Goal: Task Accomplishment & Management: Manage account settings

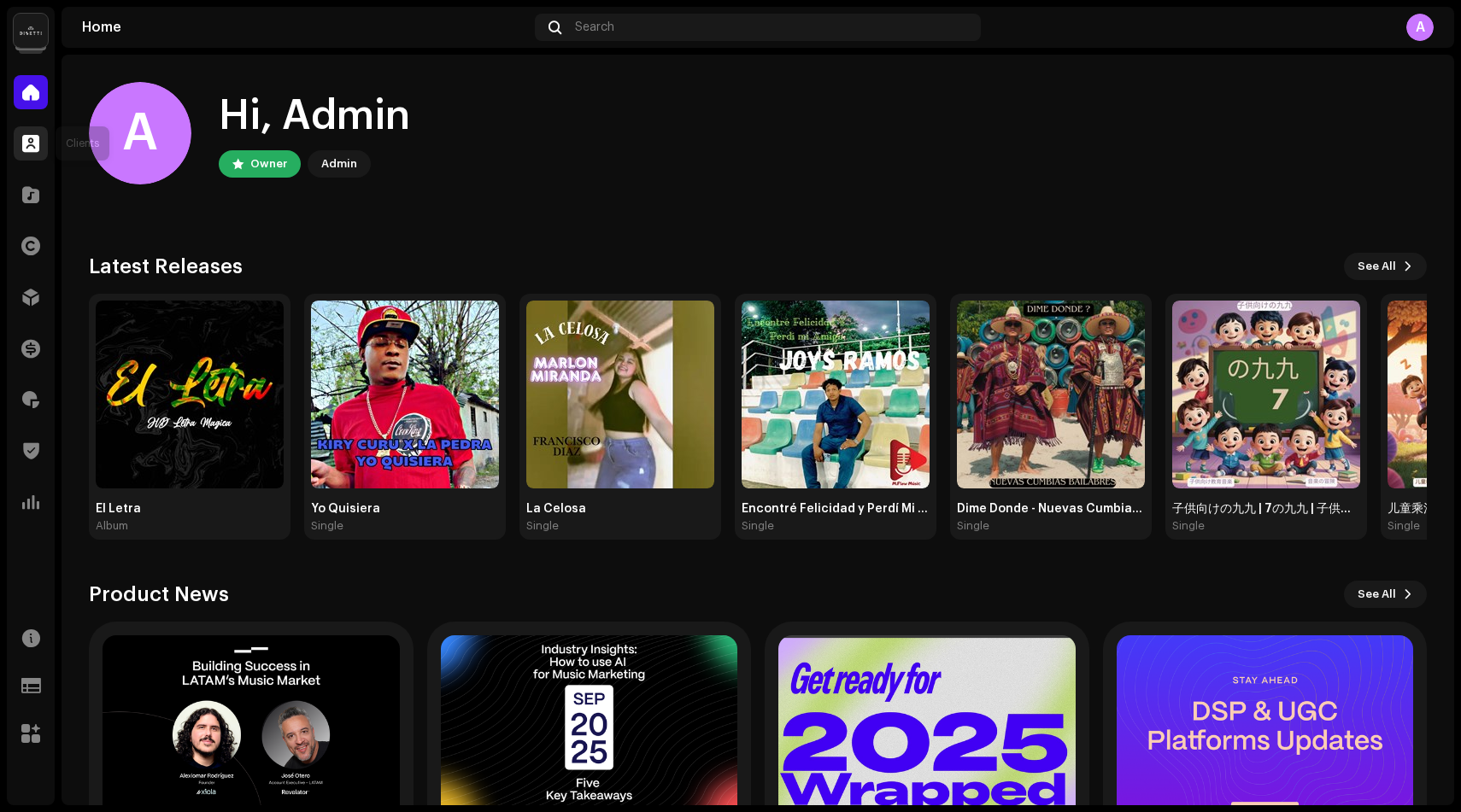
click at [40, 145] on div at bounding box center [30, 143] width 34 height 34
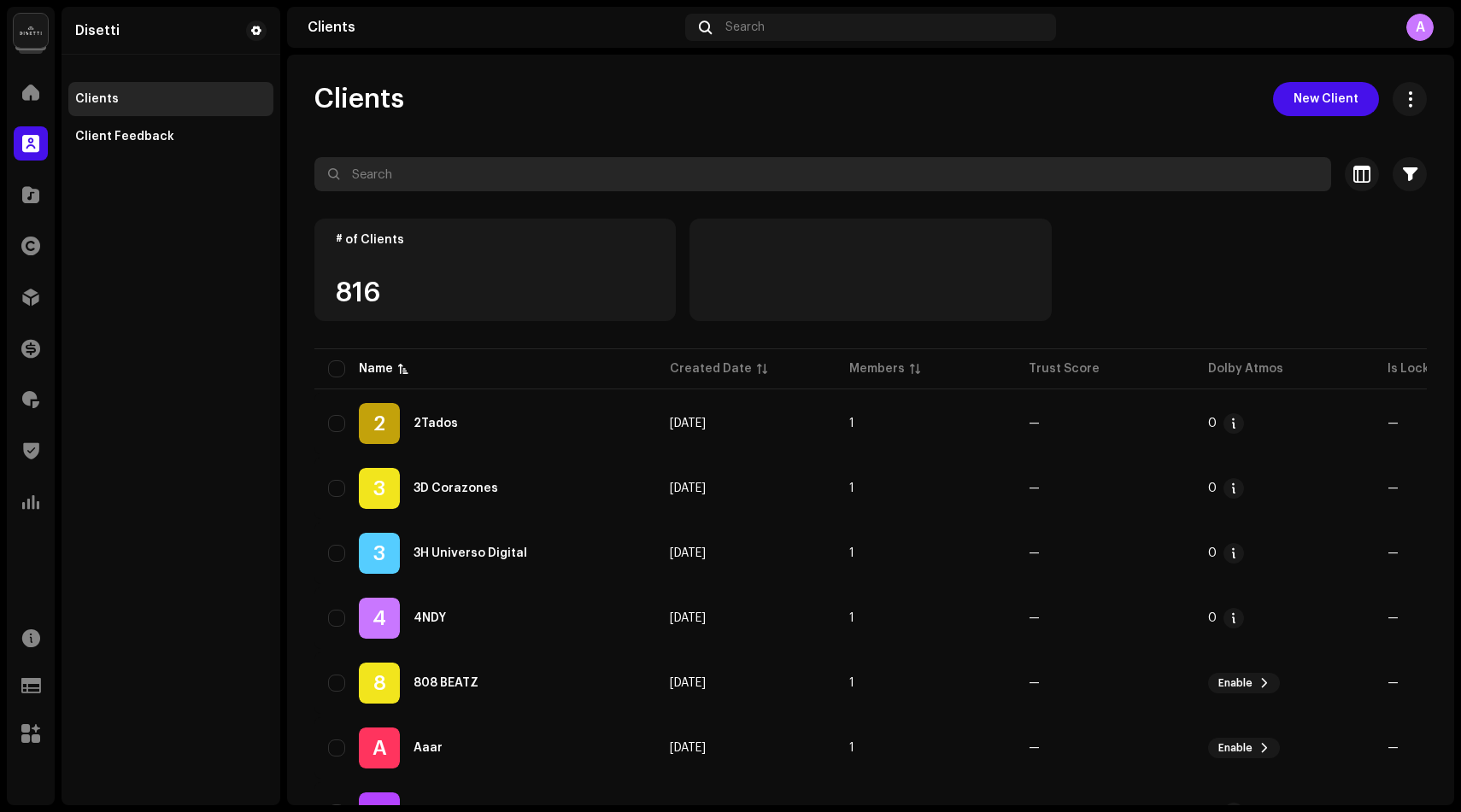
click at [457, 157] on input "text" at bounding box center [822, 174] width 1016 height 34
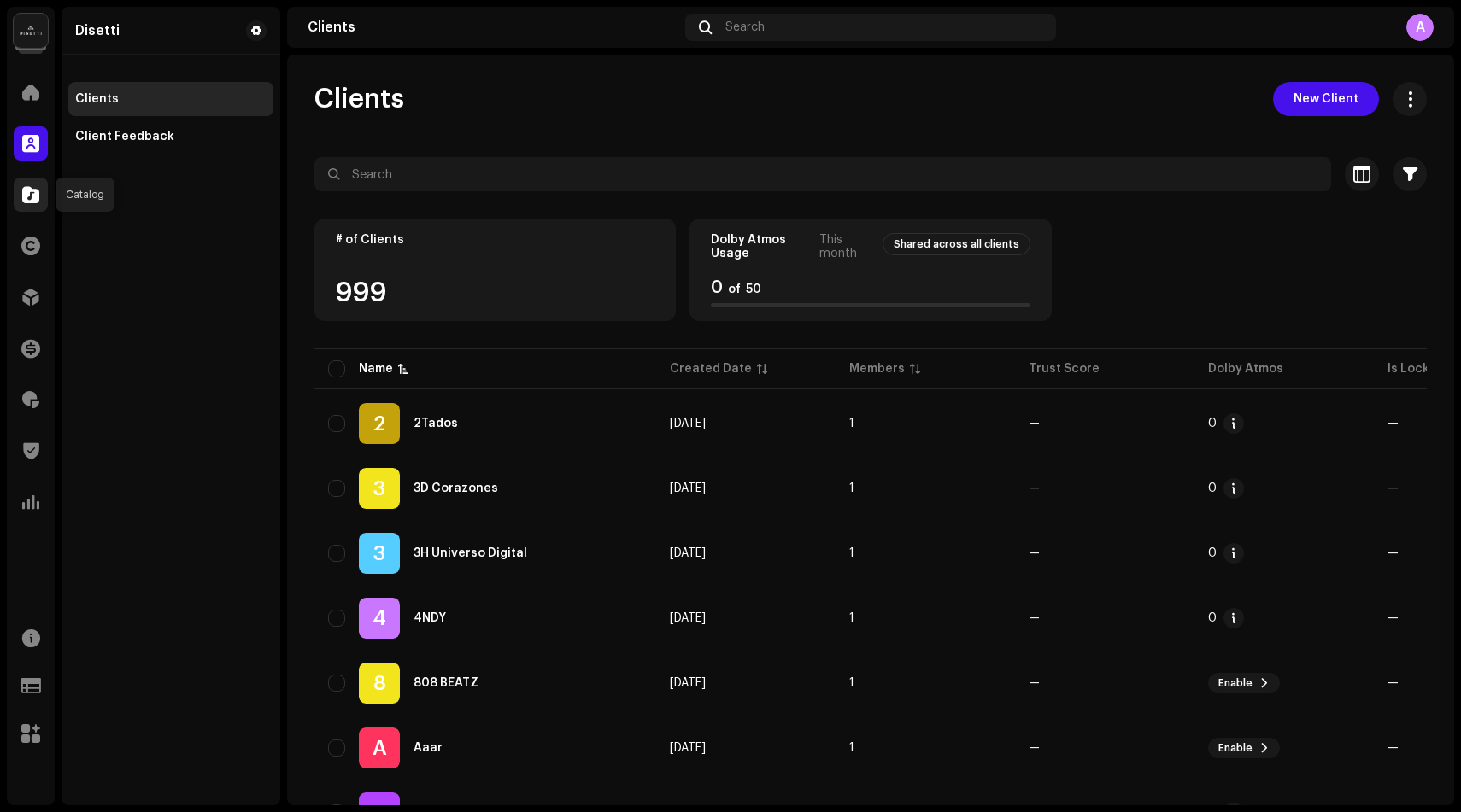
click at [33, 184] on div at bounding box center [30, 194] width 34 height 34
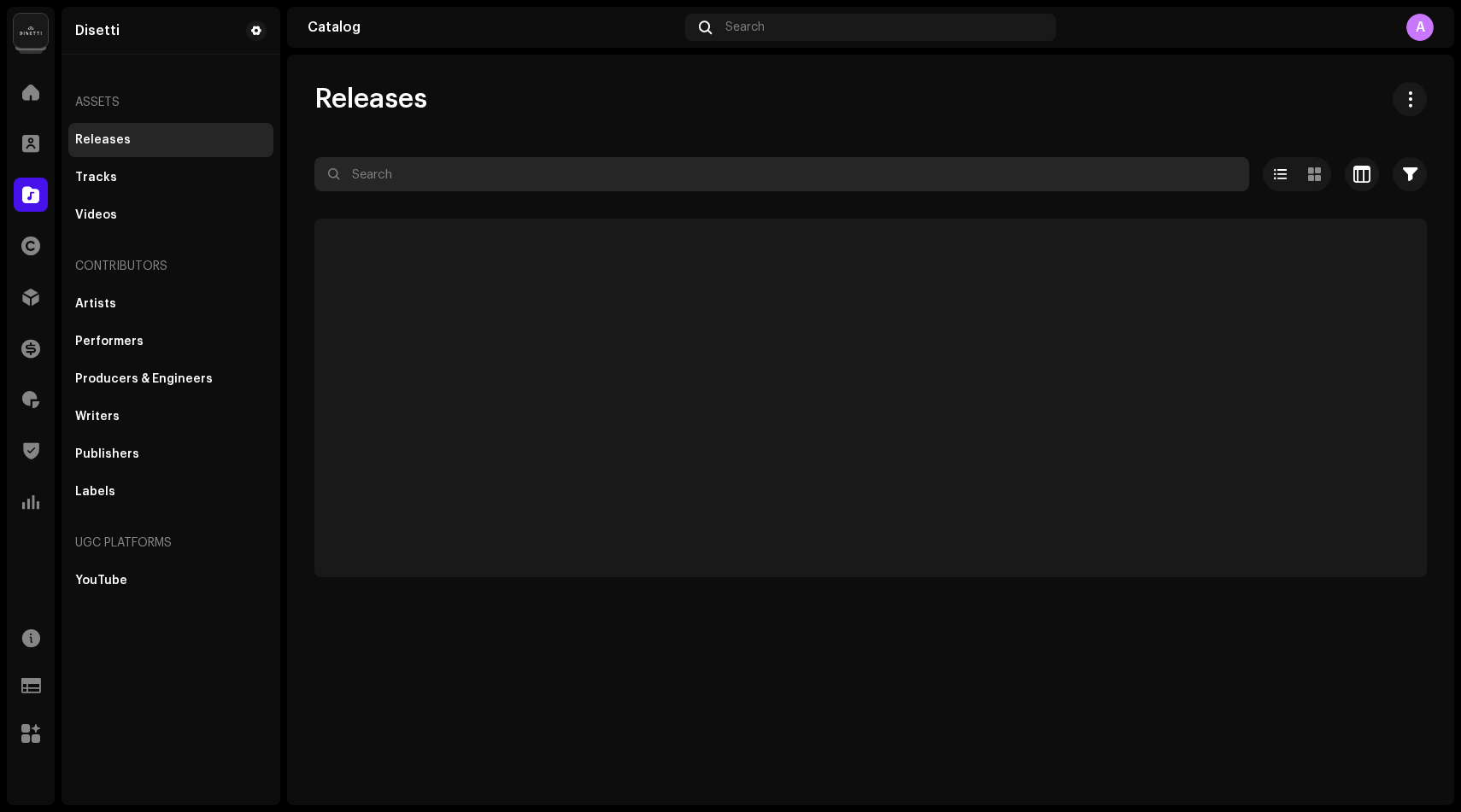
click at [440, 168] on input "text" at bounding box center [781, 174] width 934 height 34
paste input "7316470595216"
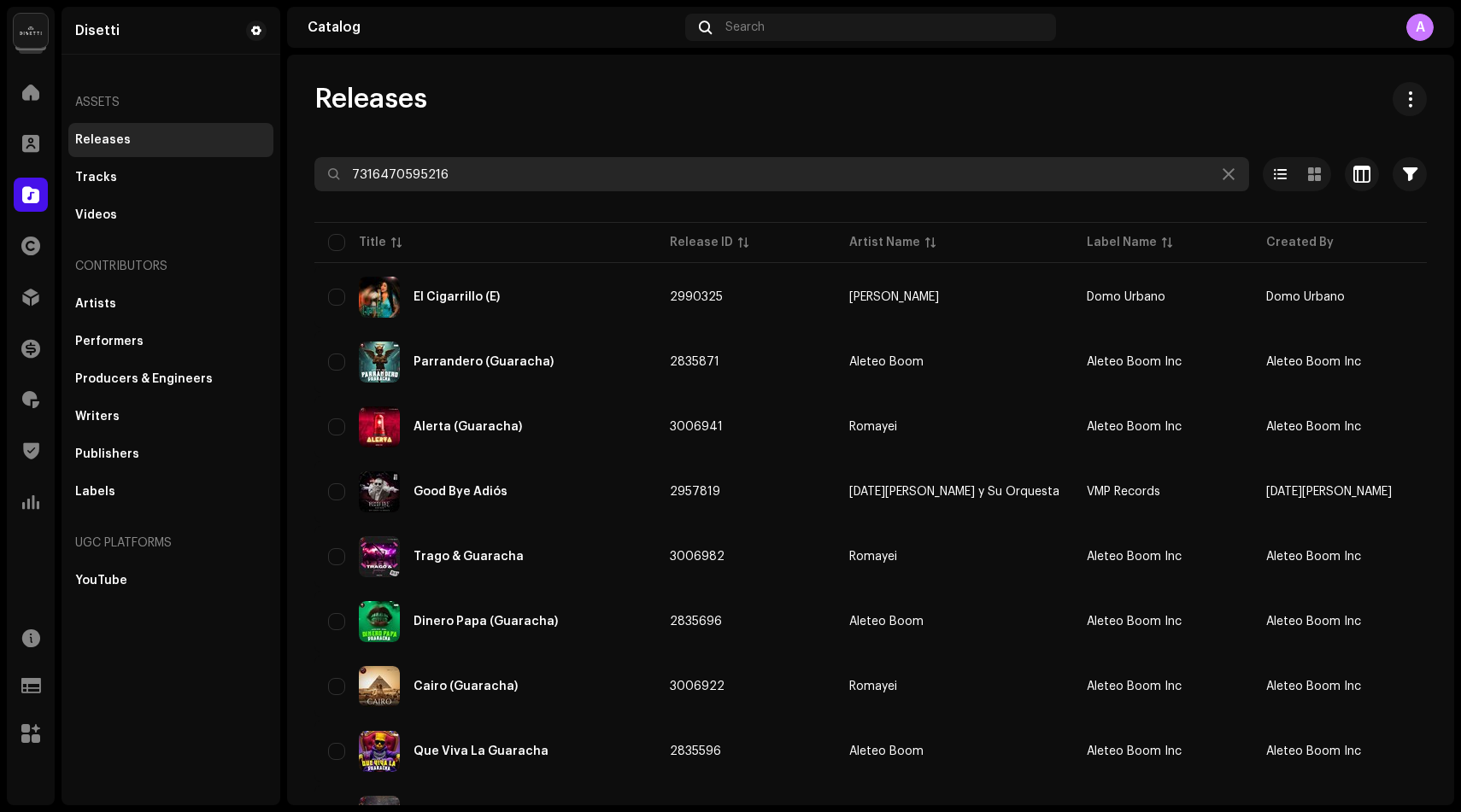
type input "7316470595216"
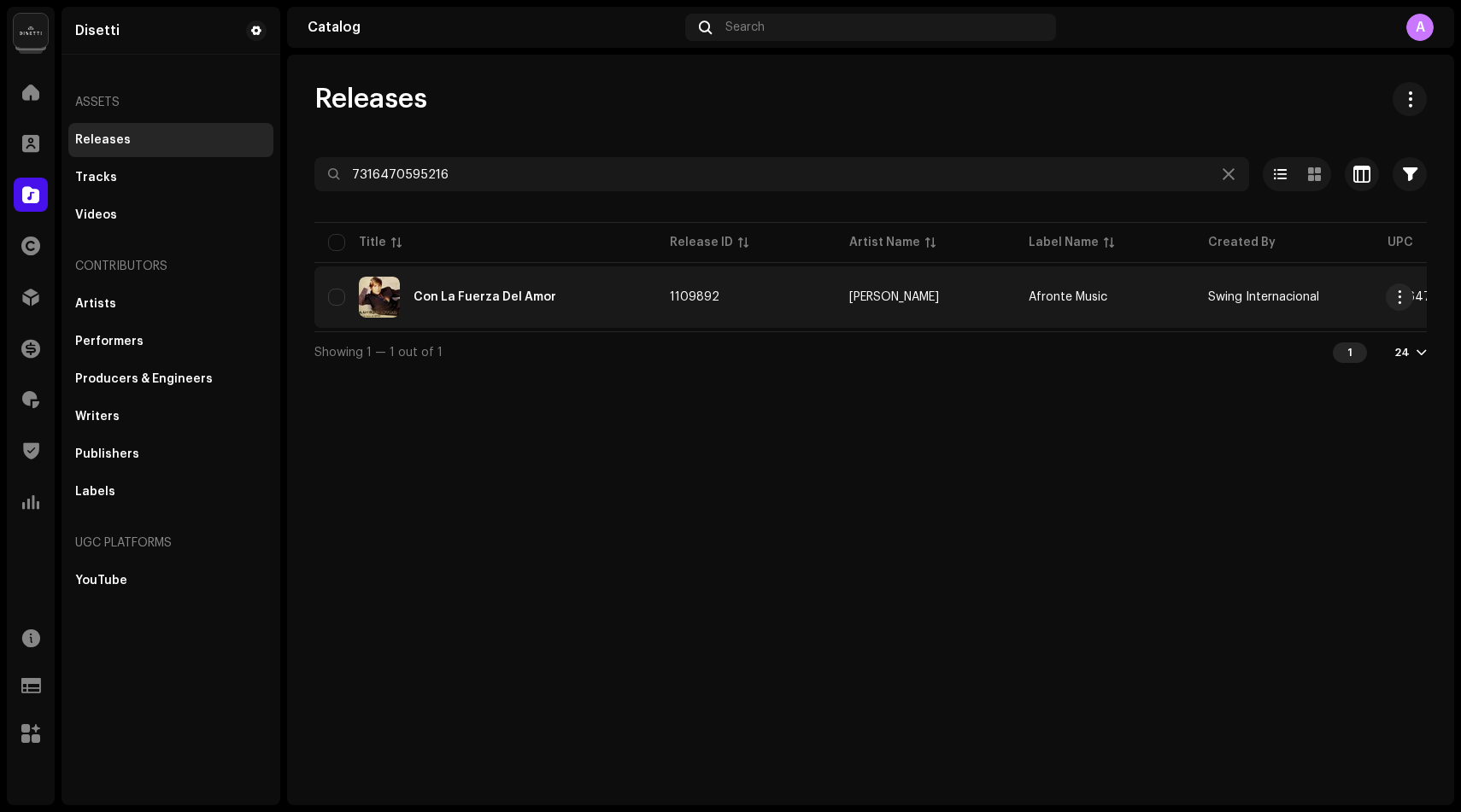
click at [459, 301] on div "Con La Fuerza Del Amor" at bounding box center [484, 296] width 143 height 12
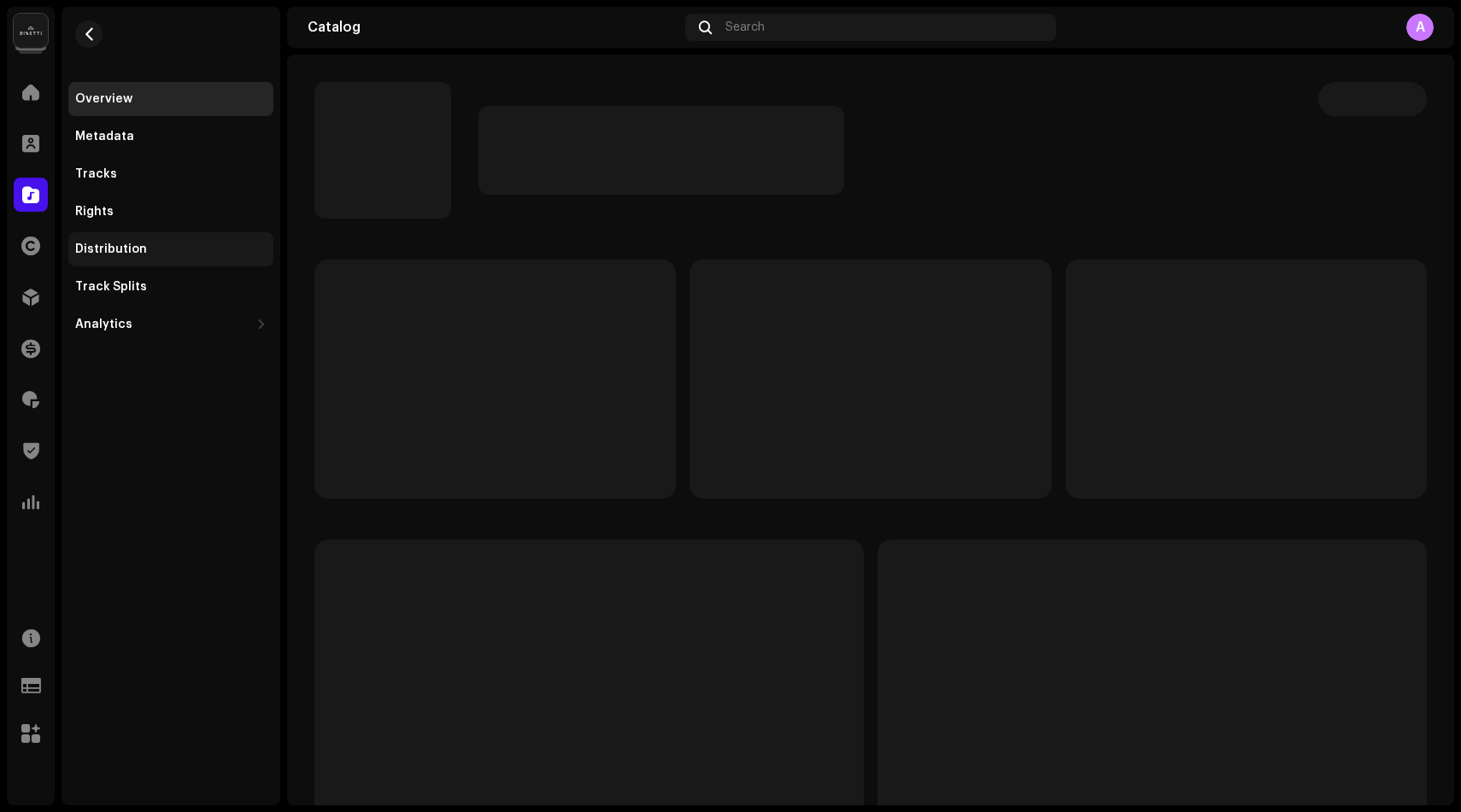
click at [219, 258] on div "Distribution" at bounding box center [170, 249] width 205 height 34
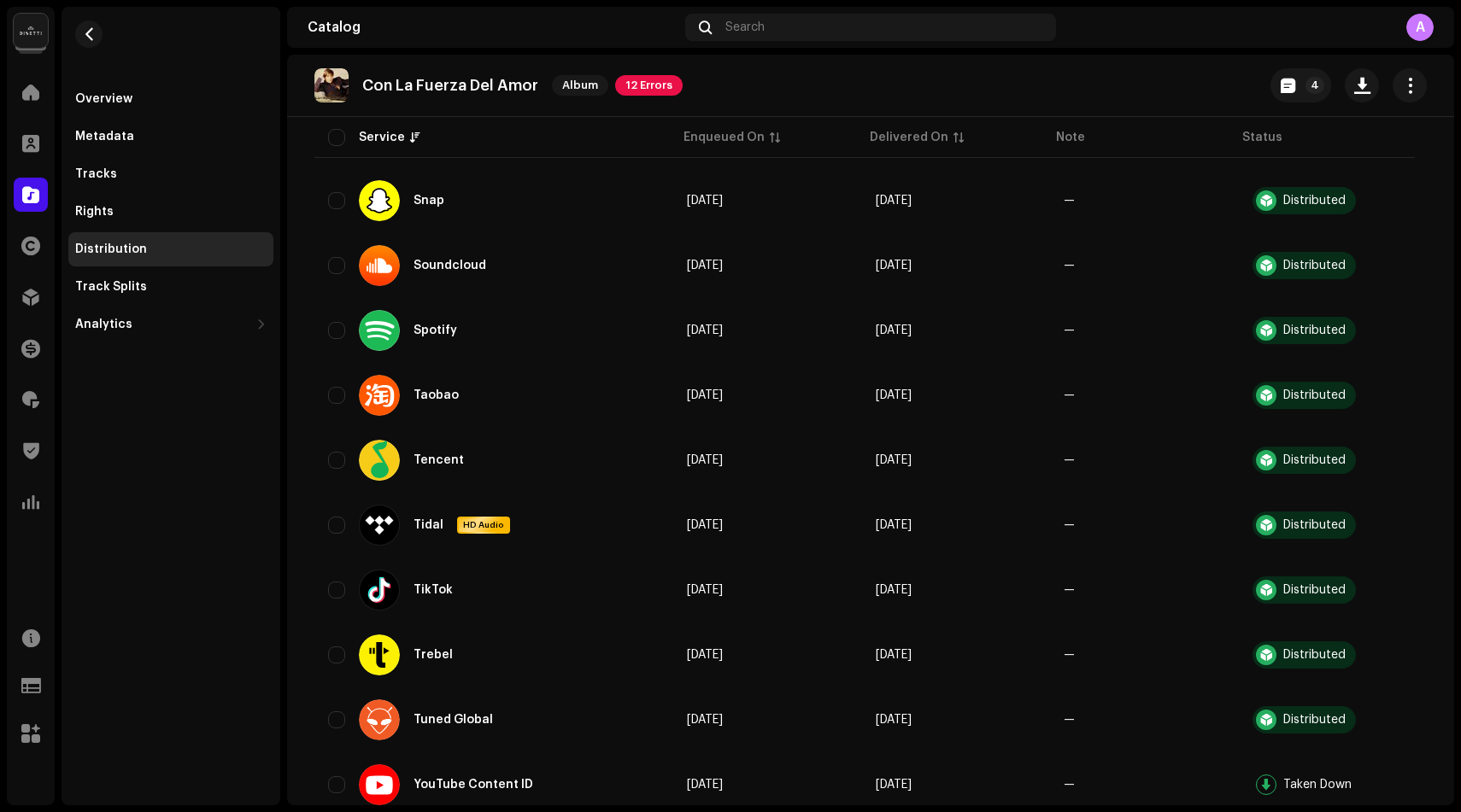
scroll to position [2097, 0]
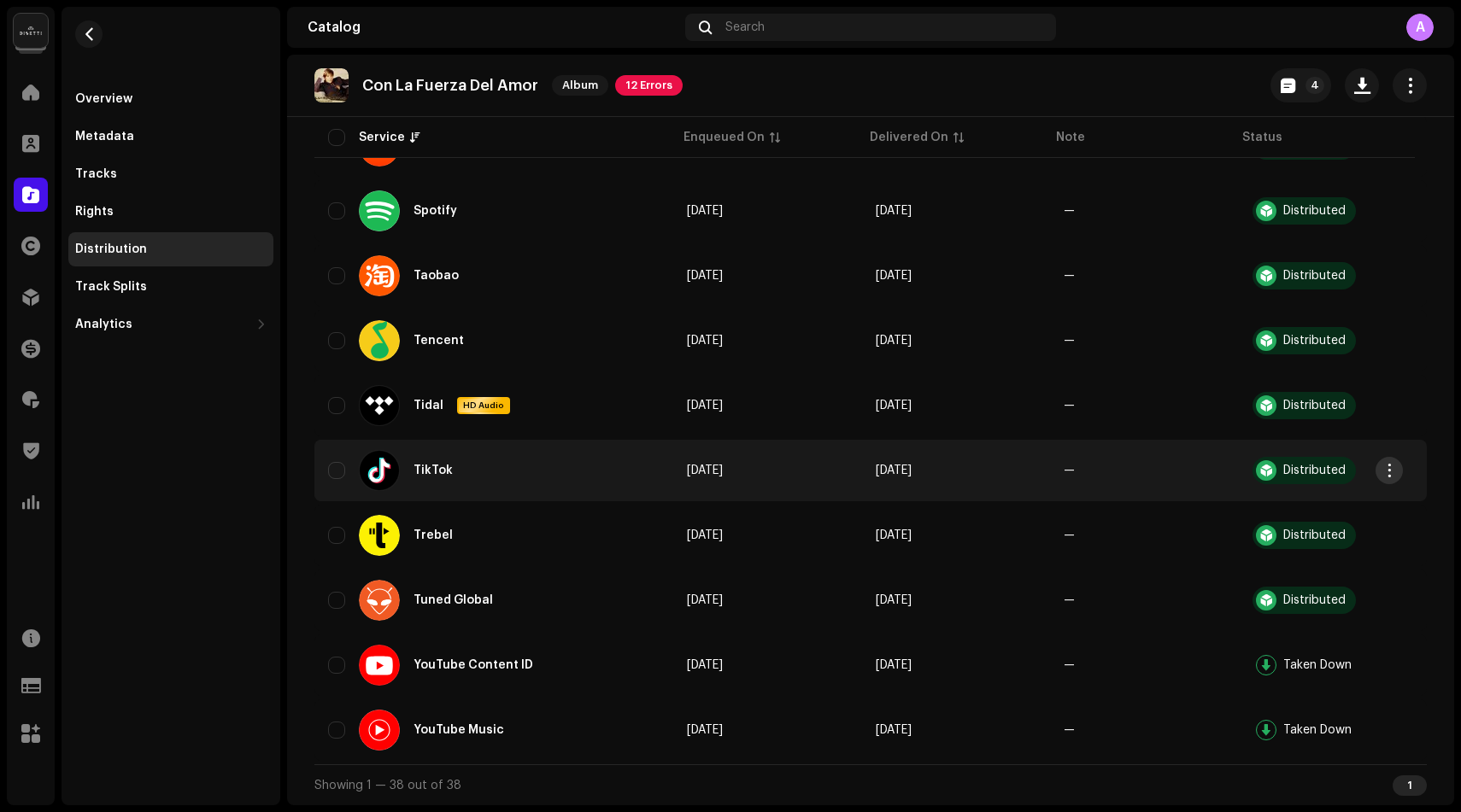
click at [1395, 473] on span "button" at bounding box center [1389, 470] width 13 height 14
click at [1305, 538] on div "Takedown" at bounding box center [1308, 543] width 159 height 14
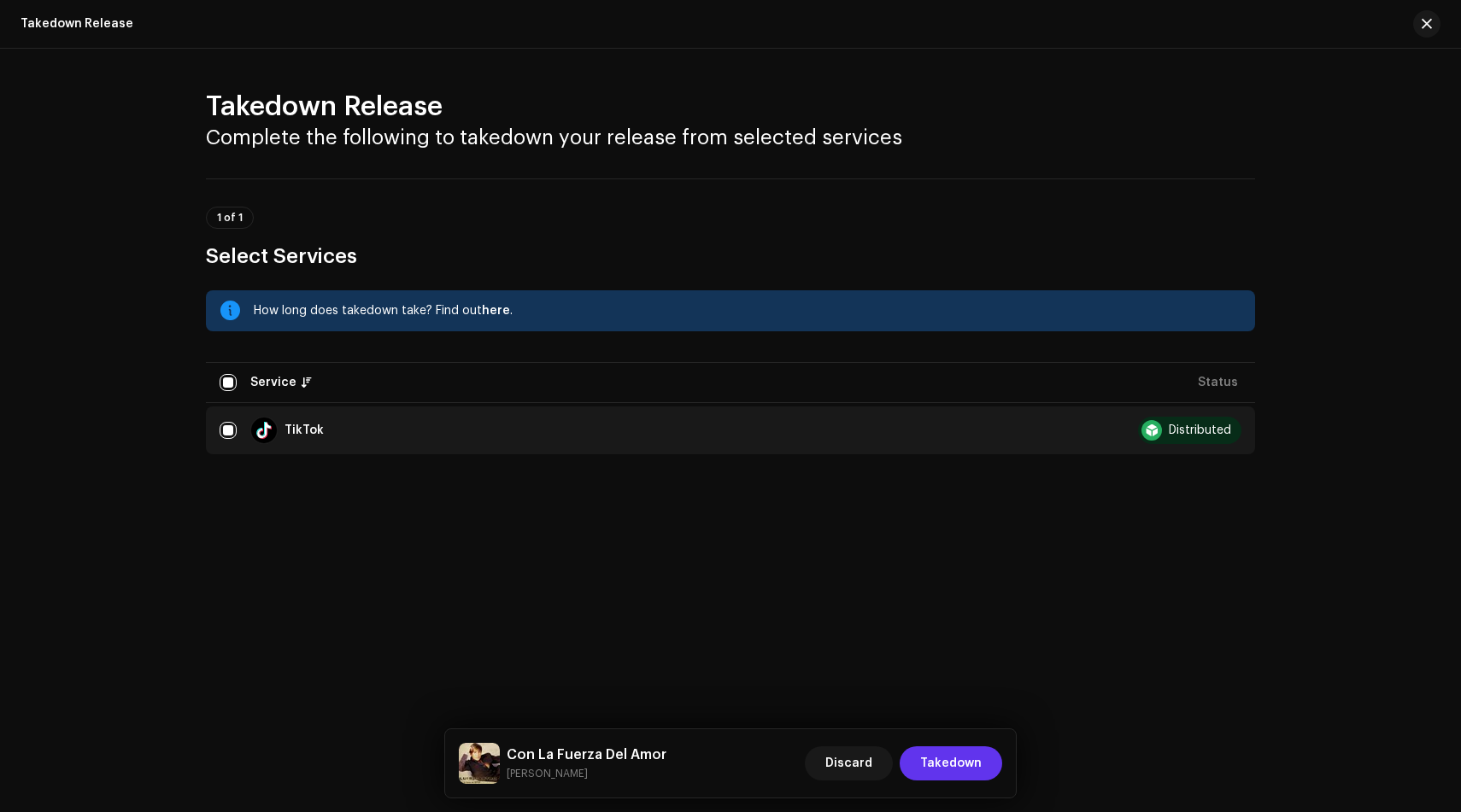
click at [970, 765] on span "Takedown" at bounding box center [950, 763] width 62 height 34
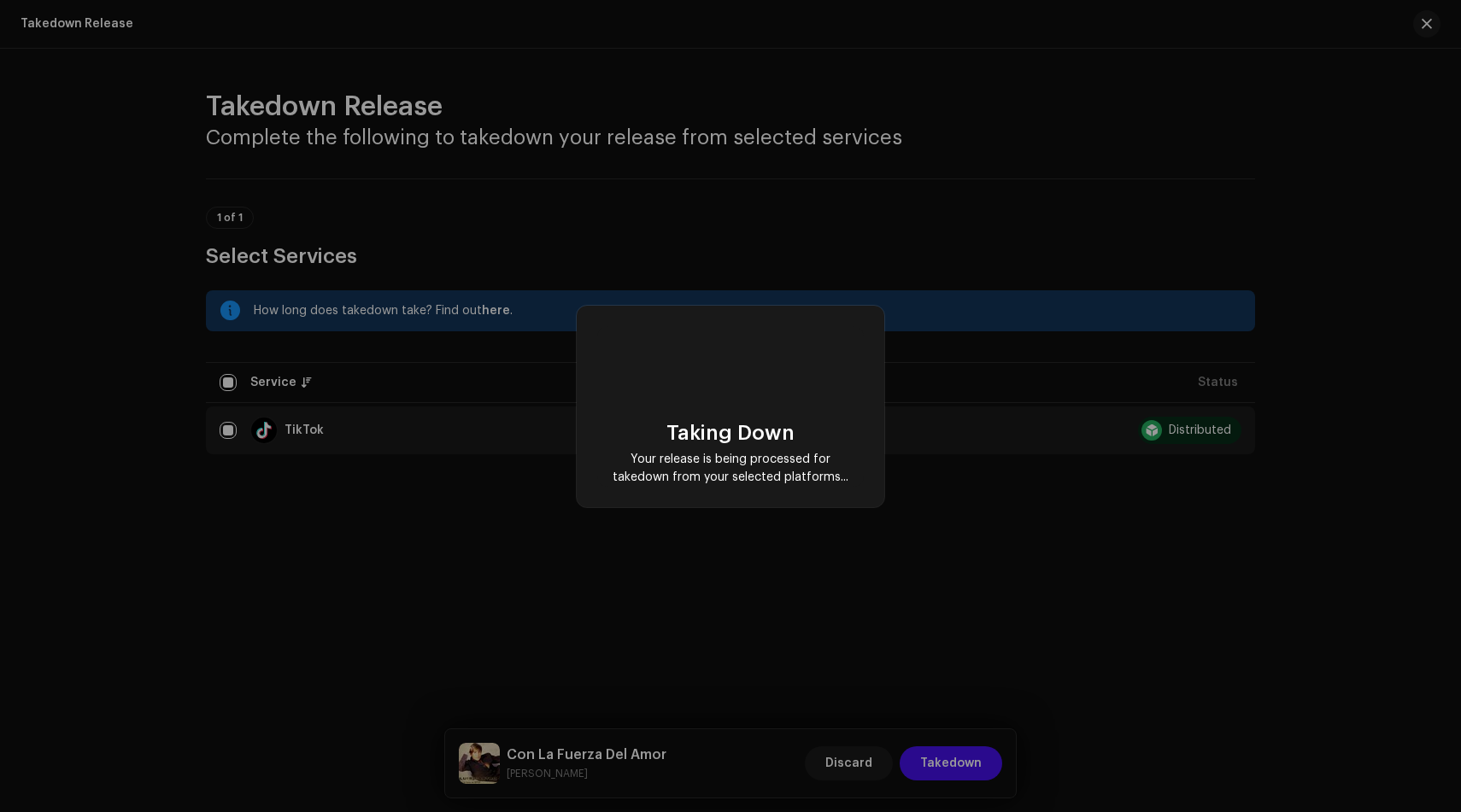
scroll to position [0, 0]
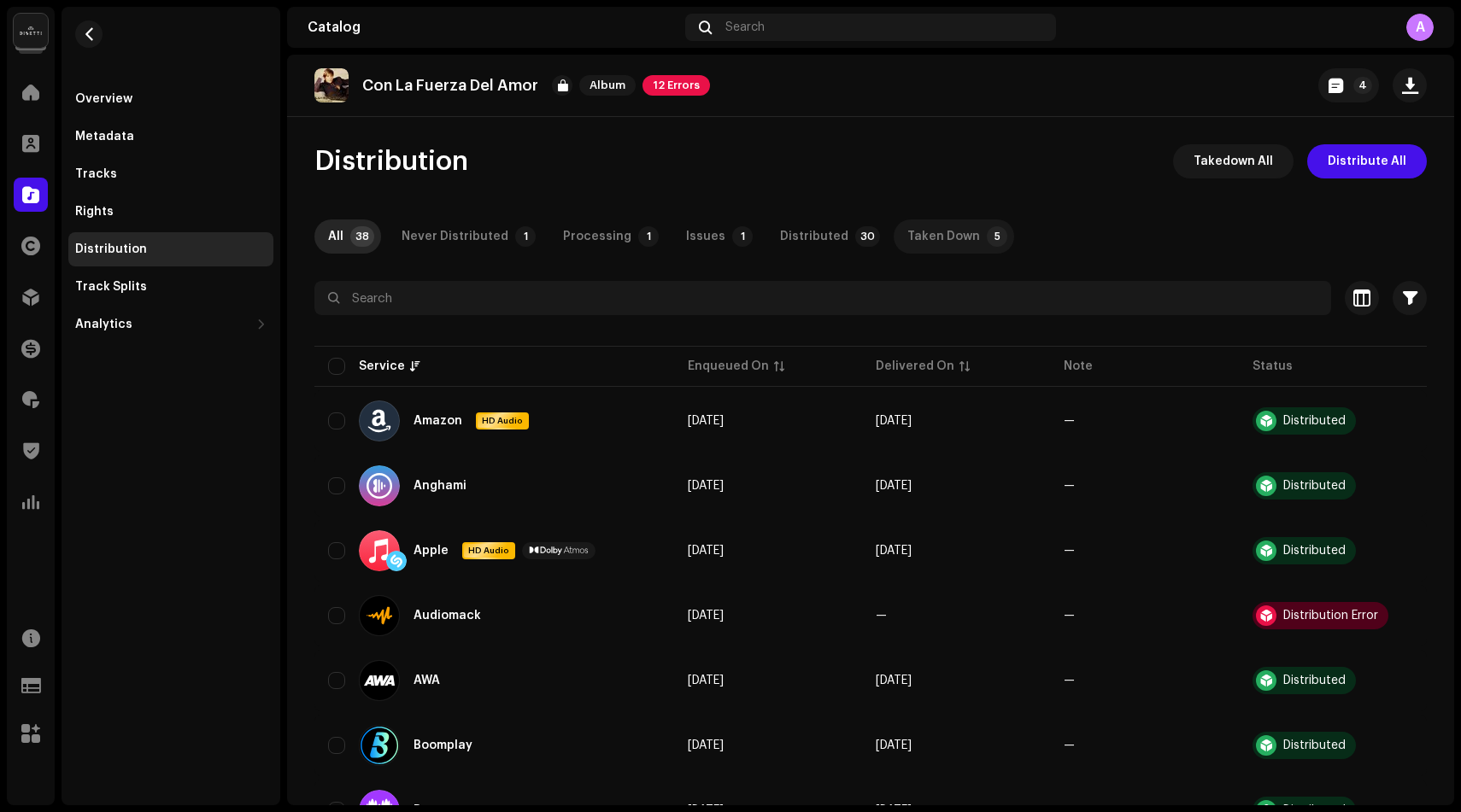
click at [907, 240] on div "Taken Down" at bounding box center [943, 236] width 73 height 34
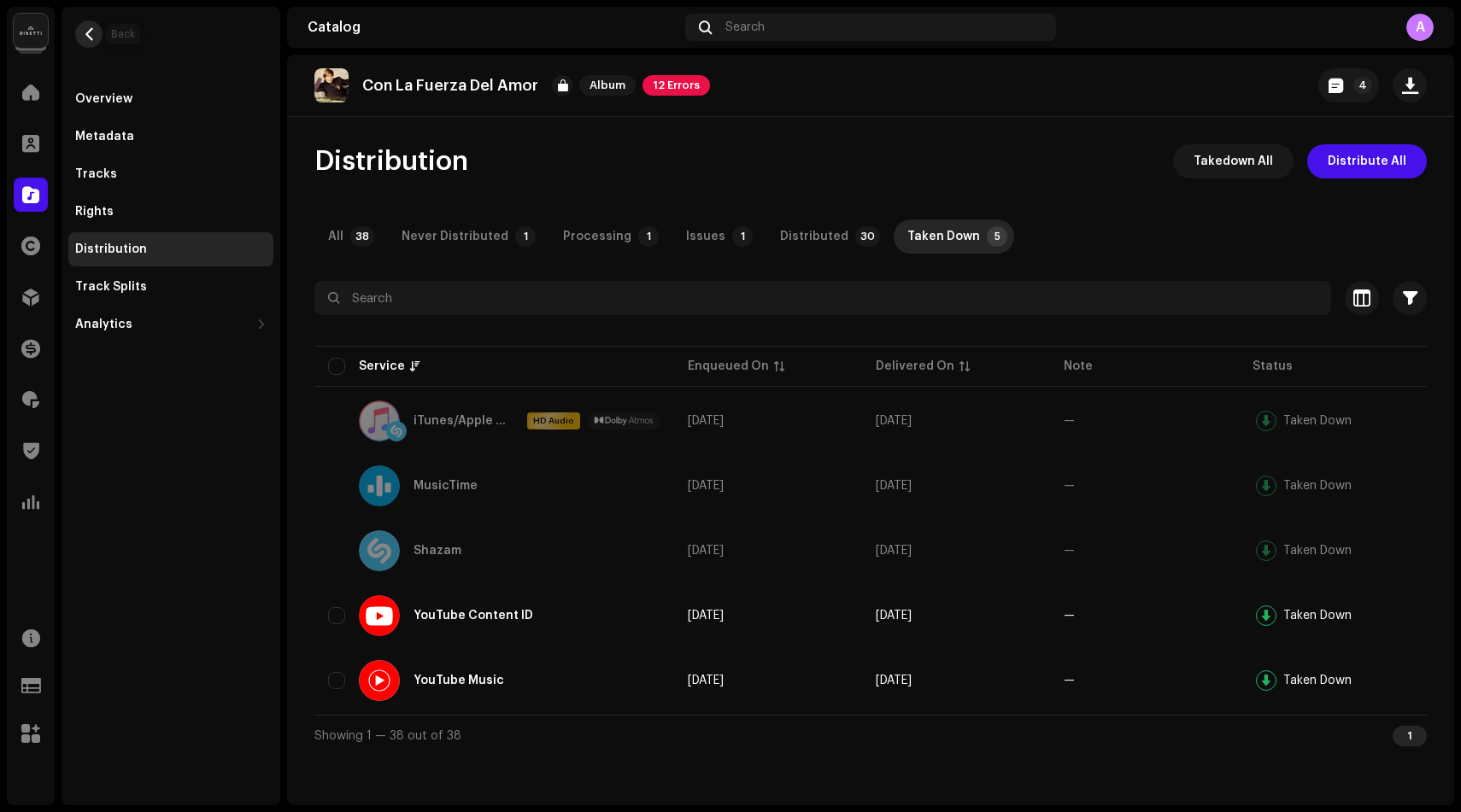
click at [93, 38] on span "button" at bounding box center [89, 34] width 13 height 14
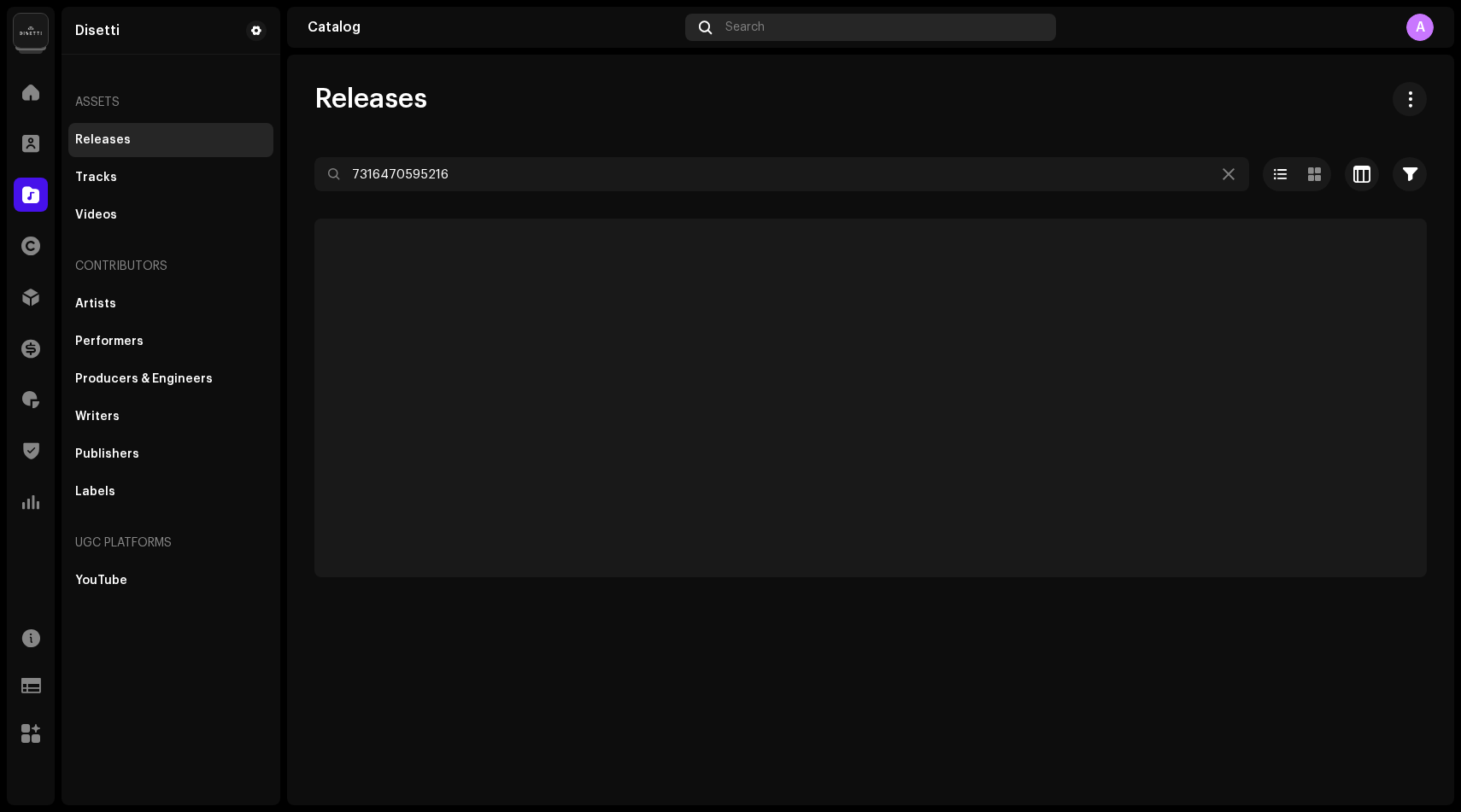
click at [783, 29] on div "Search" at bounding box center [870, 28] width 371 height 28
click at [400, 149] on div "Releases 7316470595216 Selected 0 Options Filters Distribution status Never Dis…" at bounding box center [871, 330] width 1167 height 495
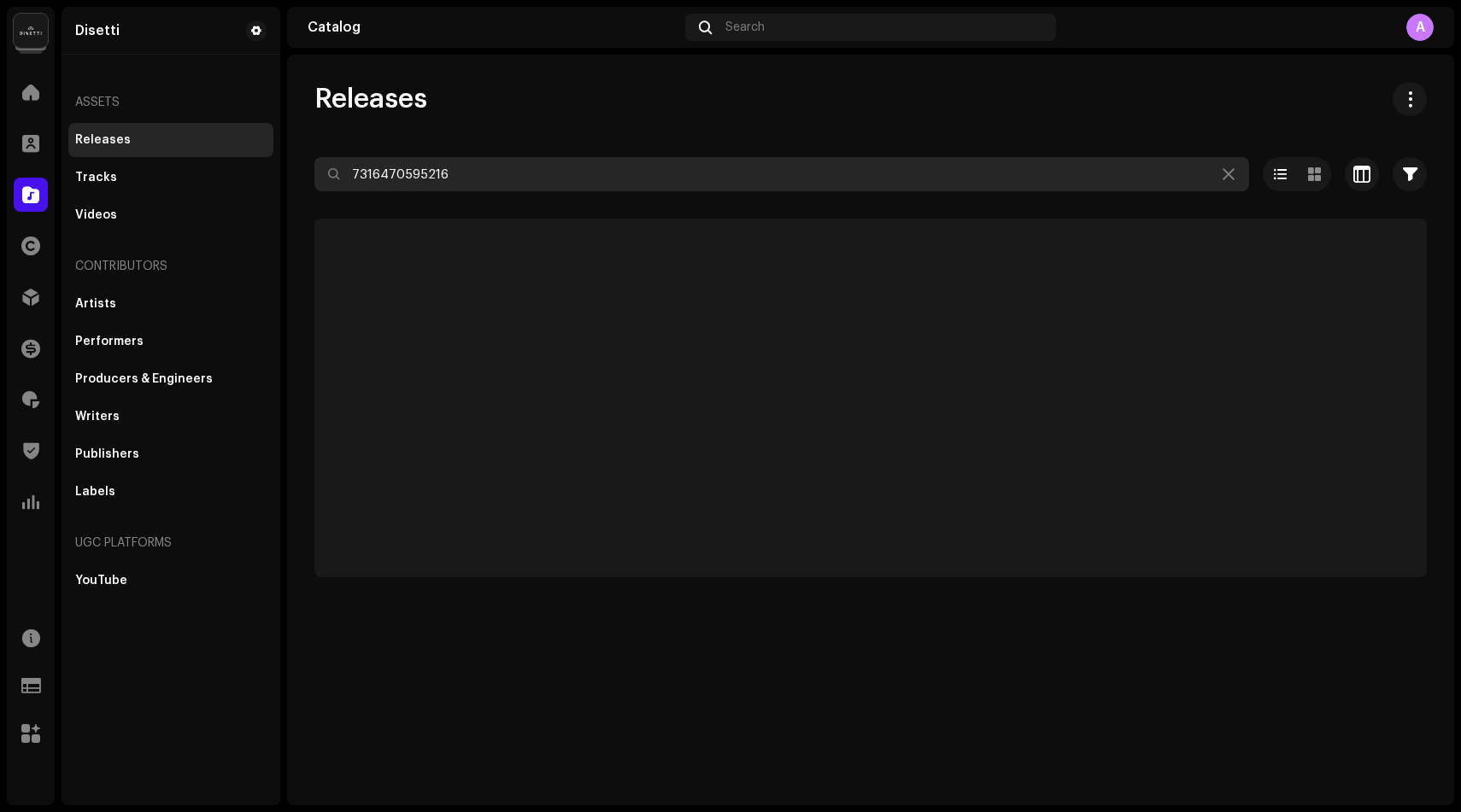
click at [400, 167] on input "7316470595216" at bounding box center [781, 174] width 934 height 34
paste input "705553215439"
type input "7705553215439"
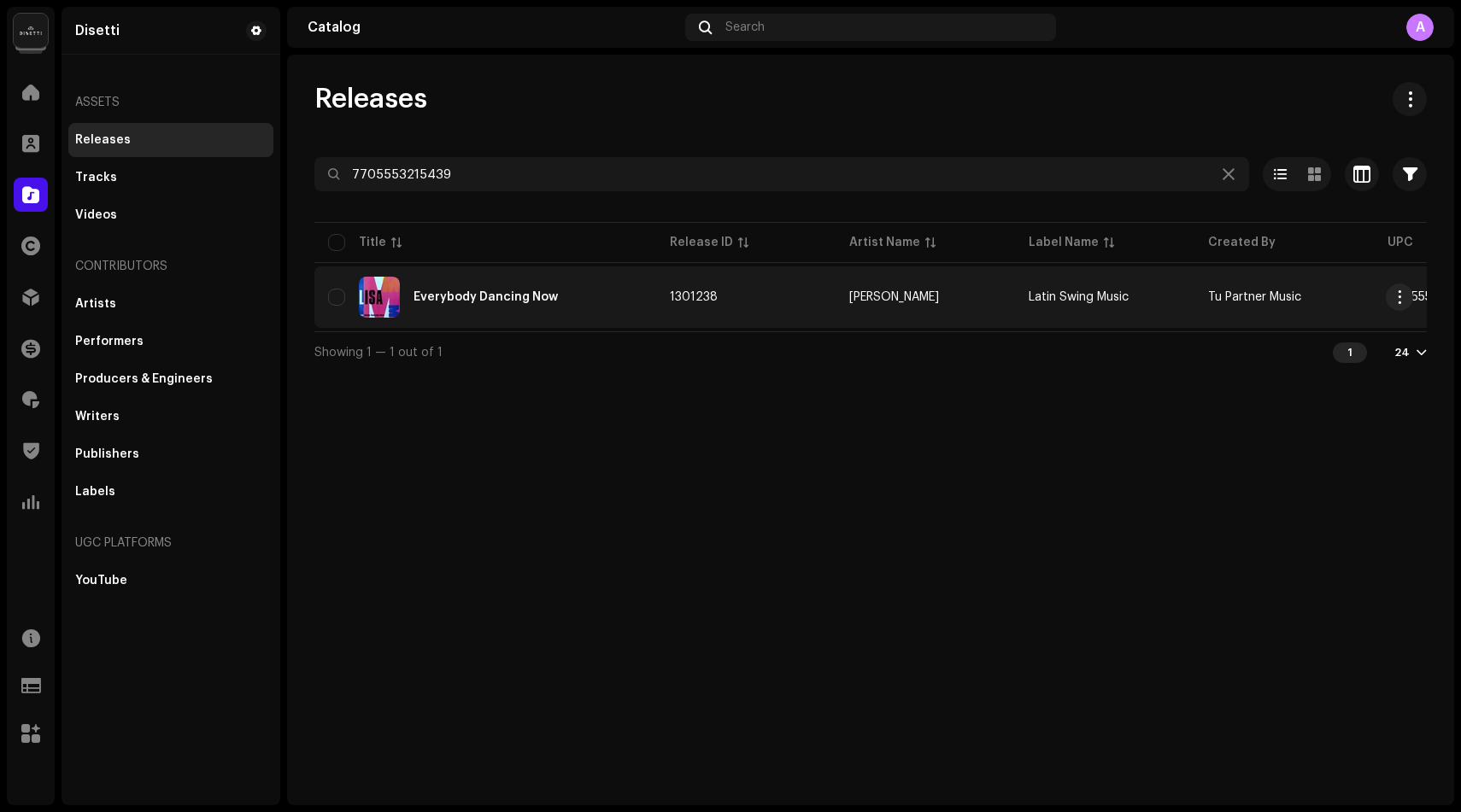
click at [504, 300] on div "Everybody Dancing Now" at bounding box center [485, 296] width 145 height 12
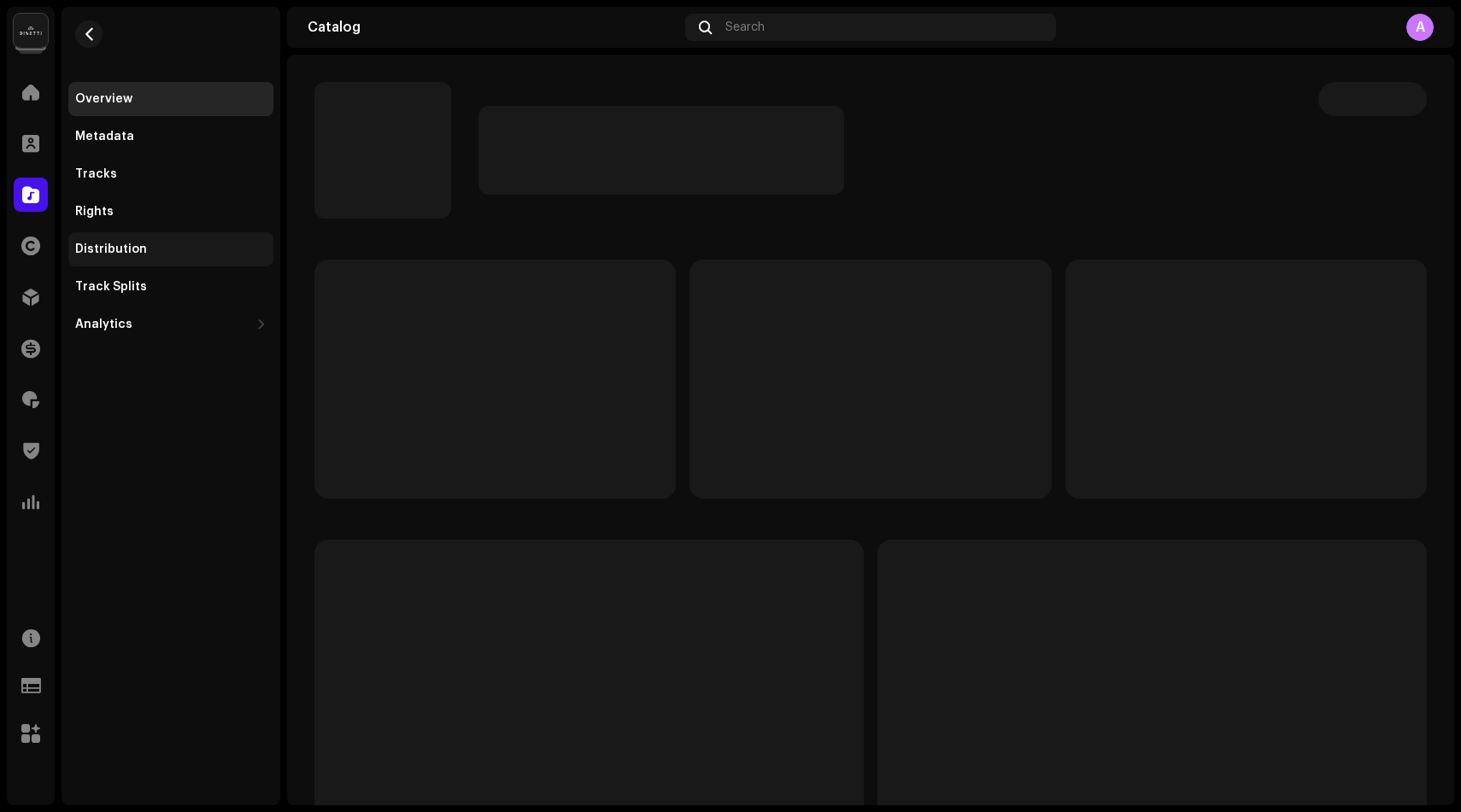
click at [203, 241] on div "Distribution" at bounding box center [170, 249] width 205 height 34
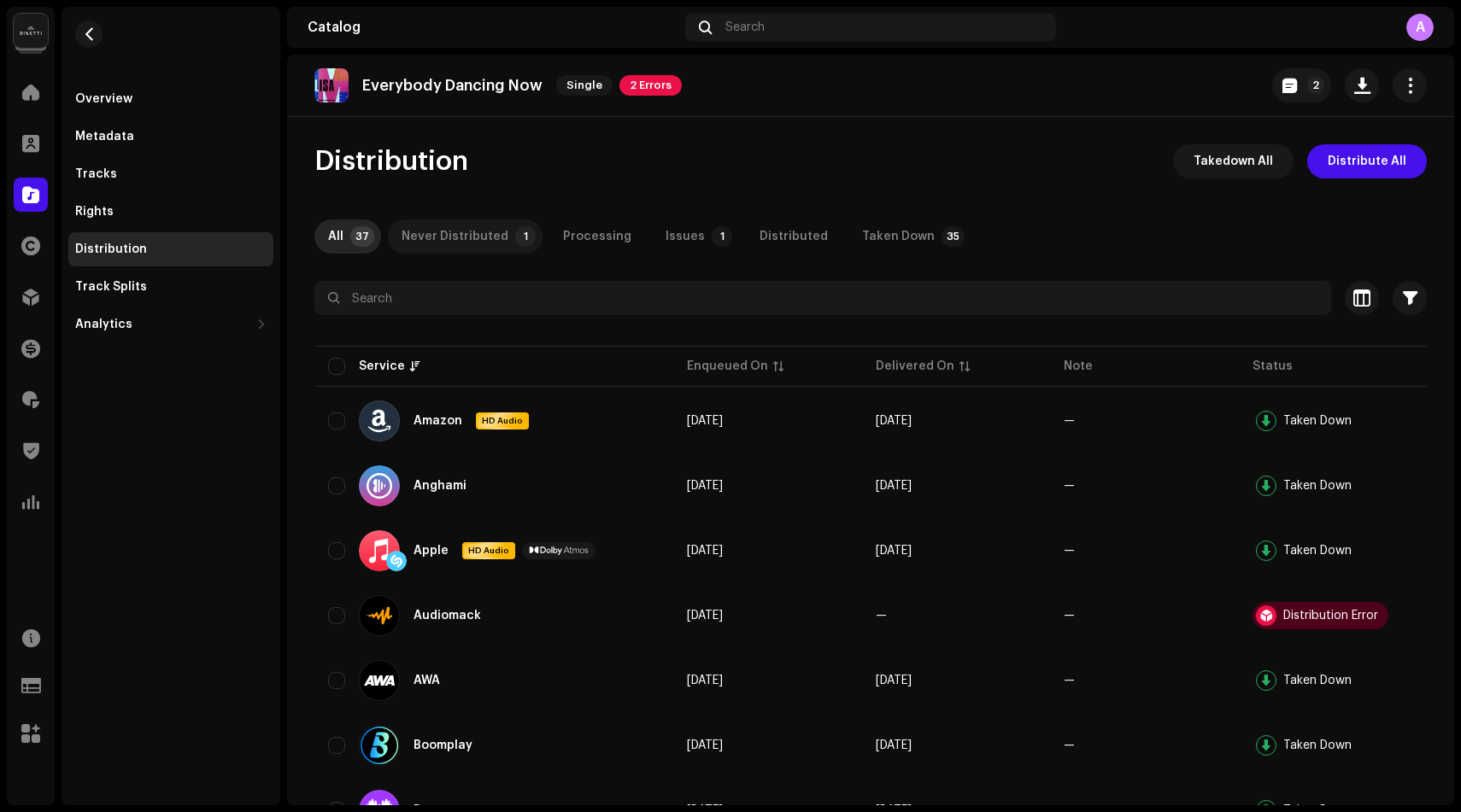
click at [409, 234] on div "Never Distributed" at bounding box center [455, 236] width 107 height 34
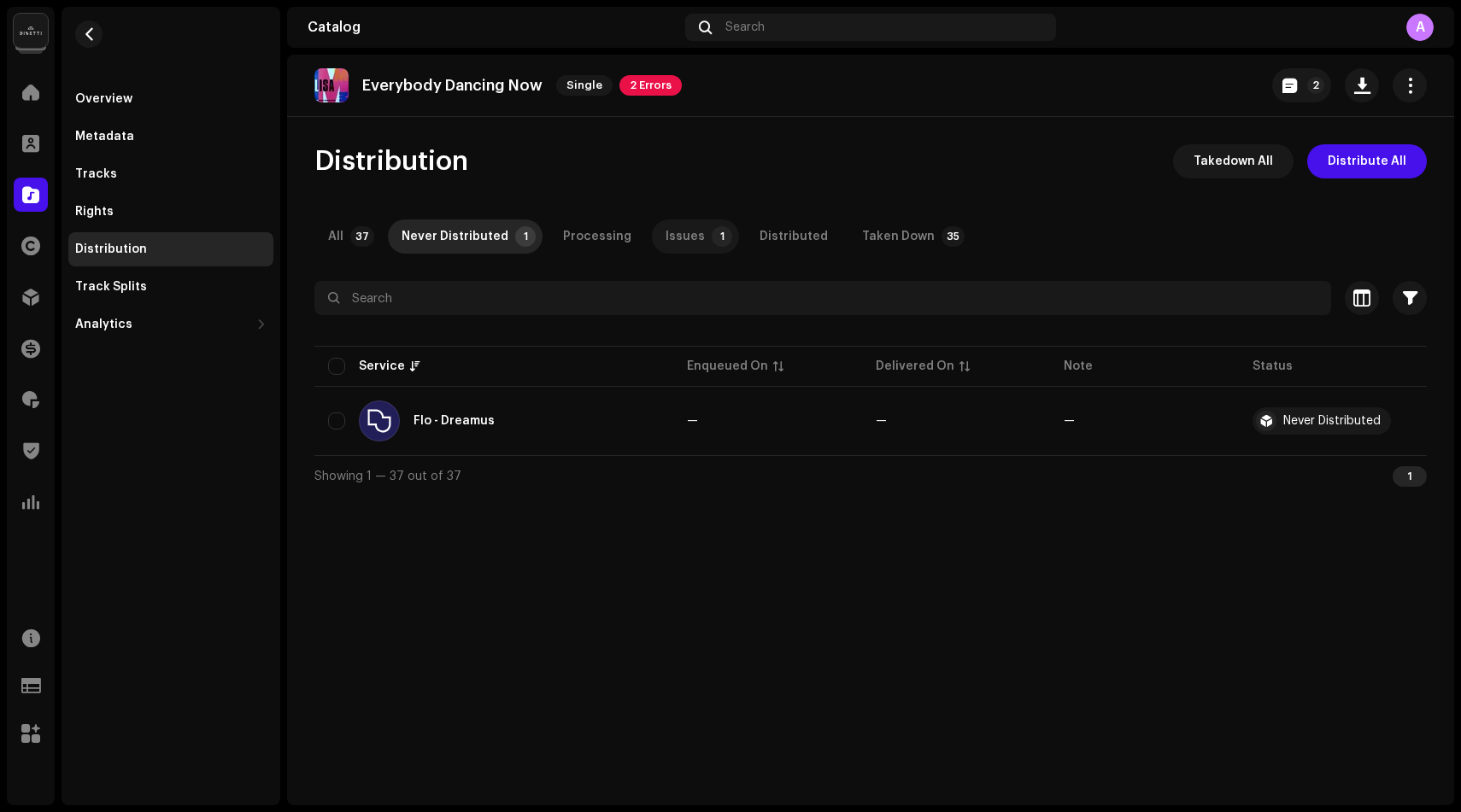
click at [666, 238] on div "Issues" at bounding box center [685, 236] width 40 height 34
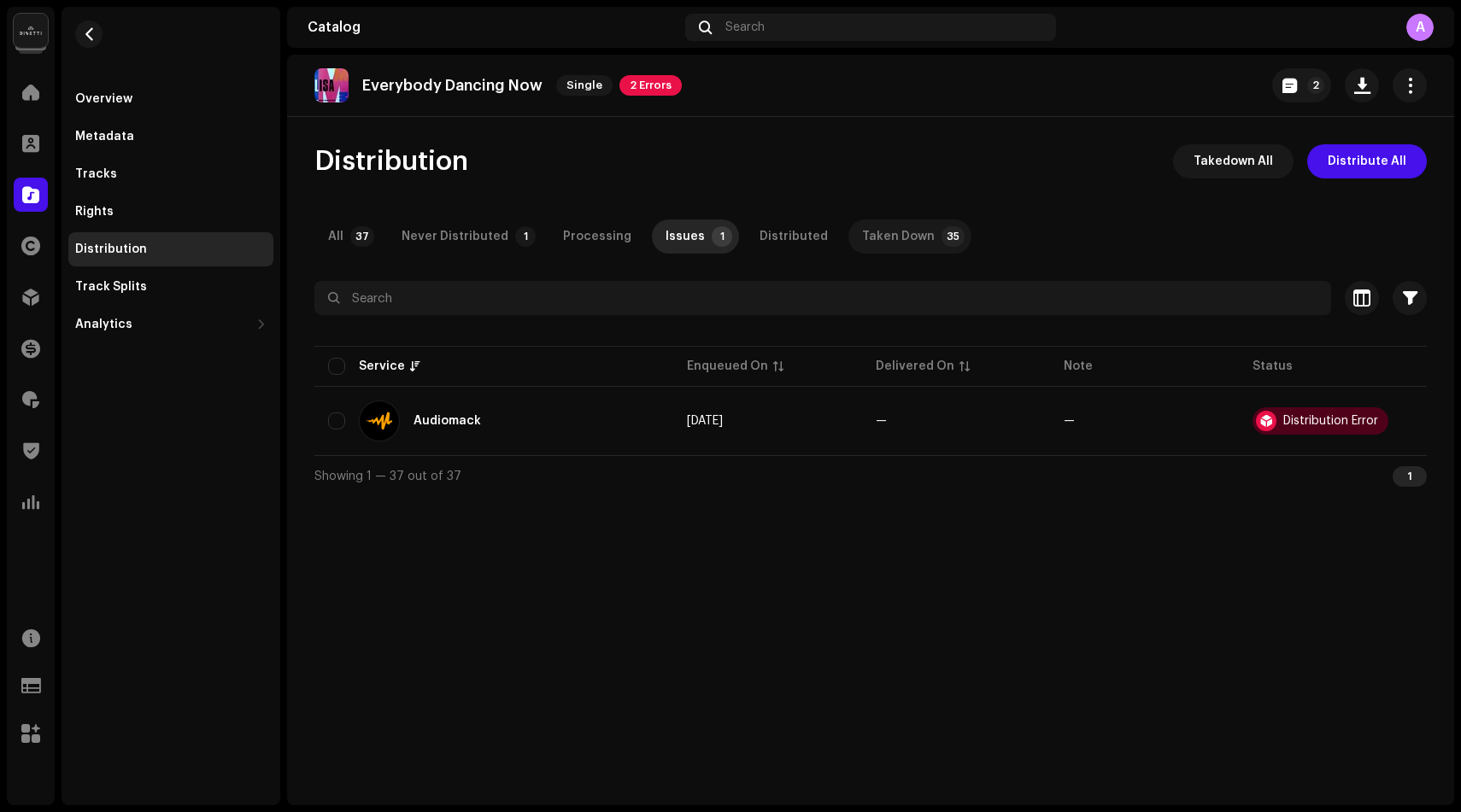
click at [894, 230] on div "Taken Down" at bounding box center [898, 236] width 73 height 34
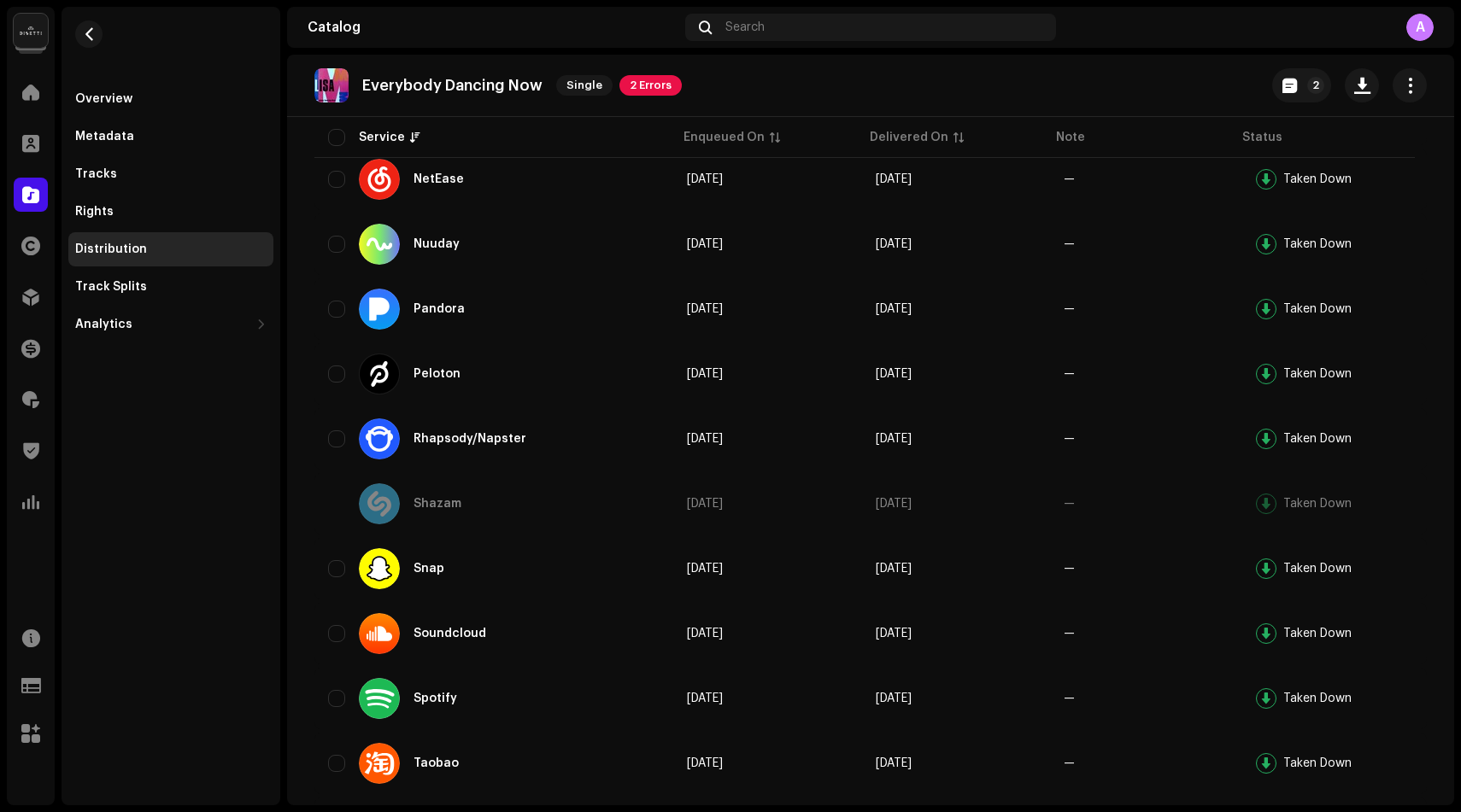
scroll to position [1902, 0]
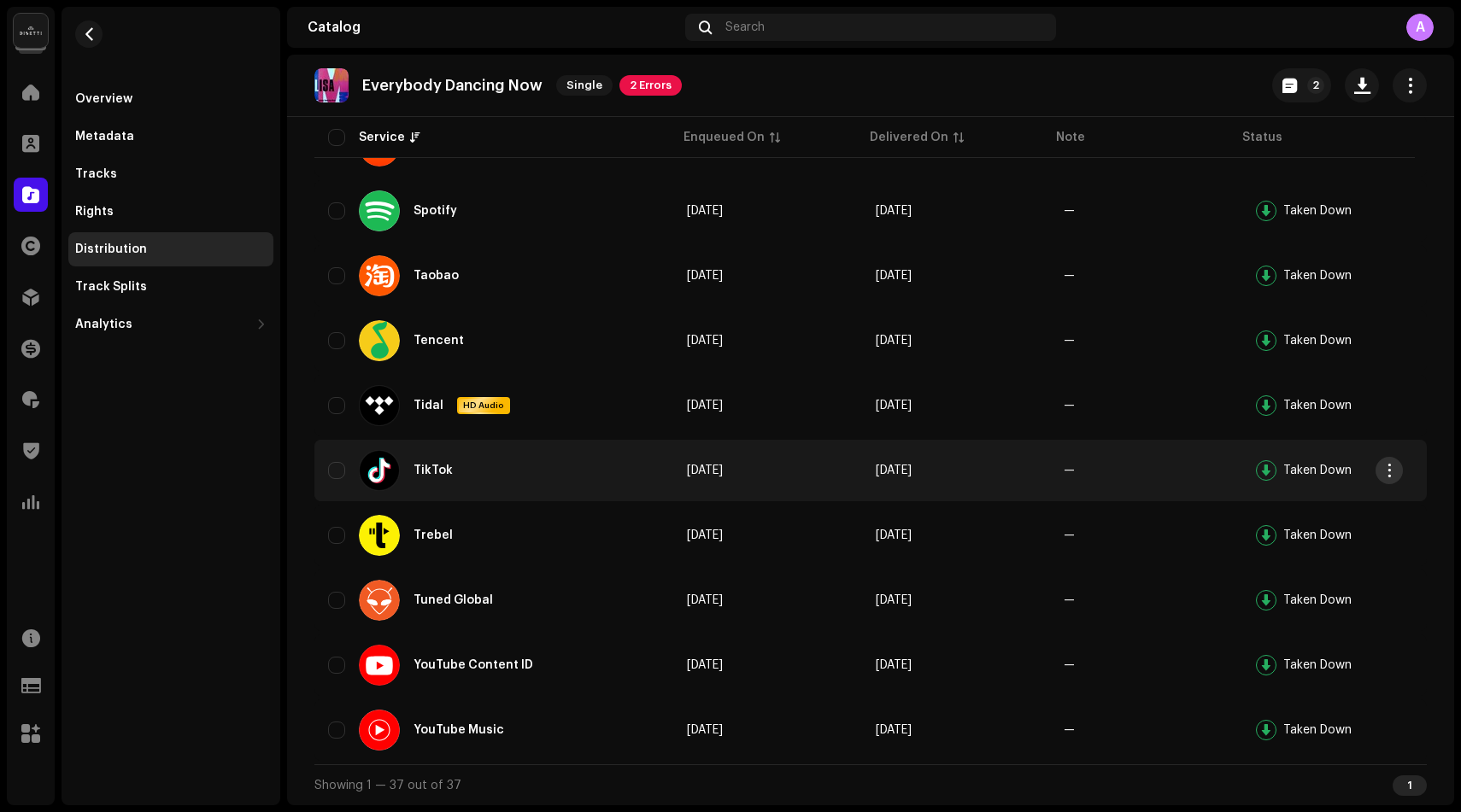
click at [1388, 476] on span "button" at bounding box center [1389, 470] width 13 height 14
click at [1278, 539] on span "Takedown" at bounding box center [1259, 543] width 62 height 14
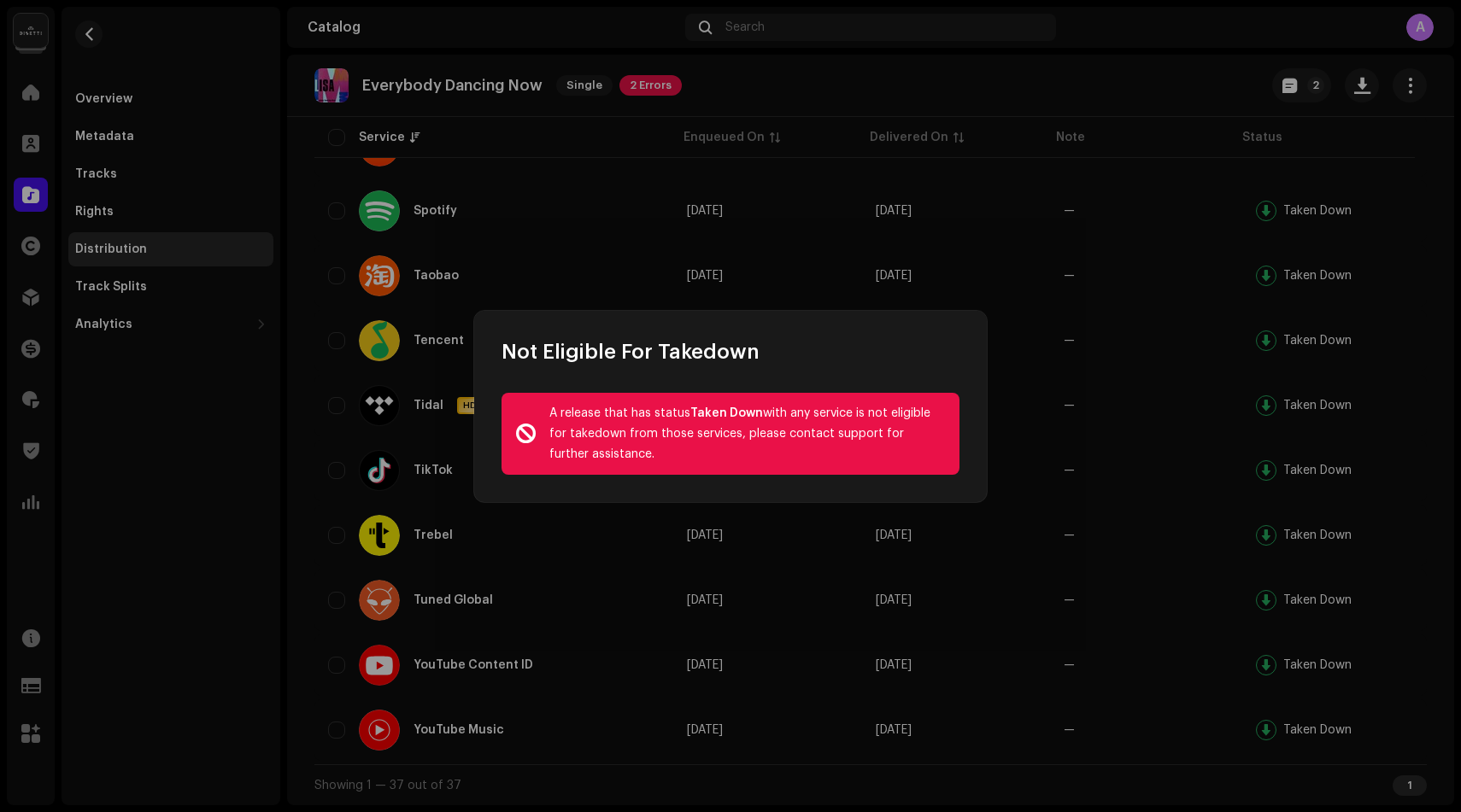
click at [1025, 527] on div "Not Eligible For Takedown A release that has status Taken Down with any service…" at bounding box center [730, 406] width 1461 height 812
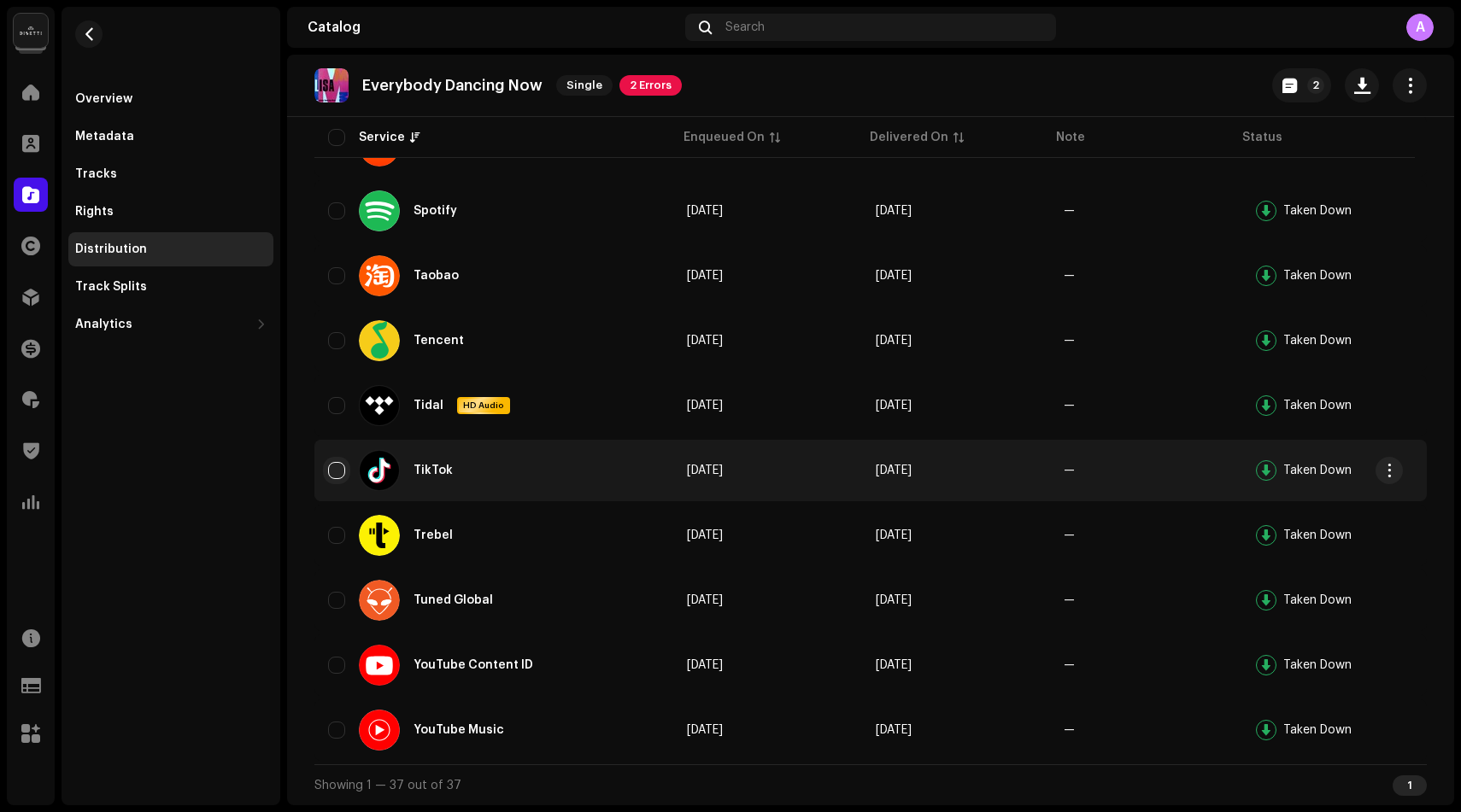
click at [337, 467] on input "checkbox" at bounding box center [336, 470] width 17 height 17
checkbox input "true"
click at [1389, 471] on span "button" at bounding box center [1389, 470] width 13 height 14
click at [1257, 540] on span "Takedown" at bounding box center [1259, 543] width 62 height 14
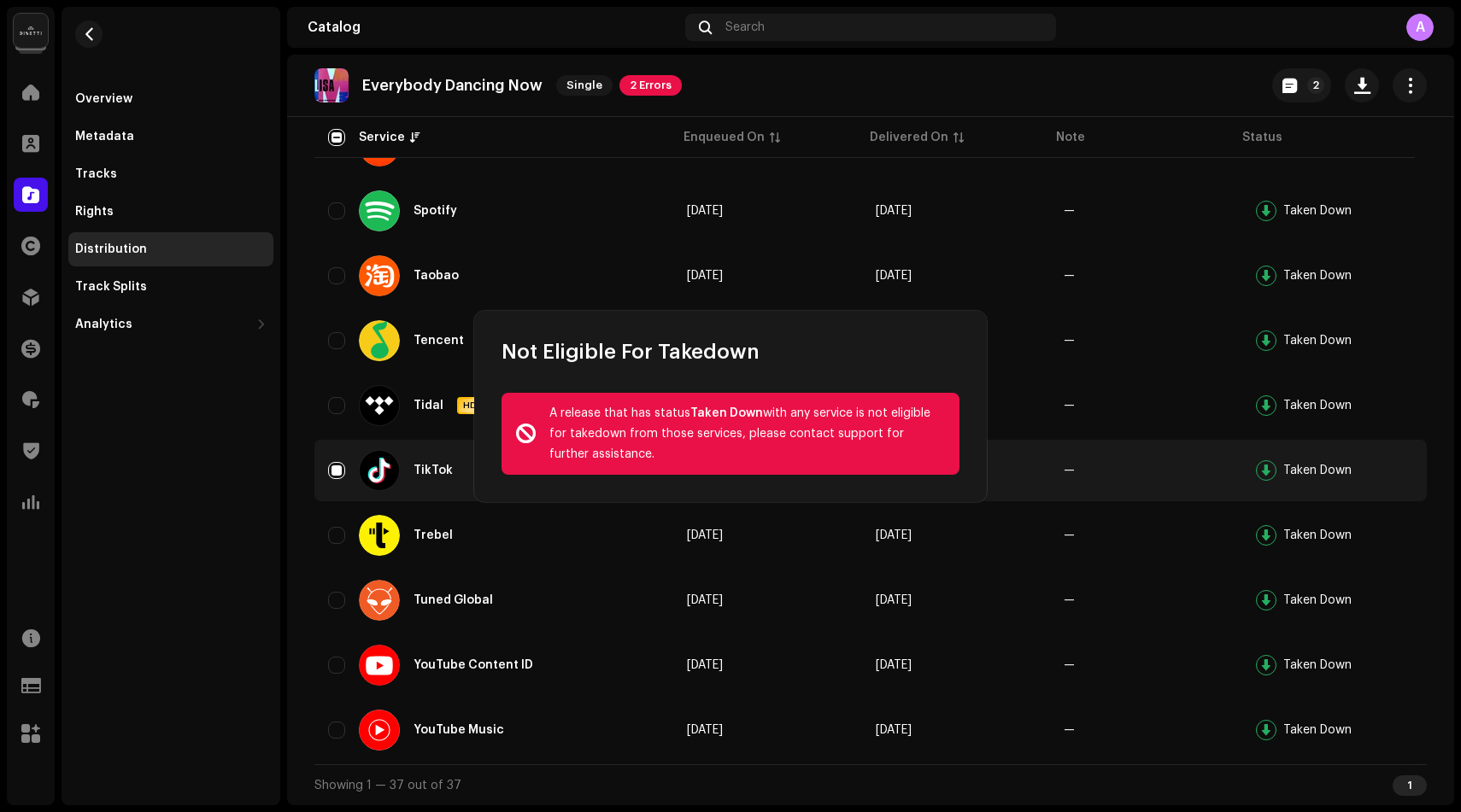
click at [1079, 286] on div "Not Eligible For Takedown A release that has status Taken Down with any service…" at bounding box center [730, 406] width 1461 height 812
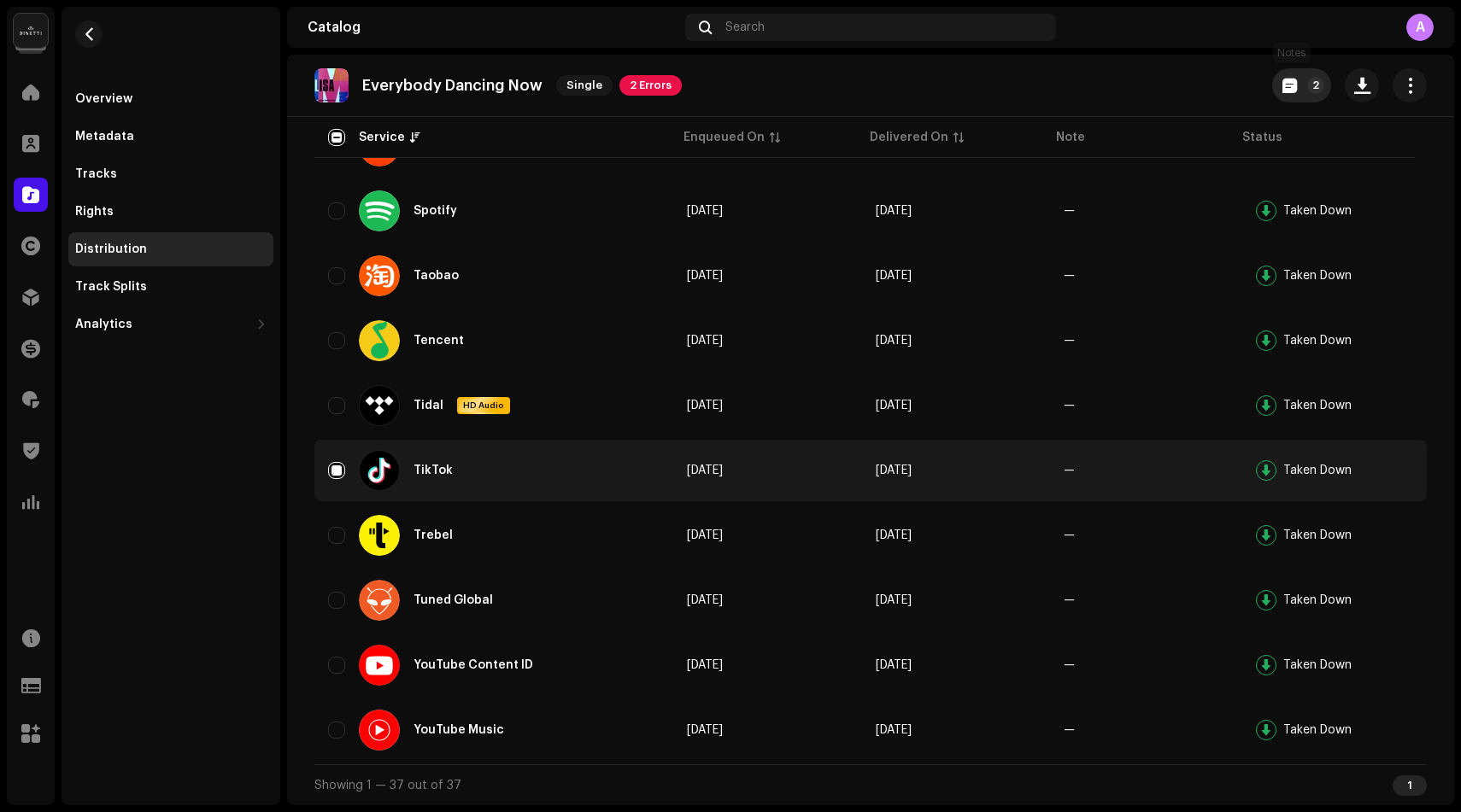
click at [1289, 87] on button "2" at bounding box center [1302, 85] width 59 height 34
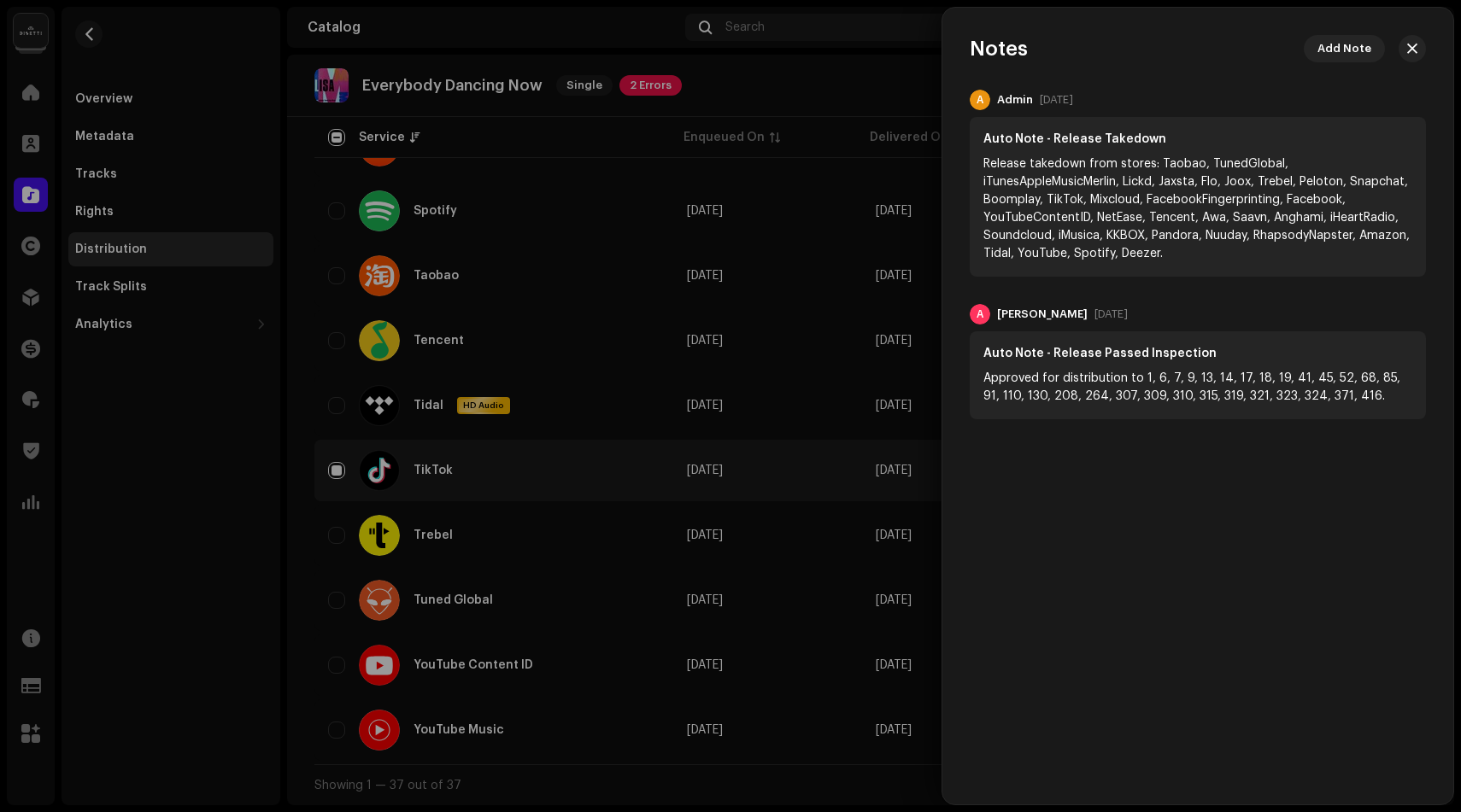
click at [918, 189] on div at bounding box center [730, 406] width 1461 height 812
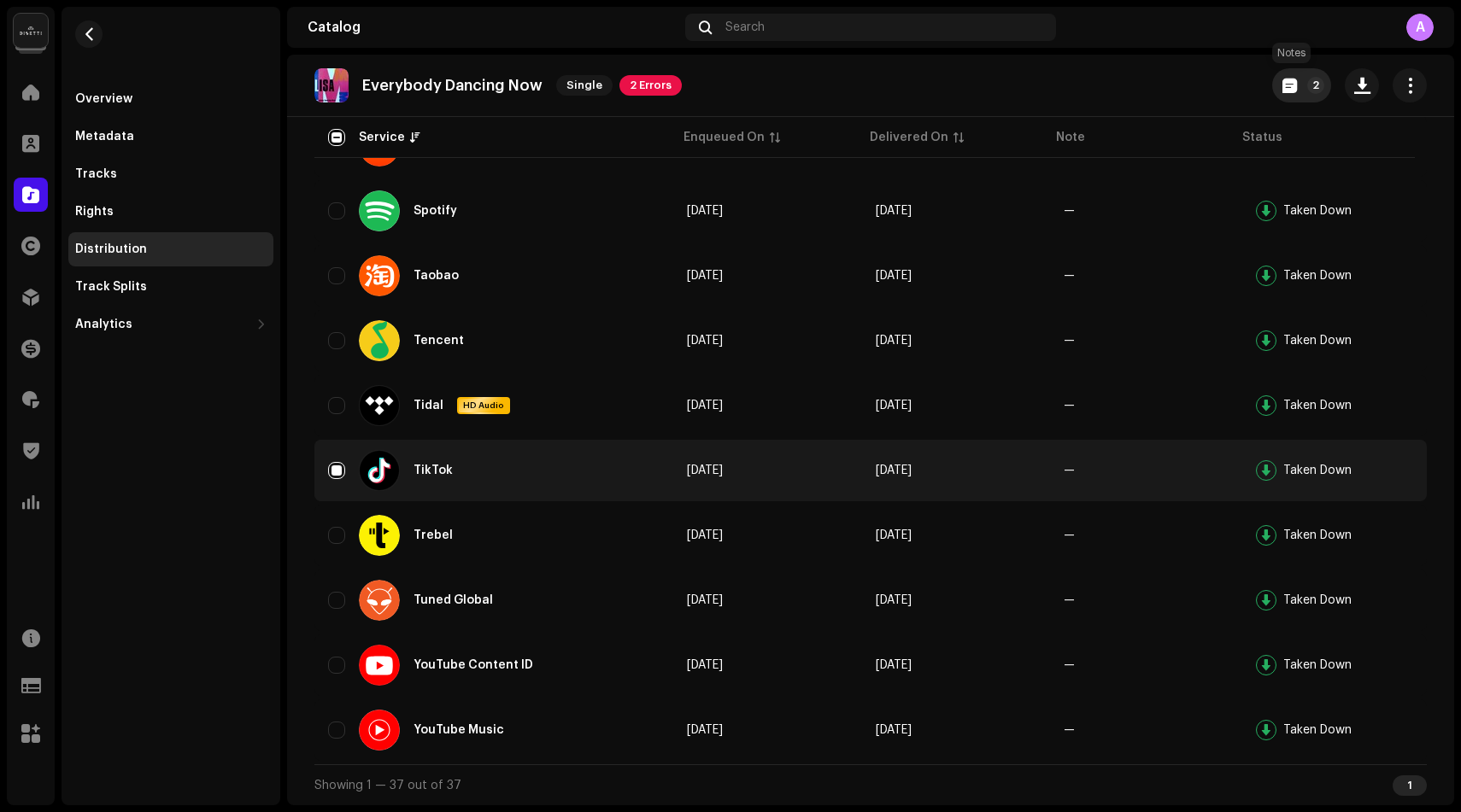
click at [1292, 86] on button "2" at bounding box center [1302, 85] width 59 height 34
click at [1402, 87] on span "button" at bounding box center [1410, 85] width 17 height 14
click at [1274, 162] on div "Edit" at bounding box center [1322, 161] width 159 height 14
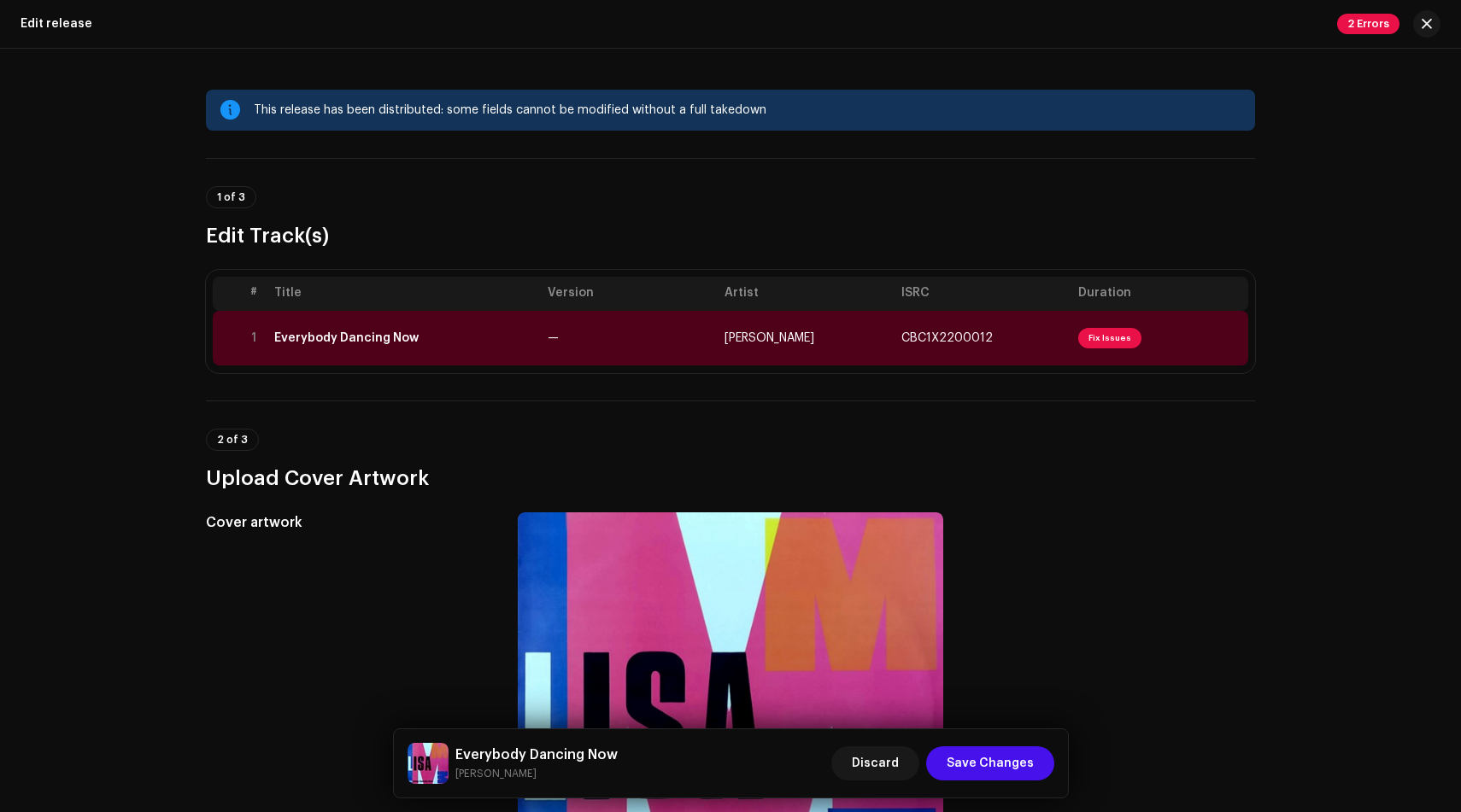
click at [1374, 29] on span "2 Errors" at bounding box center [1368, 24] width 63 height 20
click at [1310, 261] on div "This release has been distributed: some fields cannot be modified without a ful…" at bounding box center [730, 431] width 1461 height 764
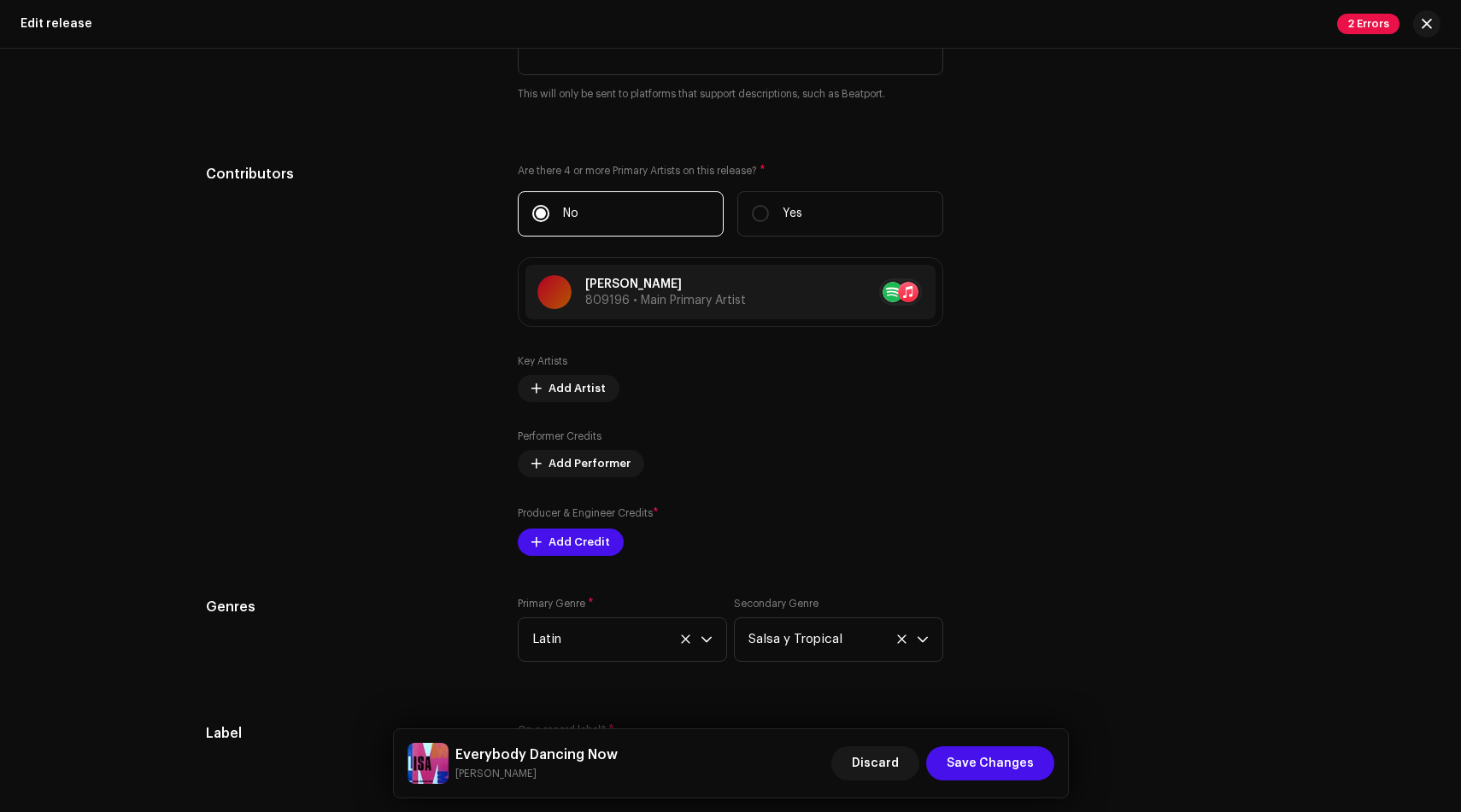
scroll to position [1606, 0]
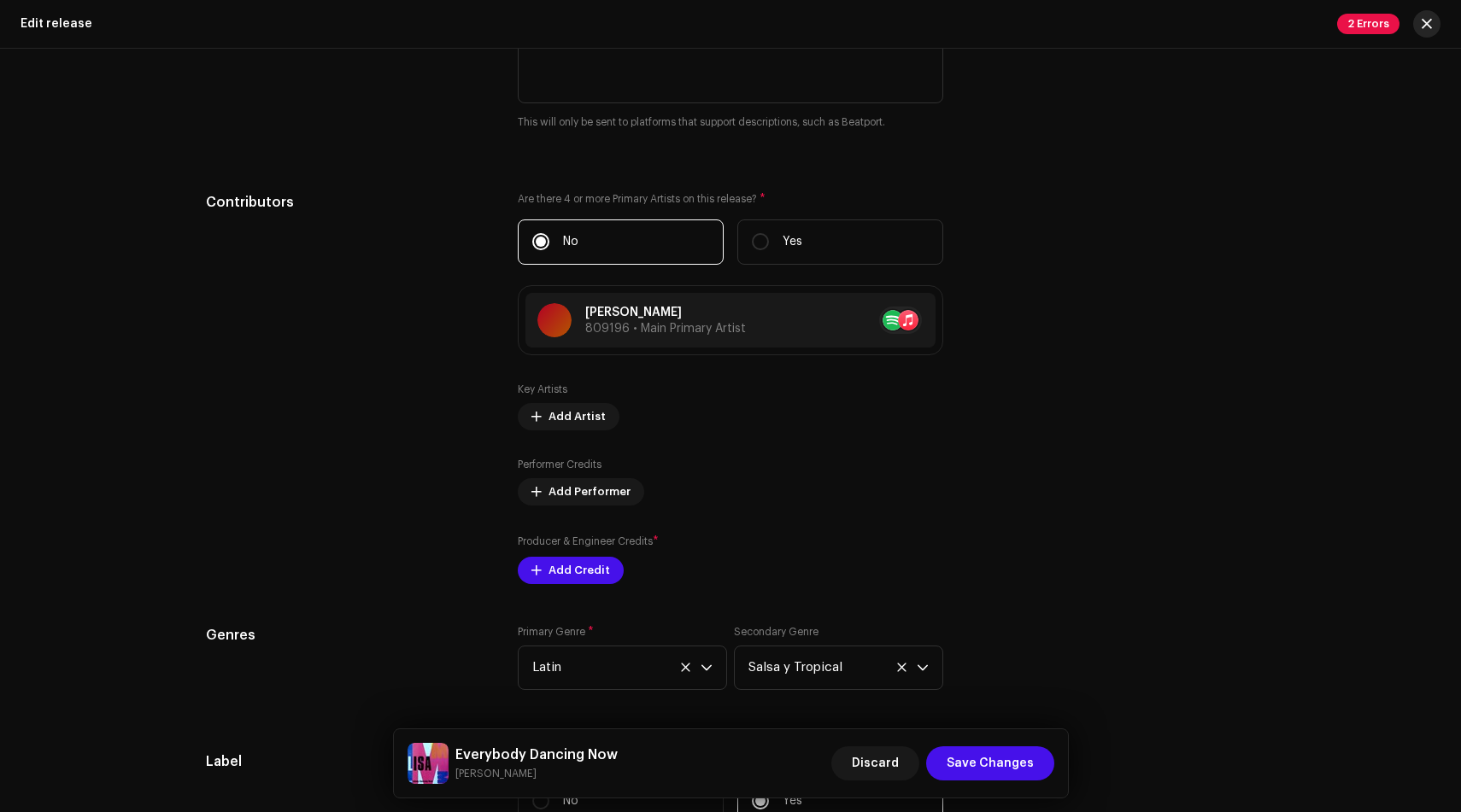
click at [1423, 23] on span "button" at bounding box center [1426, 24] width 10 height 14
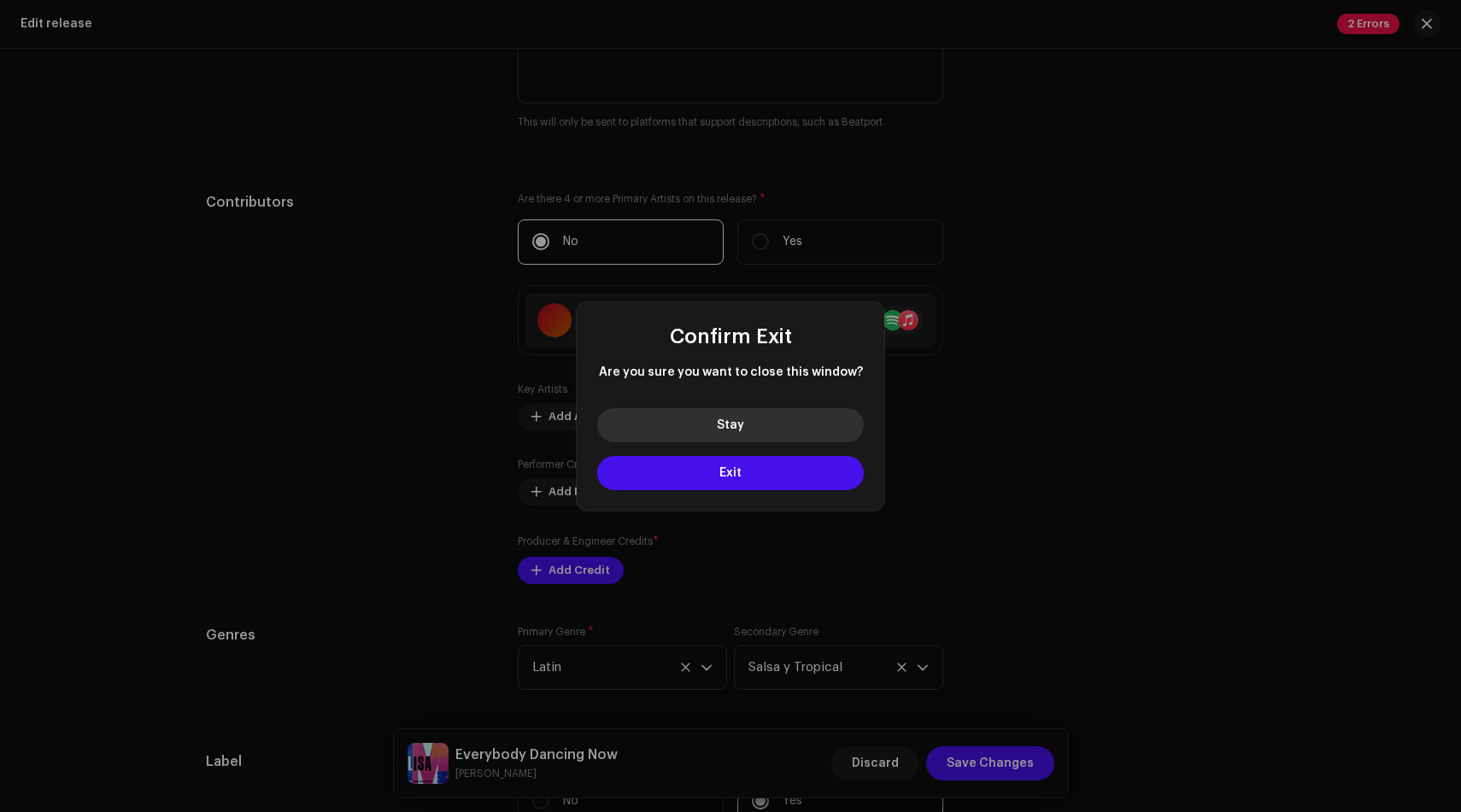
click at [776, 439] on button "Stay" at bounding box center [731, 425] width 267 height 34
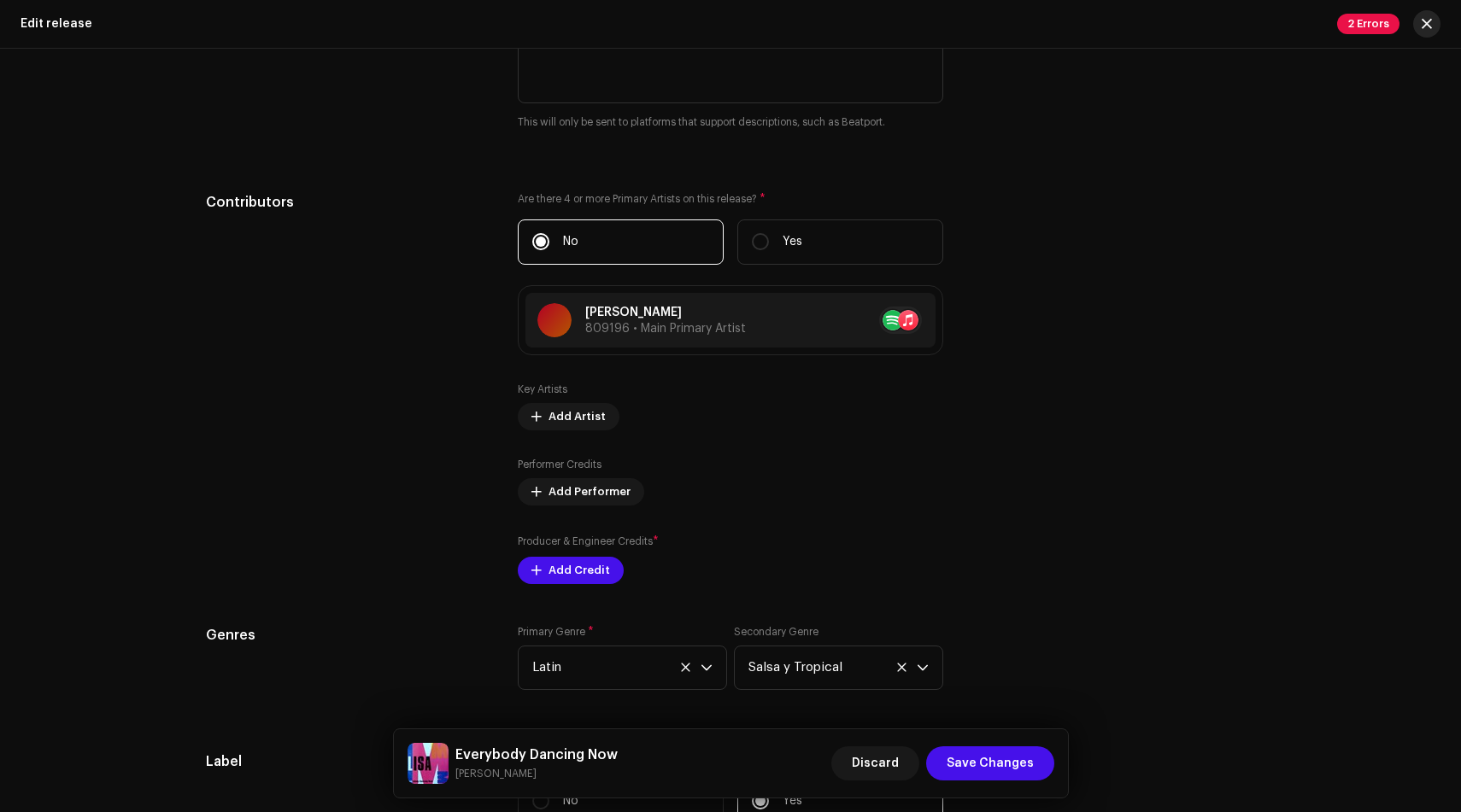
click at [1420, 27] on button "button" at bounding box center [1427, 24] width 28 height 28
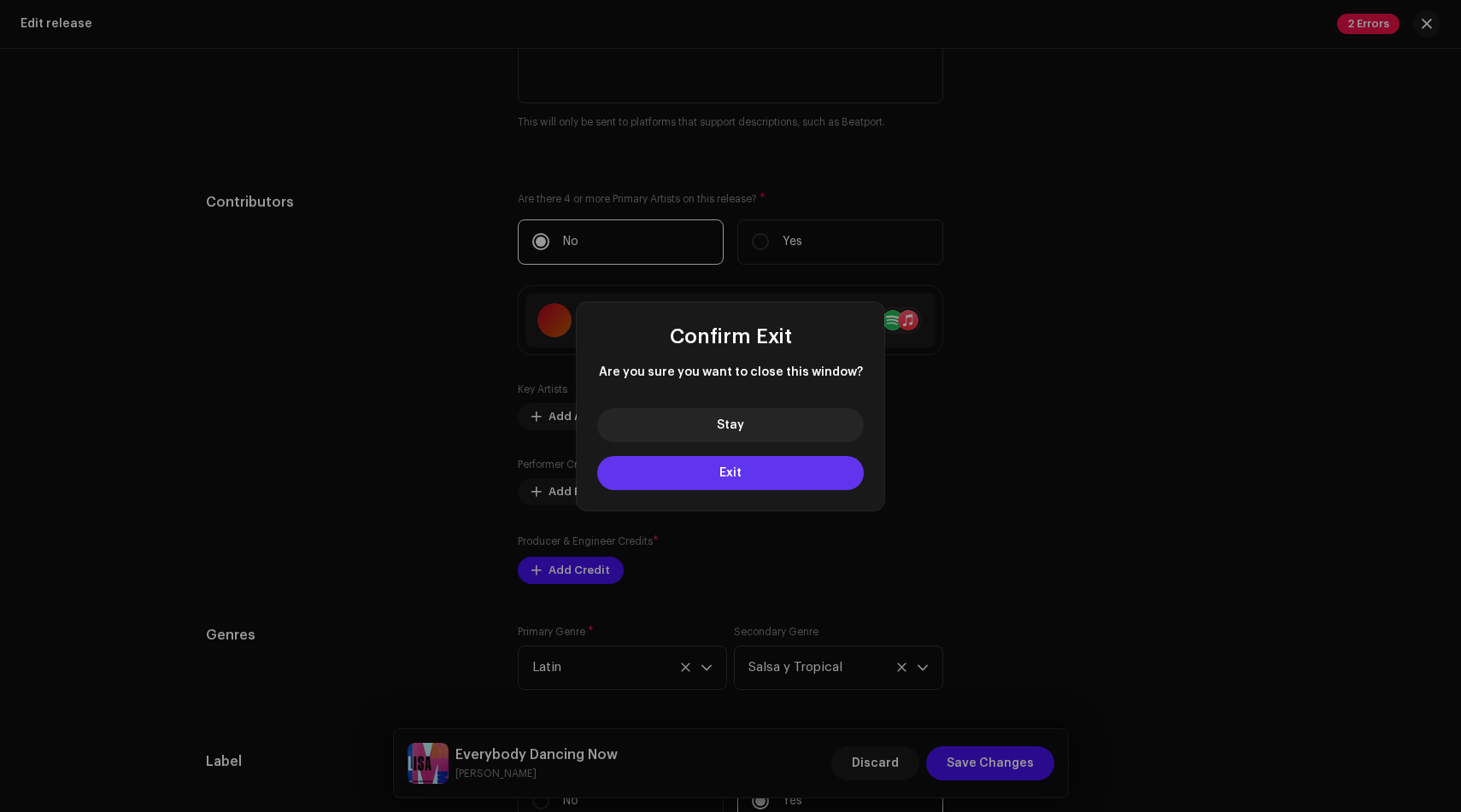
click at [755, 486] on button "Exit" at bounding box center [731, 473] width 267 height 34
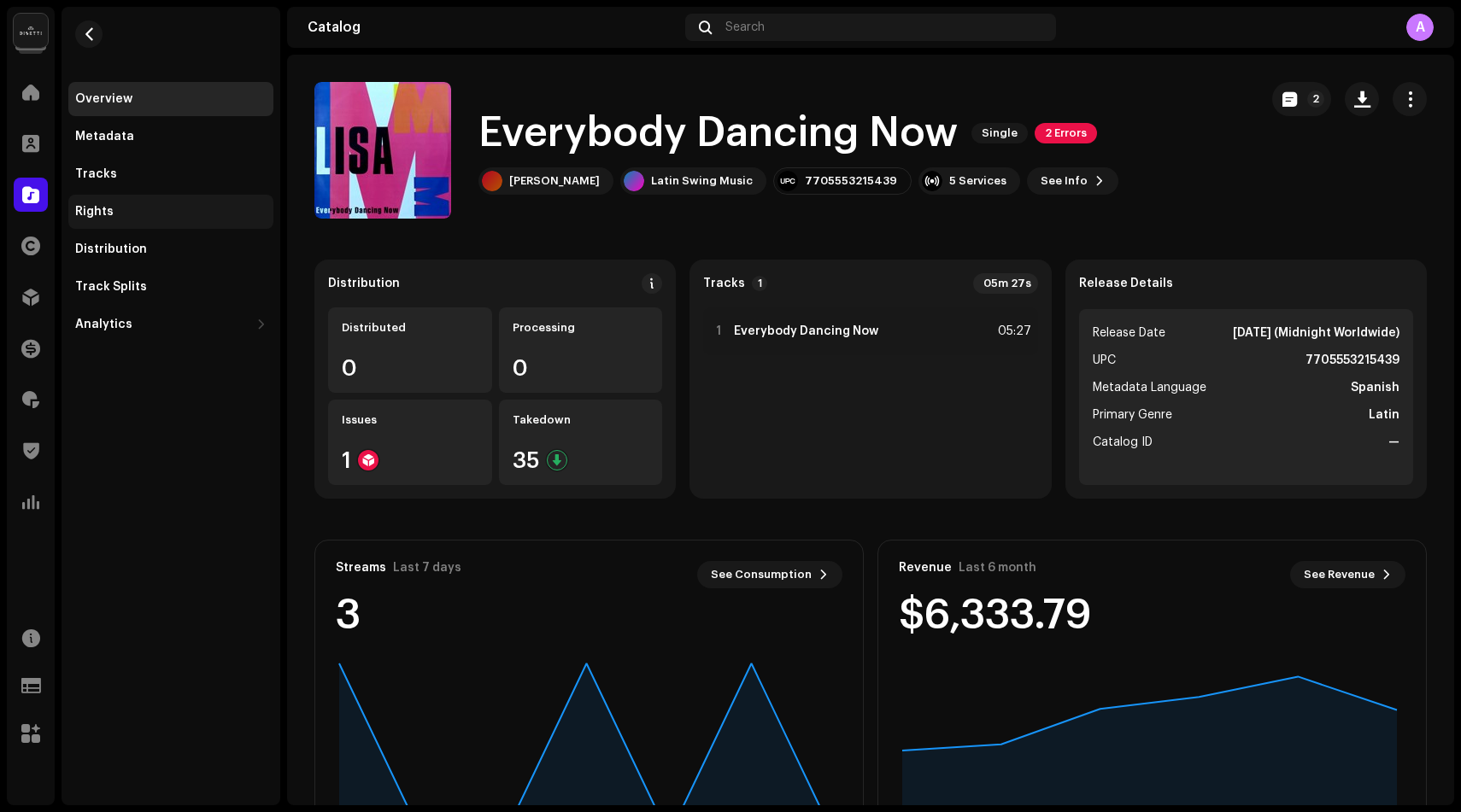
click at [136, 212] on div "Rights" at bounding box center [171, 212] width 191 height 14
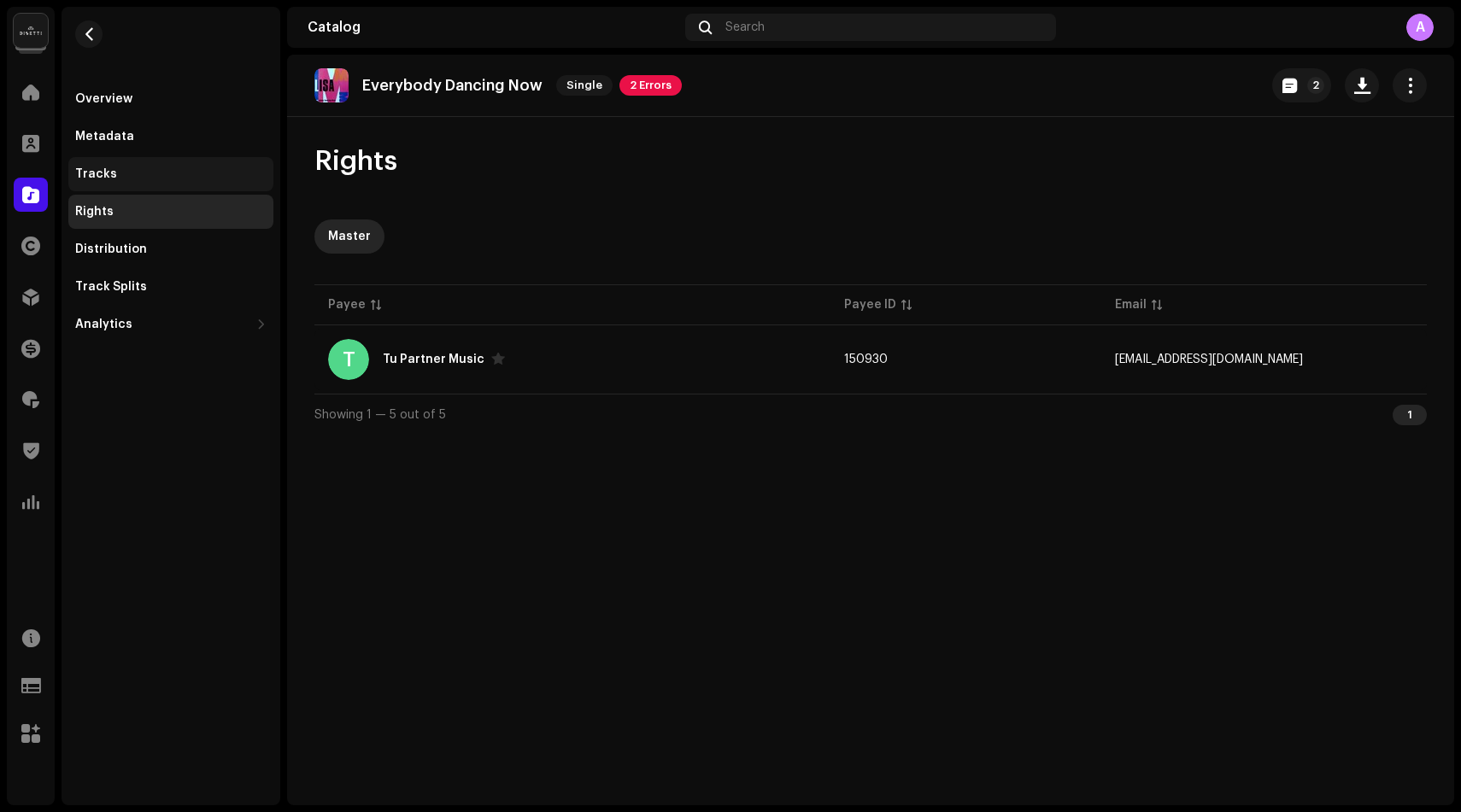
click at [136, 189] on div "Tracks" at bounding box center [170, 174] width 205 height 34
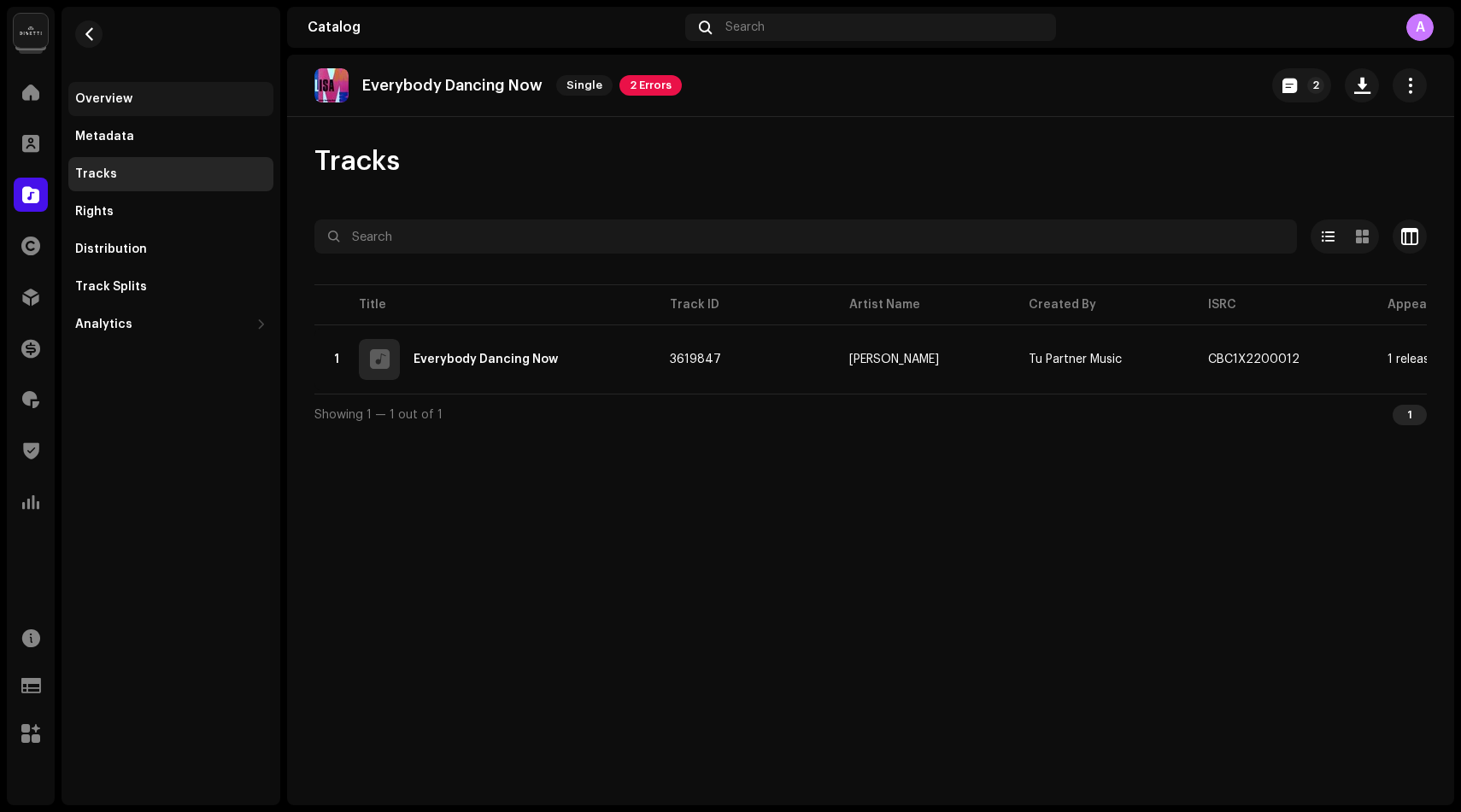
click at [146, 108] on div "Overview" at bounding box center [170, 99] width 205 height 34
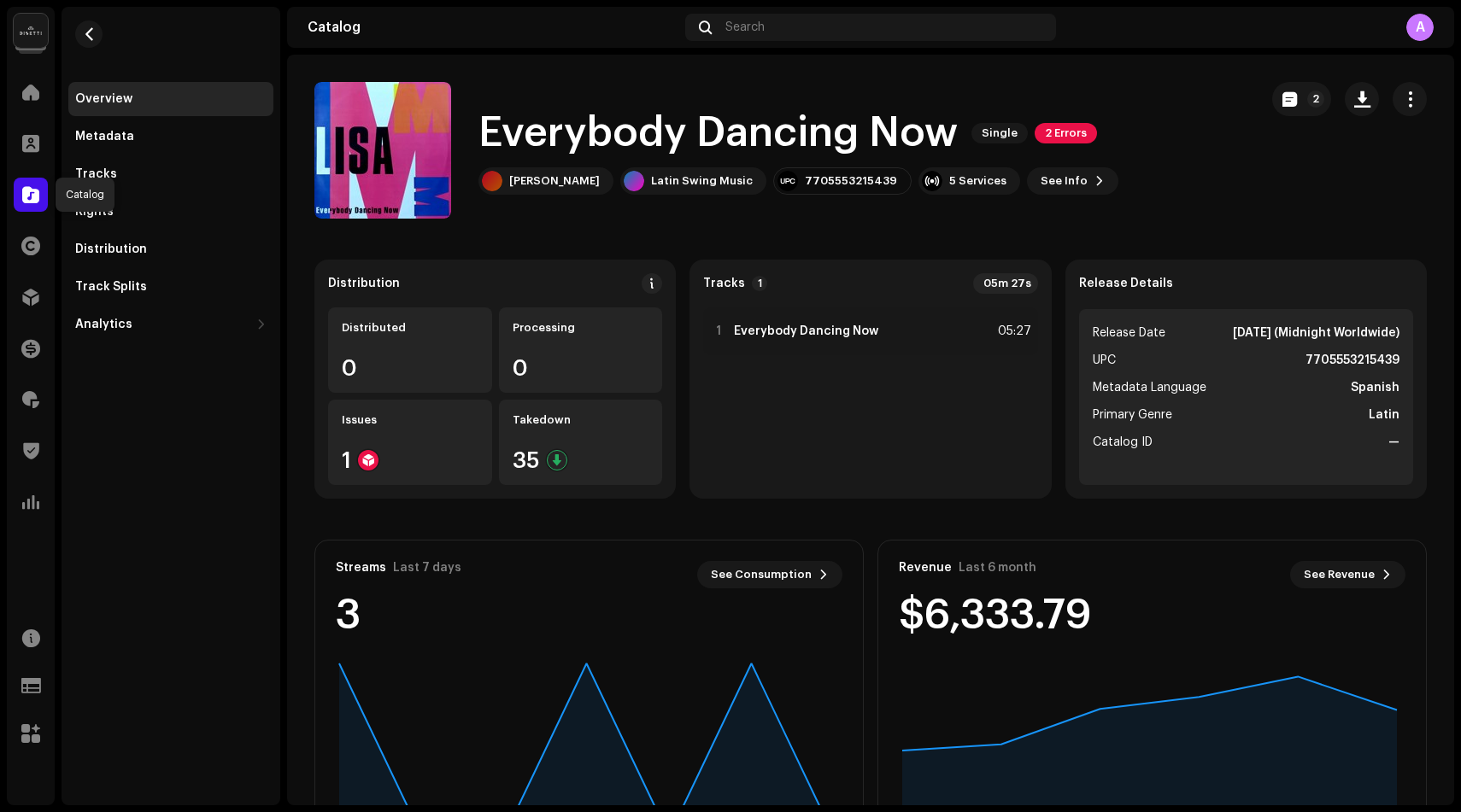
click at [38, 188] on span at bounding box center [30, 194] width 17 height 14
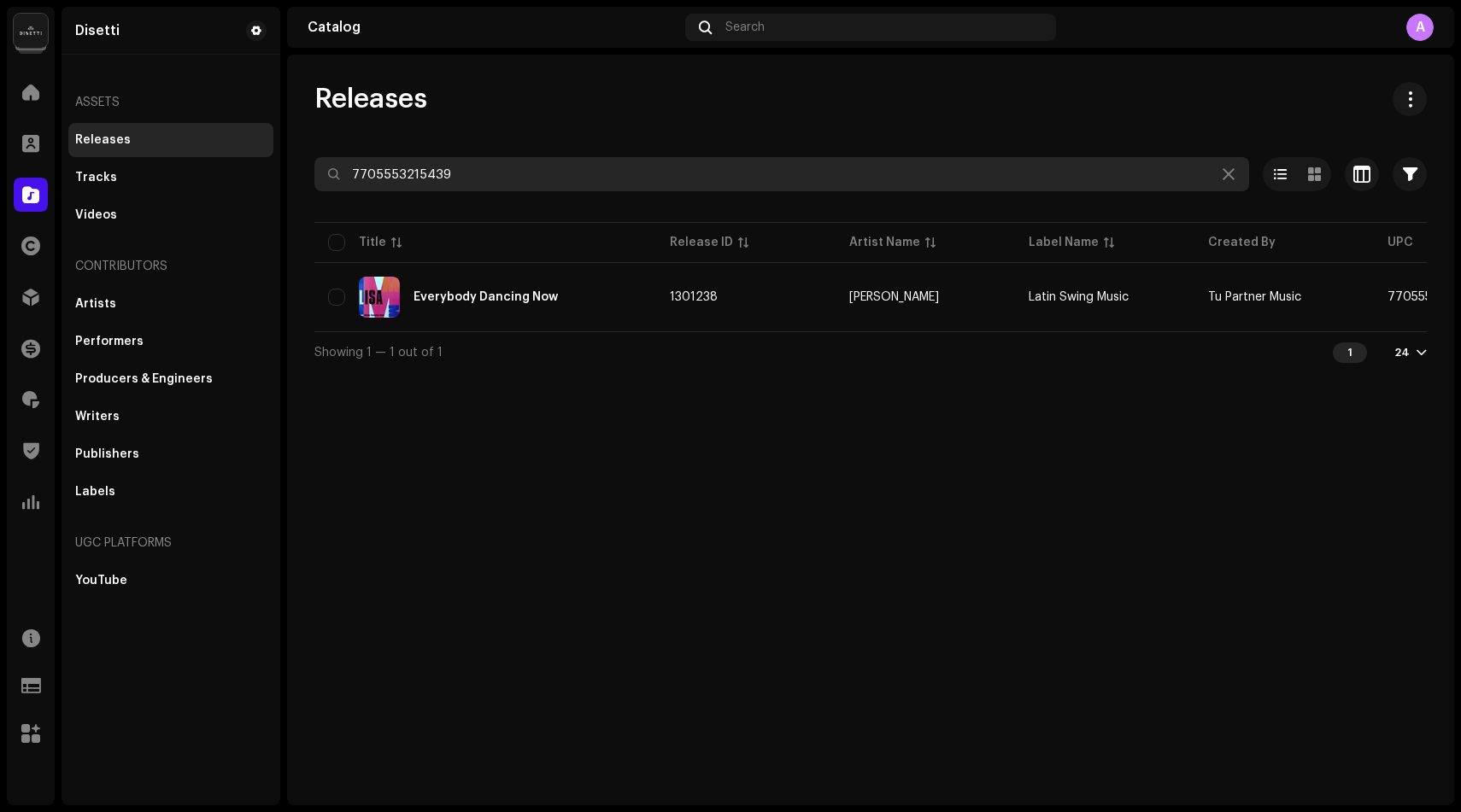
click at [478, 171] on input "7705553215439" at bounding box center [781, 174] width 934 height 34
paste input "52470109645"
type input "752470109645"
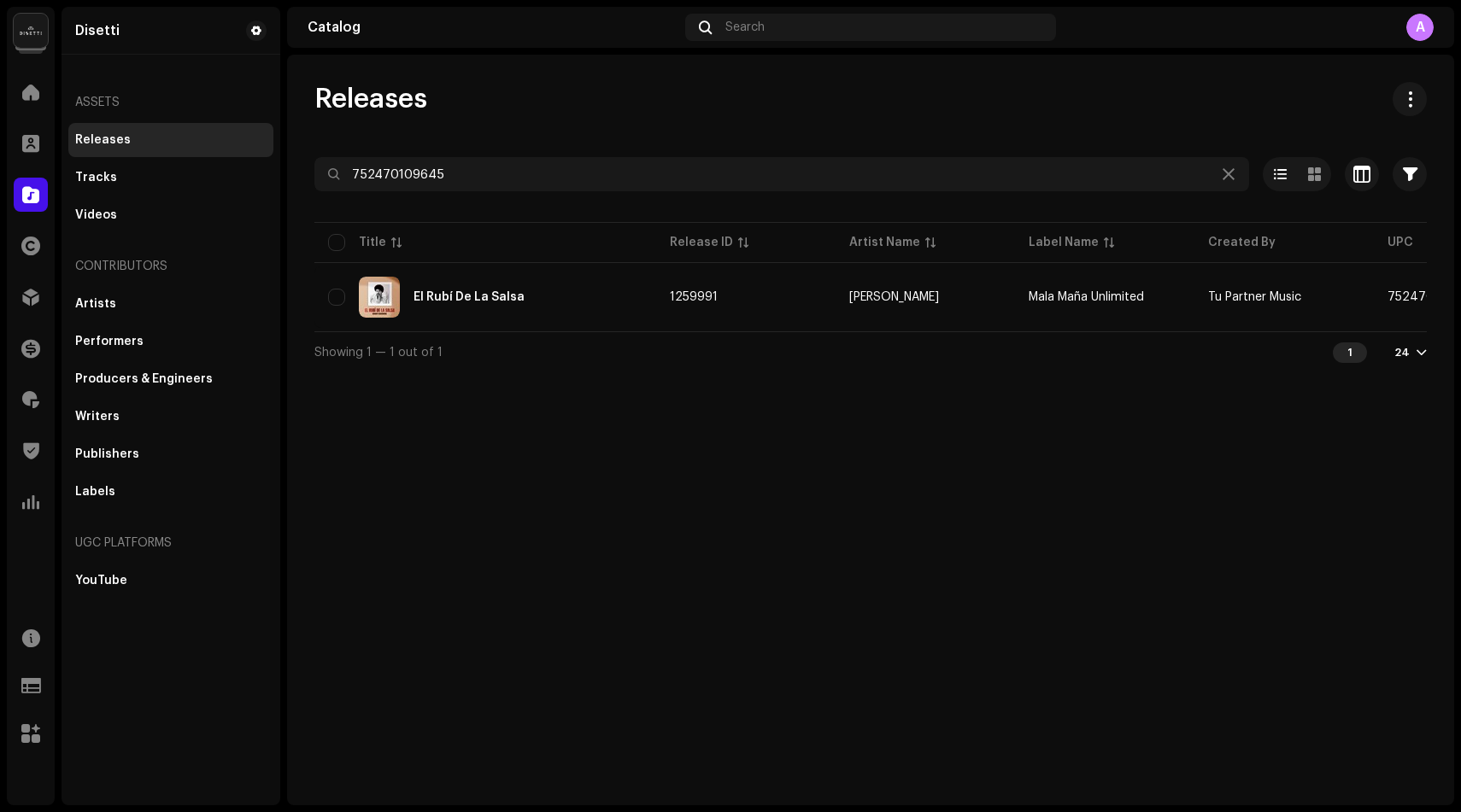
click at [490, 291] on div "El Rubí De La Salsa" at bounding box center [469, 296] width 111 height 12
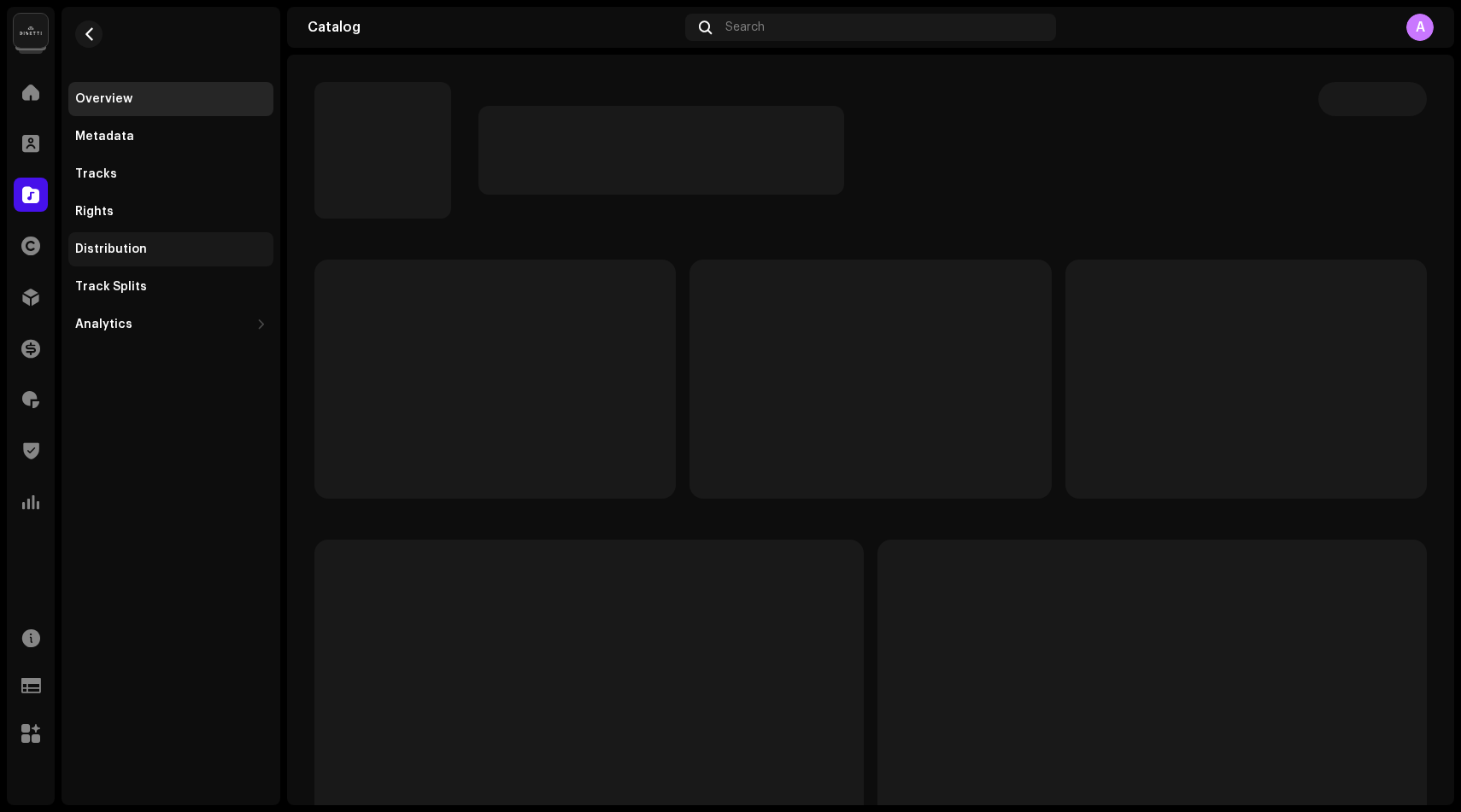
click at [184, 243] on div "Distribution" at bounding box center [171, 249] width 191 height 14
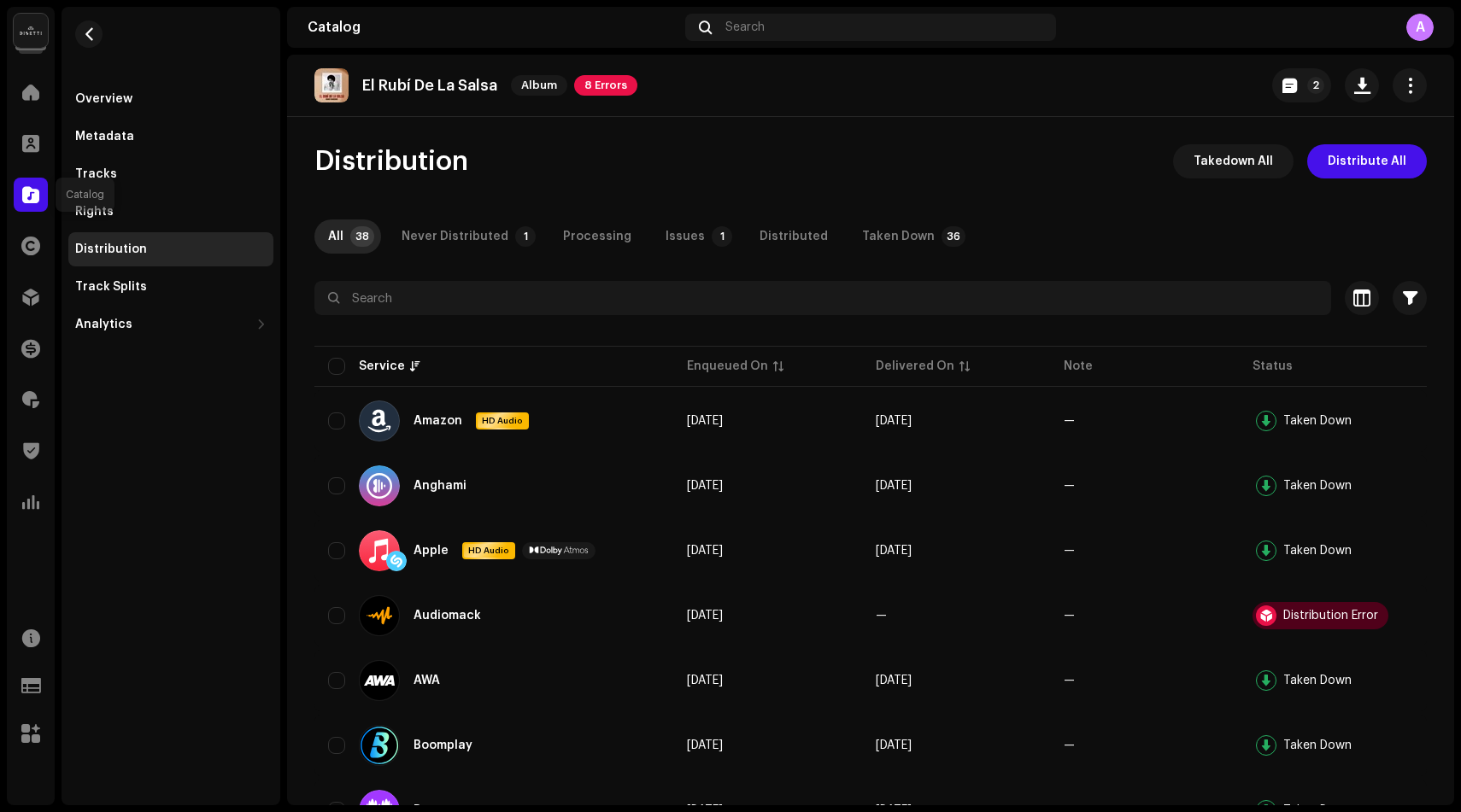
click at [29, 190] on span at bounding box center [30, 194] width 17 height 14
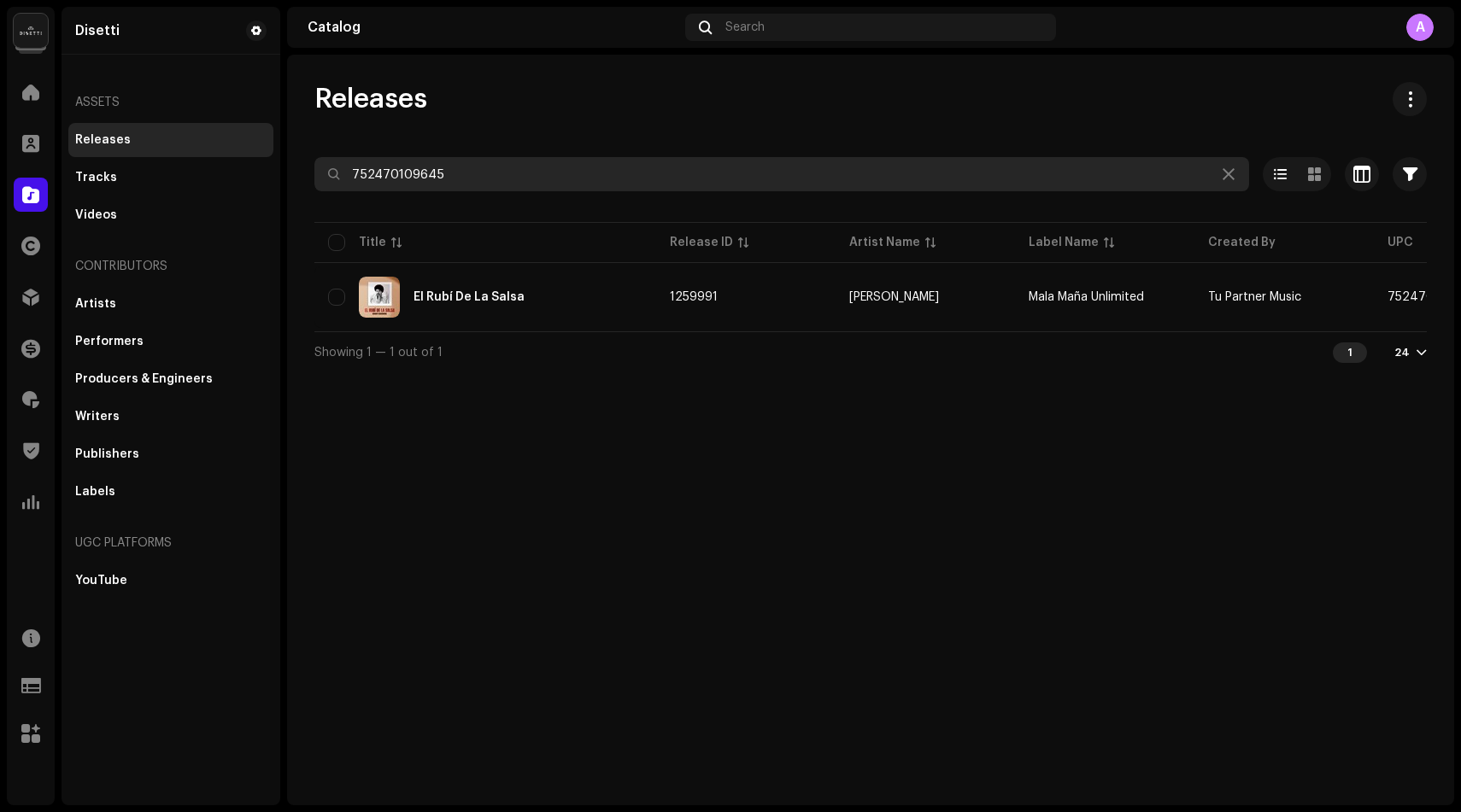
click at [450, 176] on input "752470109645" at bounding box center [781, 174] width 934 height 34
paste input "705553397036"
type input "7705553397036"
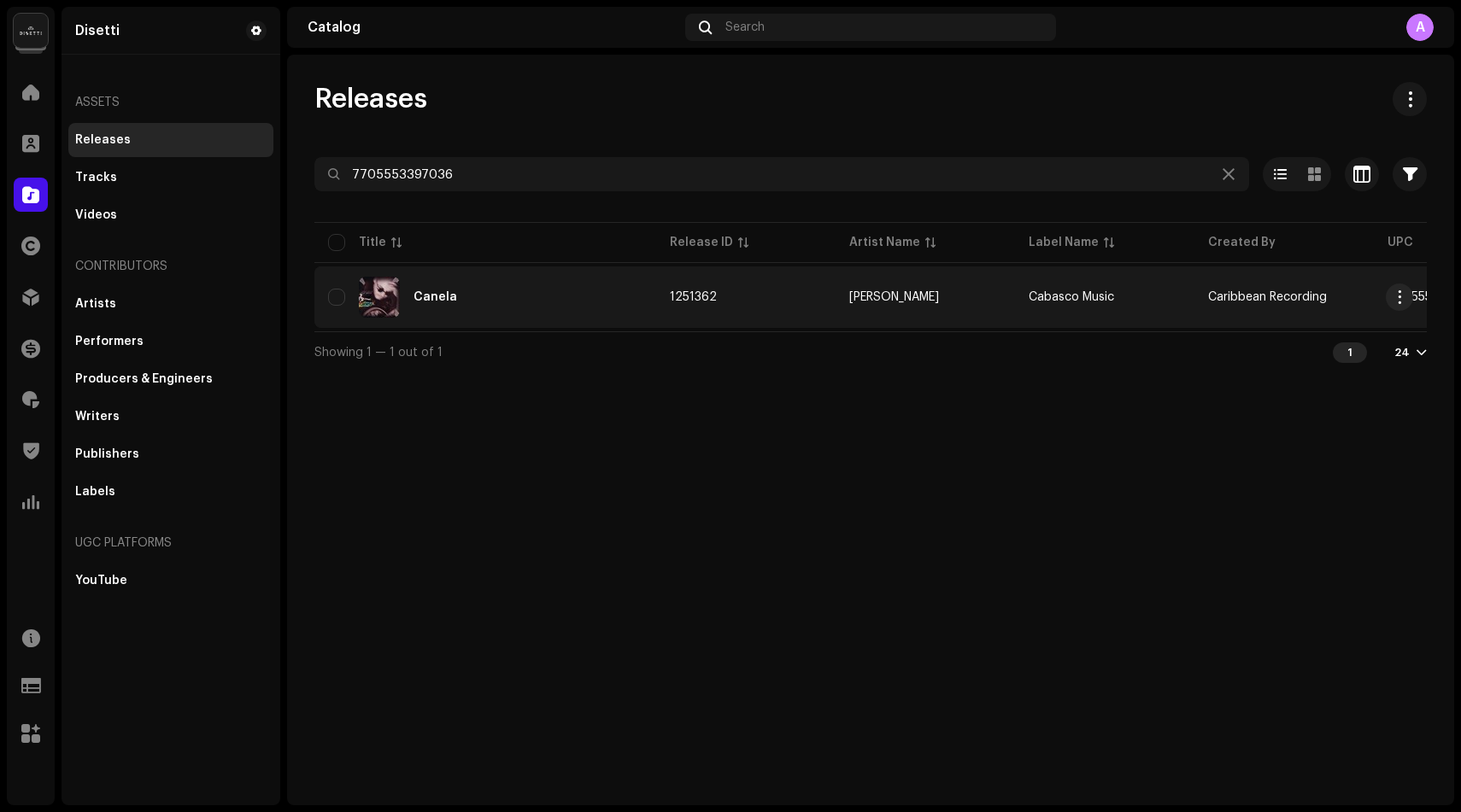
click at [435, 293] on div "Canela" at bounding box center [435, 296] width 43 height 12
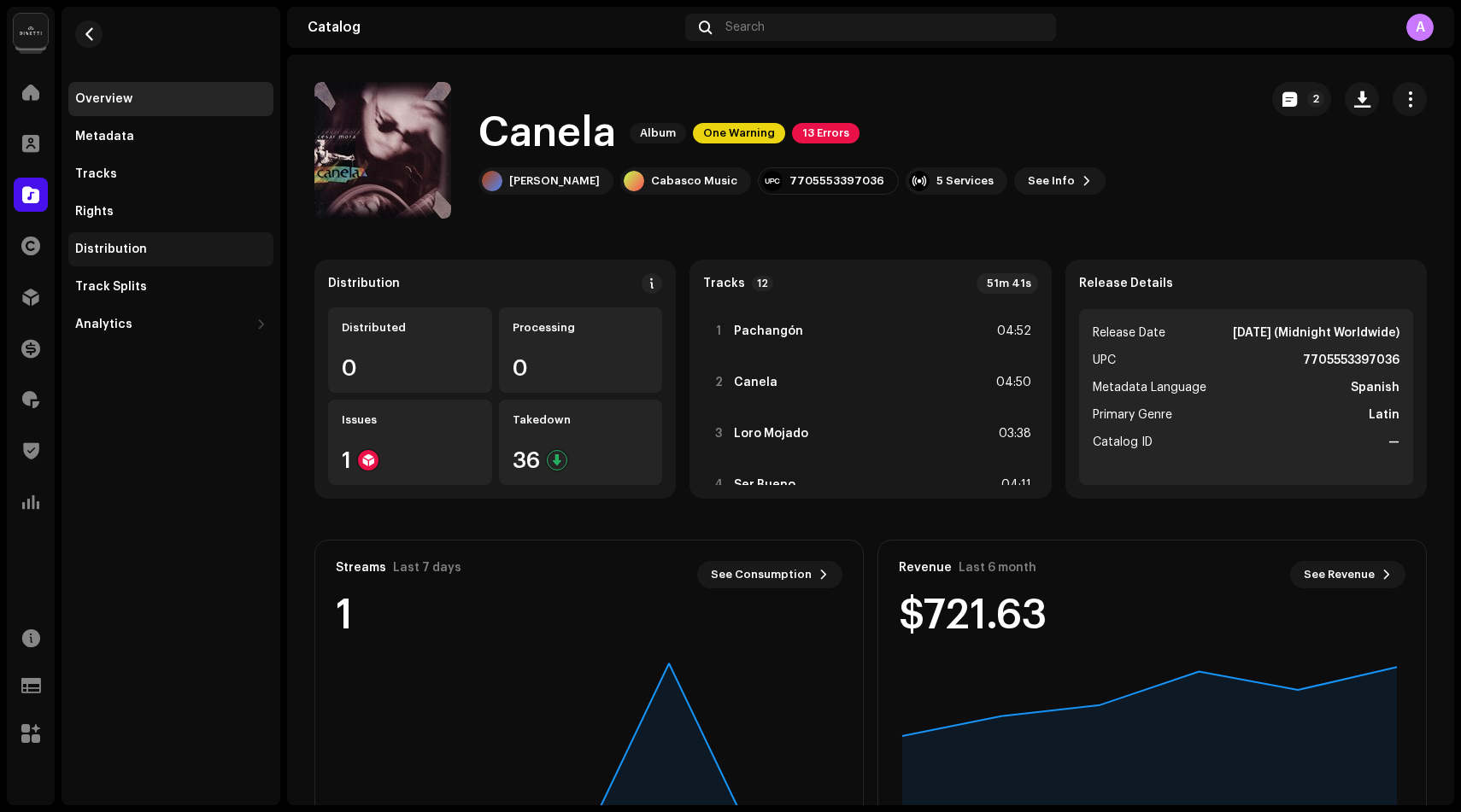
click at [112, 247] on div "Distribution" at bounding box center [111, 249] width 72 height 14
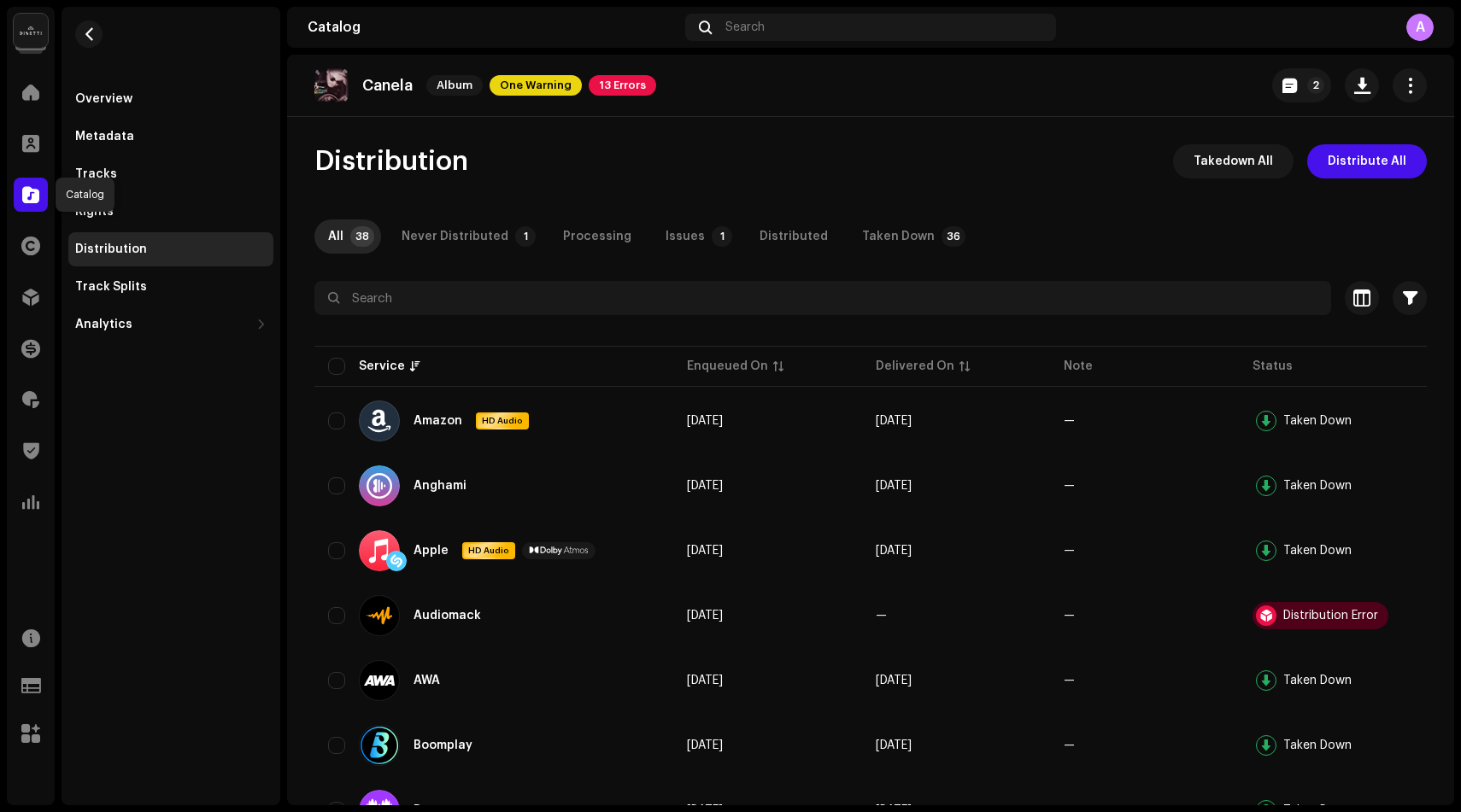
click at [37, 197] on span at bounding box center [30, 194] width 17 height 14
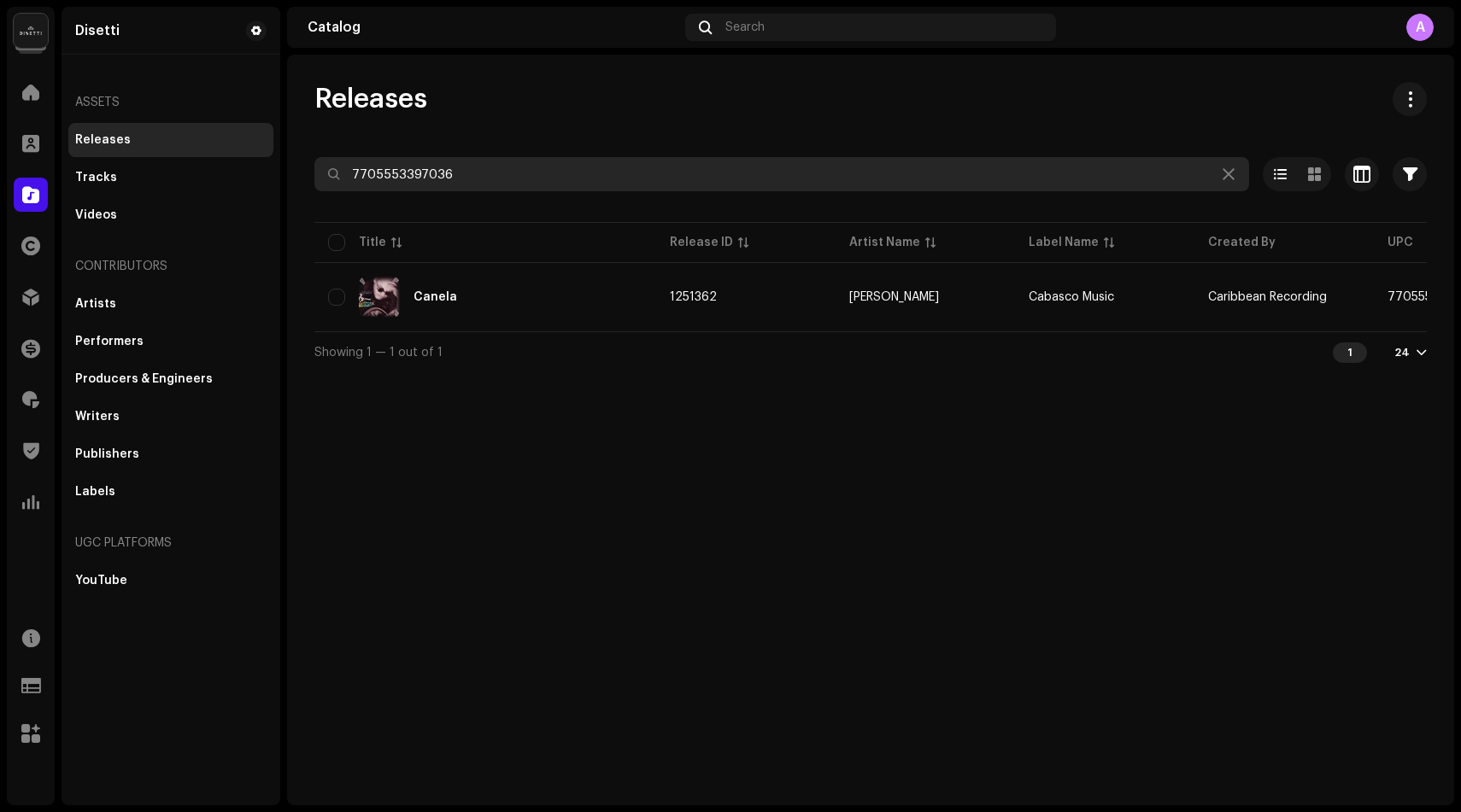
click at [377, 167] on input "7705553397036" at bounding box center [781, 174] width 934 height 34
paste input "043254"
type input "7705553043254"
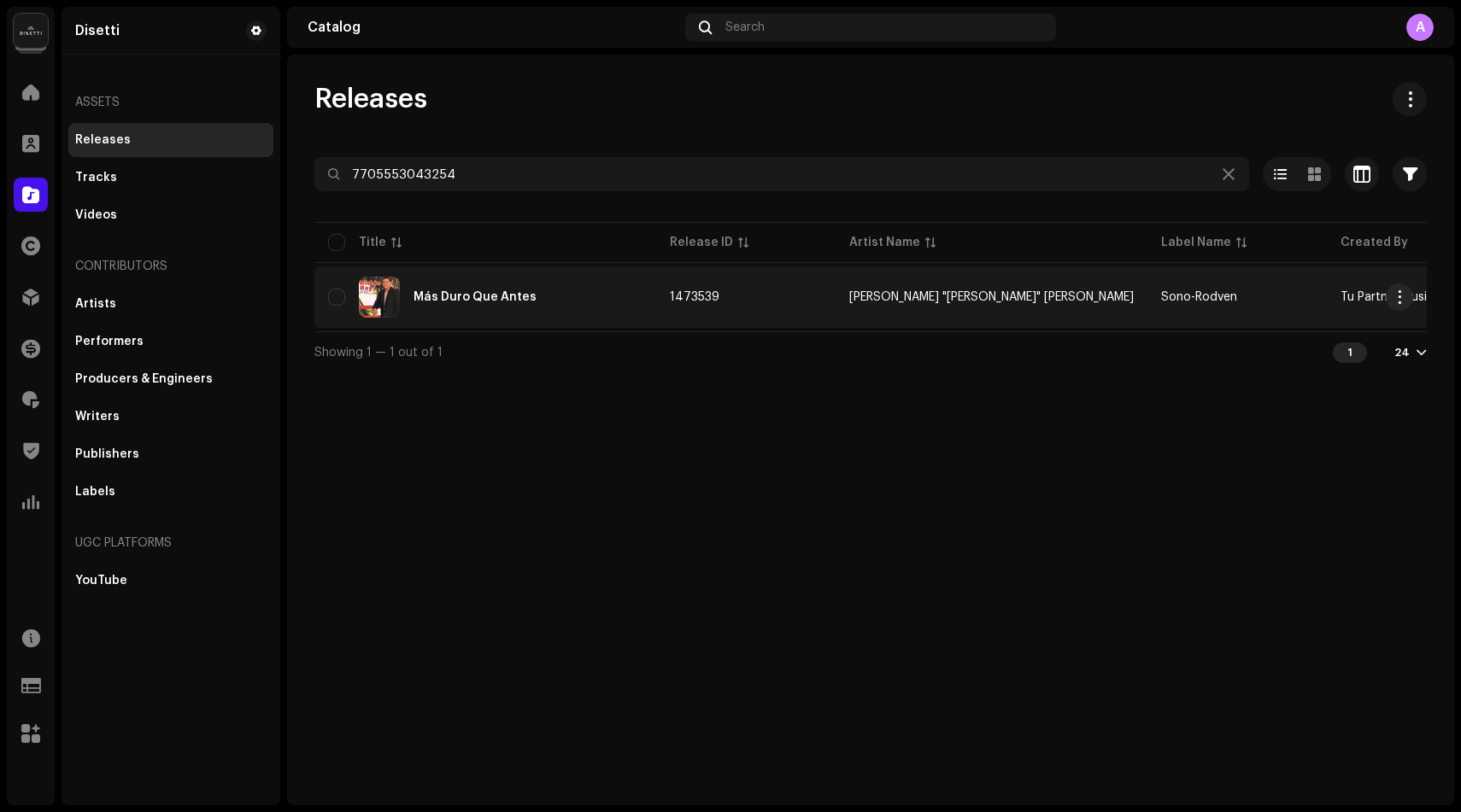
click at [405, 284] on div "Más Duro Que Antes" at bounding box center [484, 297] width 314 height 41
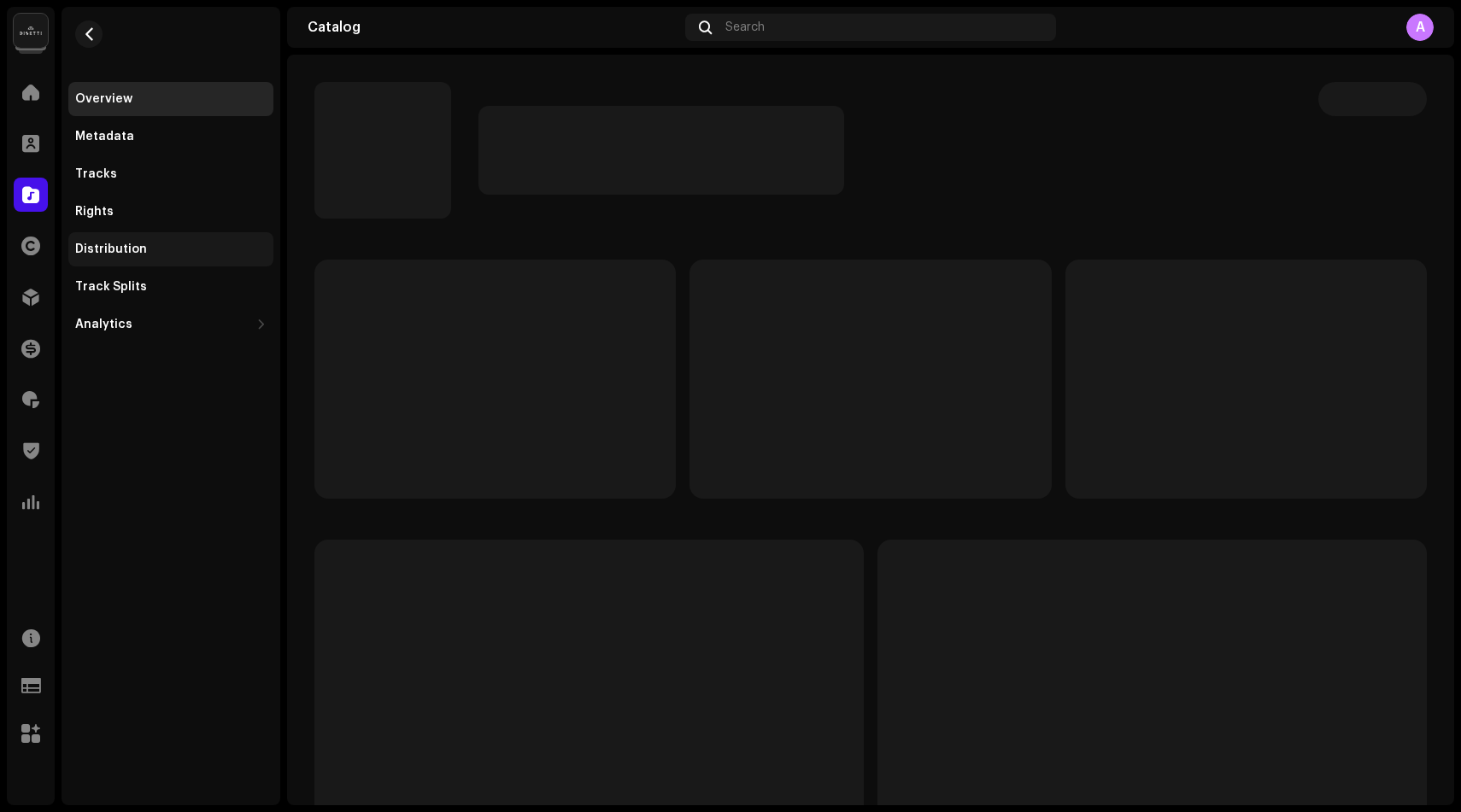
click at [138, 243] on div "Distribution" at bounding box center [111, 249] width 72 height 14
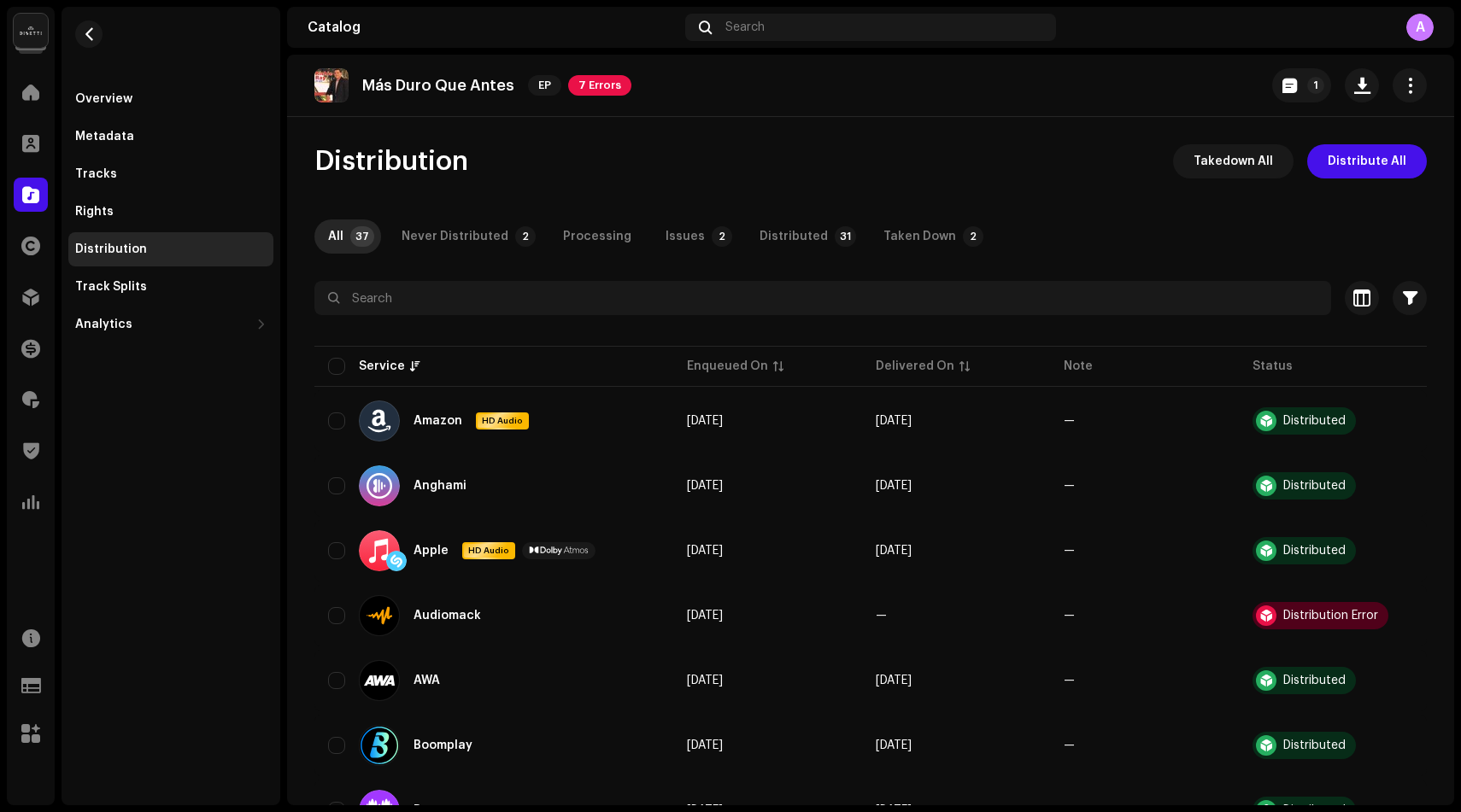
click at [413, 87] on p "Más Duro Que Antes" at bounding box center [437, 86] width 152 height 17
click at [98, 37] on button "button" at bounding box center [89, 34] width 28 height 28
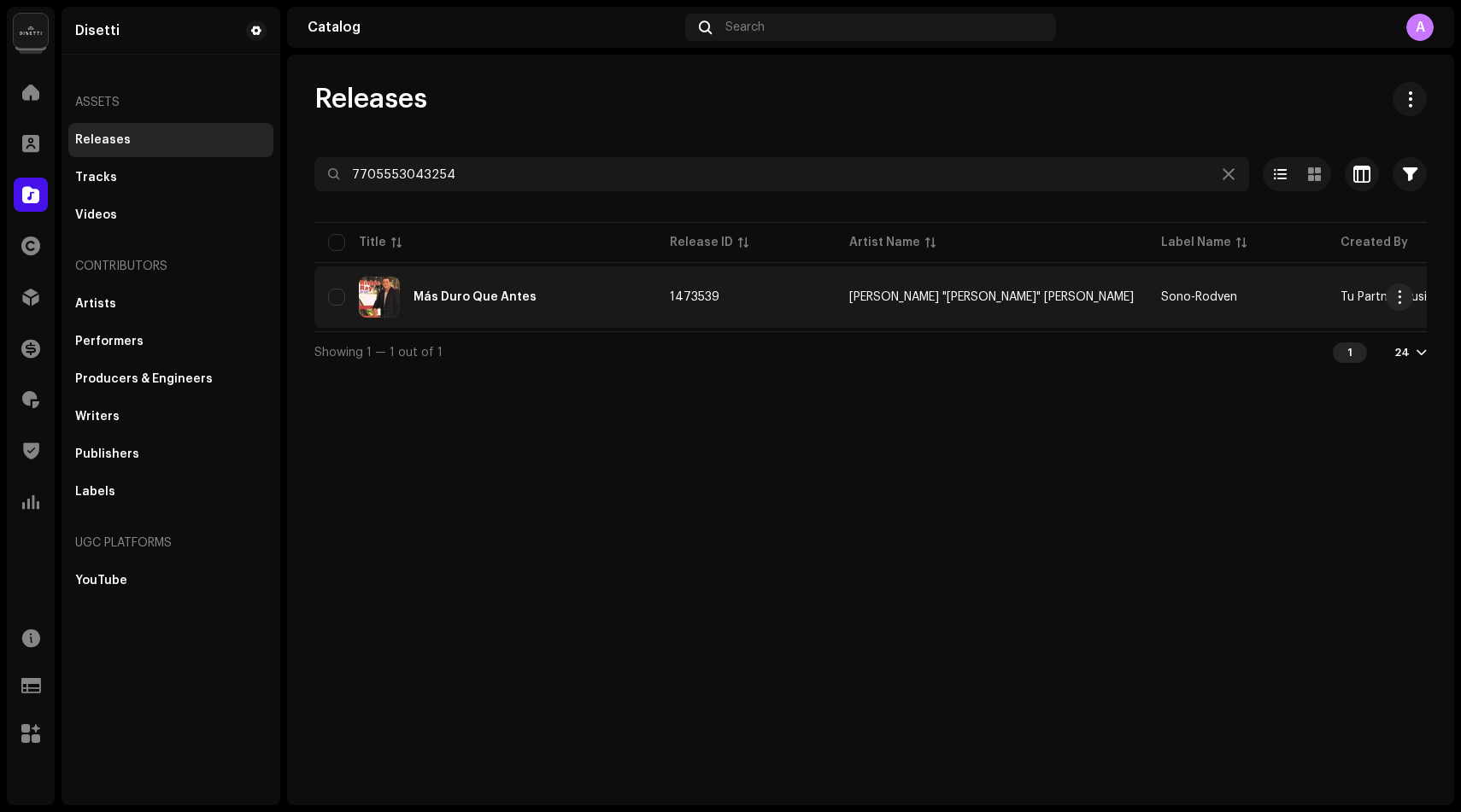
click at [516, 299] on div "Más Duro Que Antes" at bounding box center [475, 296] width 123 height 12
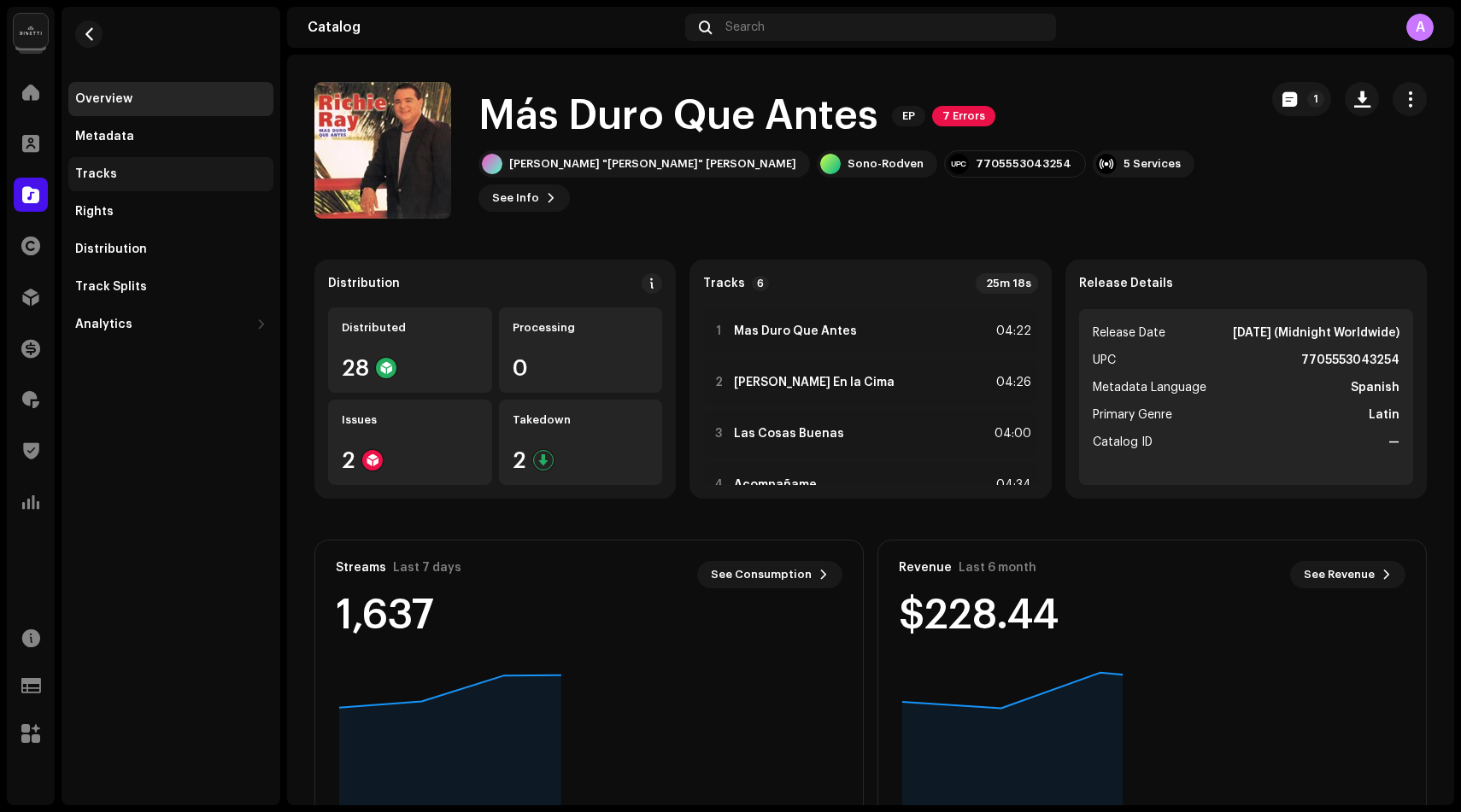
click at [144, 181] on div "Tracks" at bounding box center [170, 174] width 205 height 34
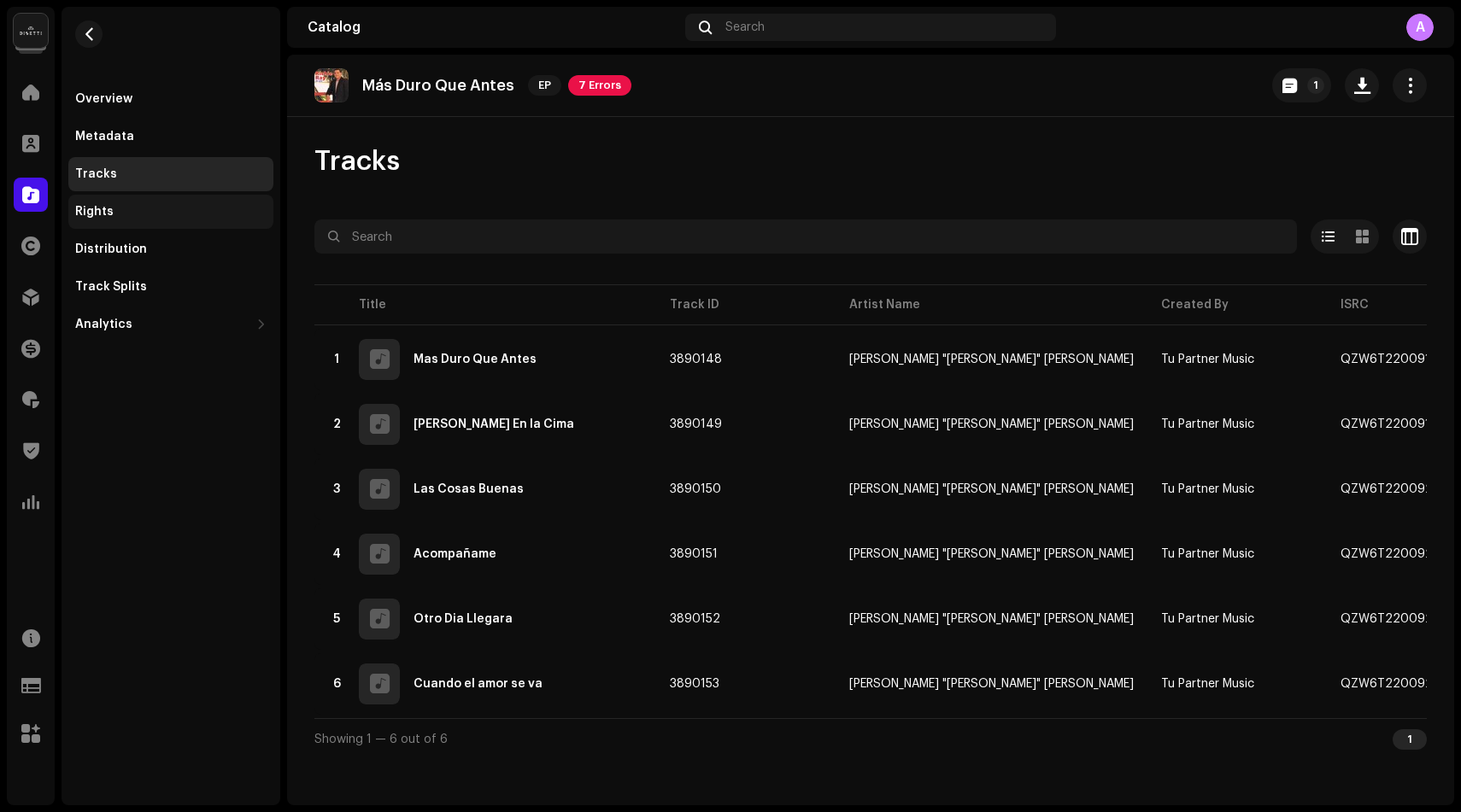
click at [144, 214] on div "Rights" at bounding box center [171, 212] width 191 height 14
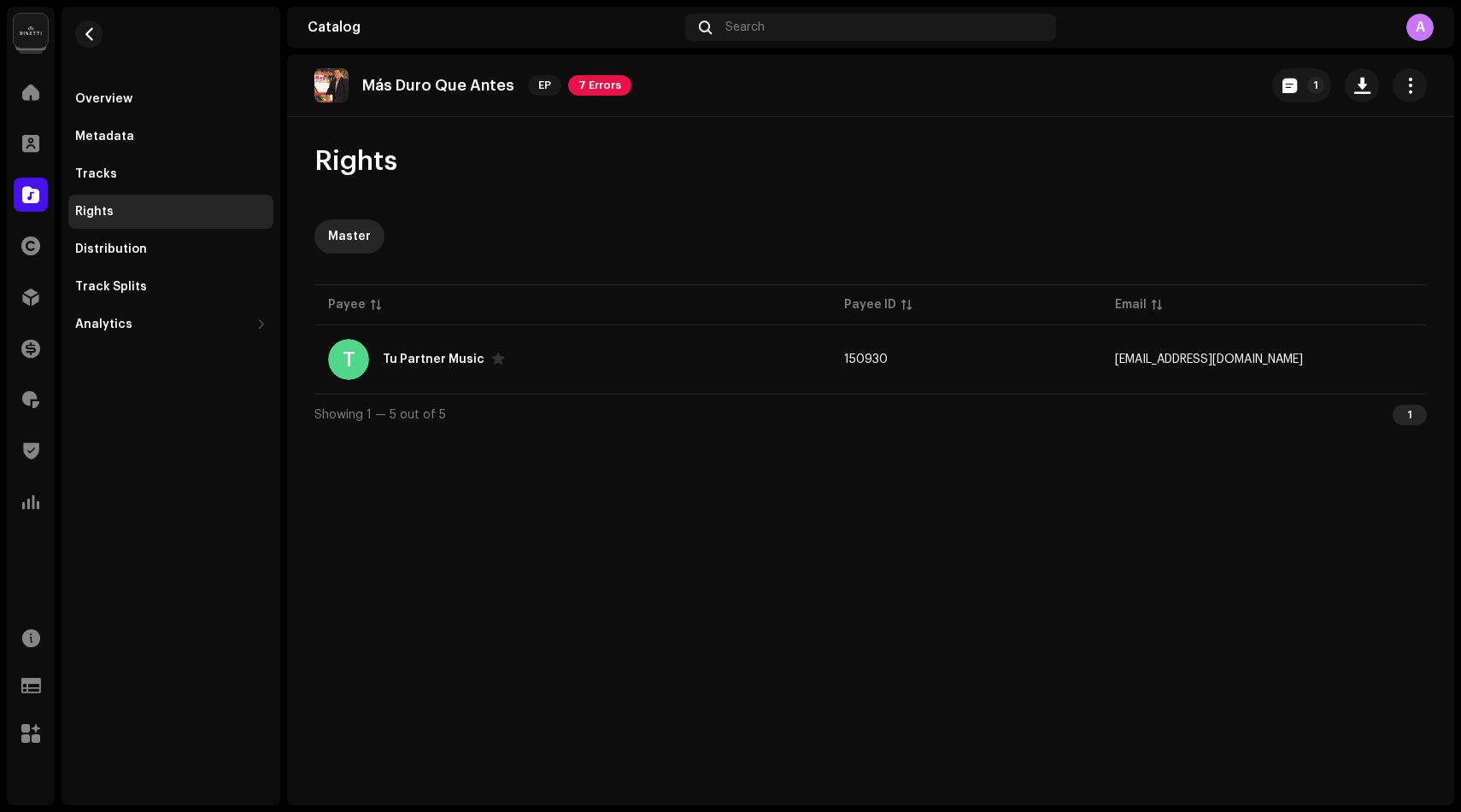
click at [135, 267] on div "Overview Metadata Tracks Rights Distribution Track Splits Analytics Consumption…" at bounding box center [170, 212] width 205 height 260
click at [136, 257] on div "Distribution" at bounding box center [170, 249] width 205 height 34
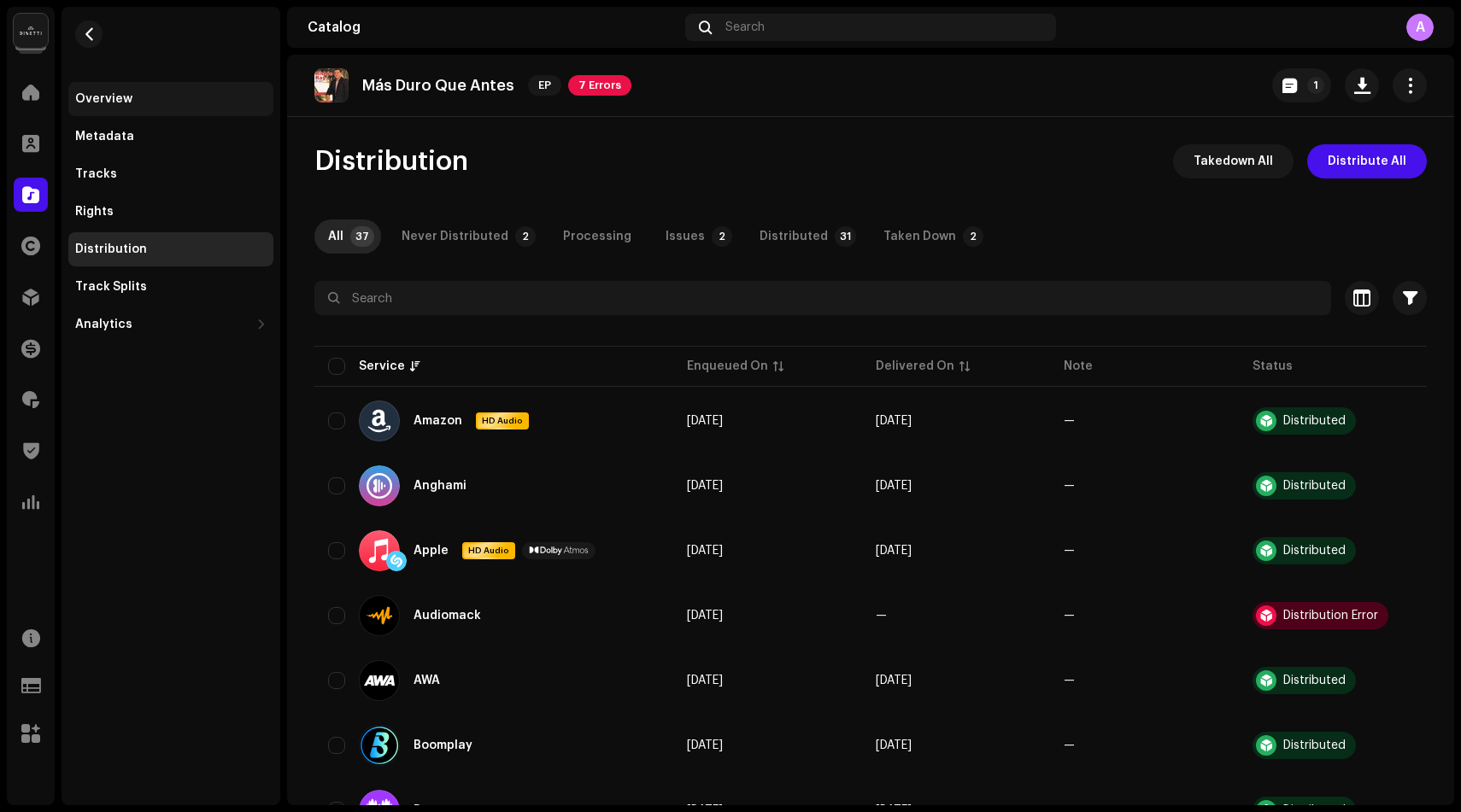
click at [191, 99] on div "Overview" at bounding box center [171, 99] width 191 height 14
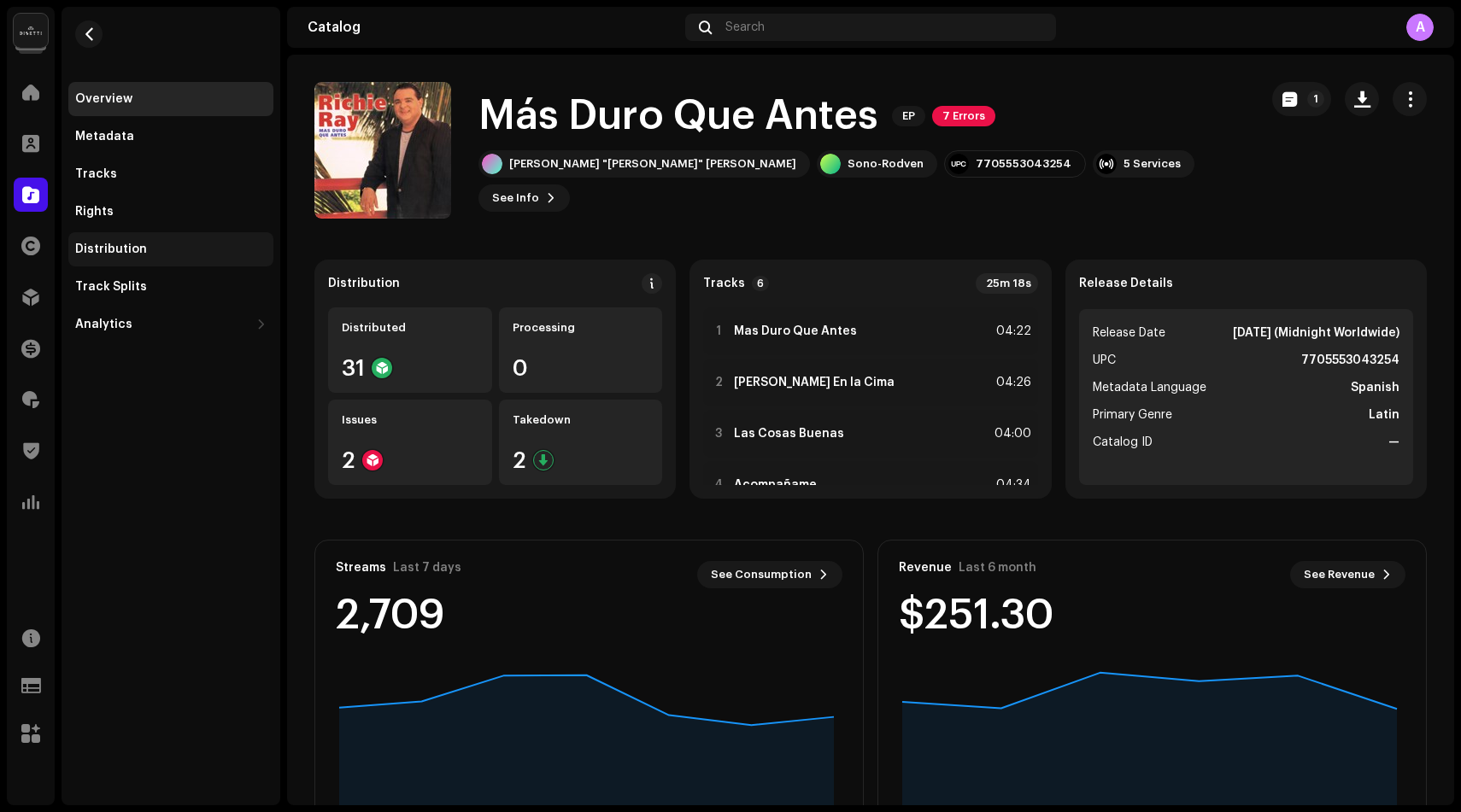
click at [138, 245] on div "Distribution" at bounding box center [111, 249] width 72 height 14
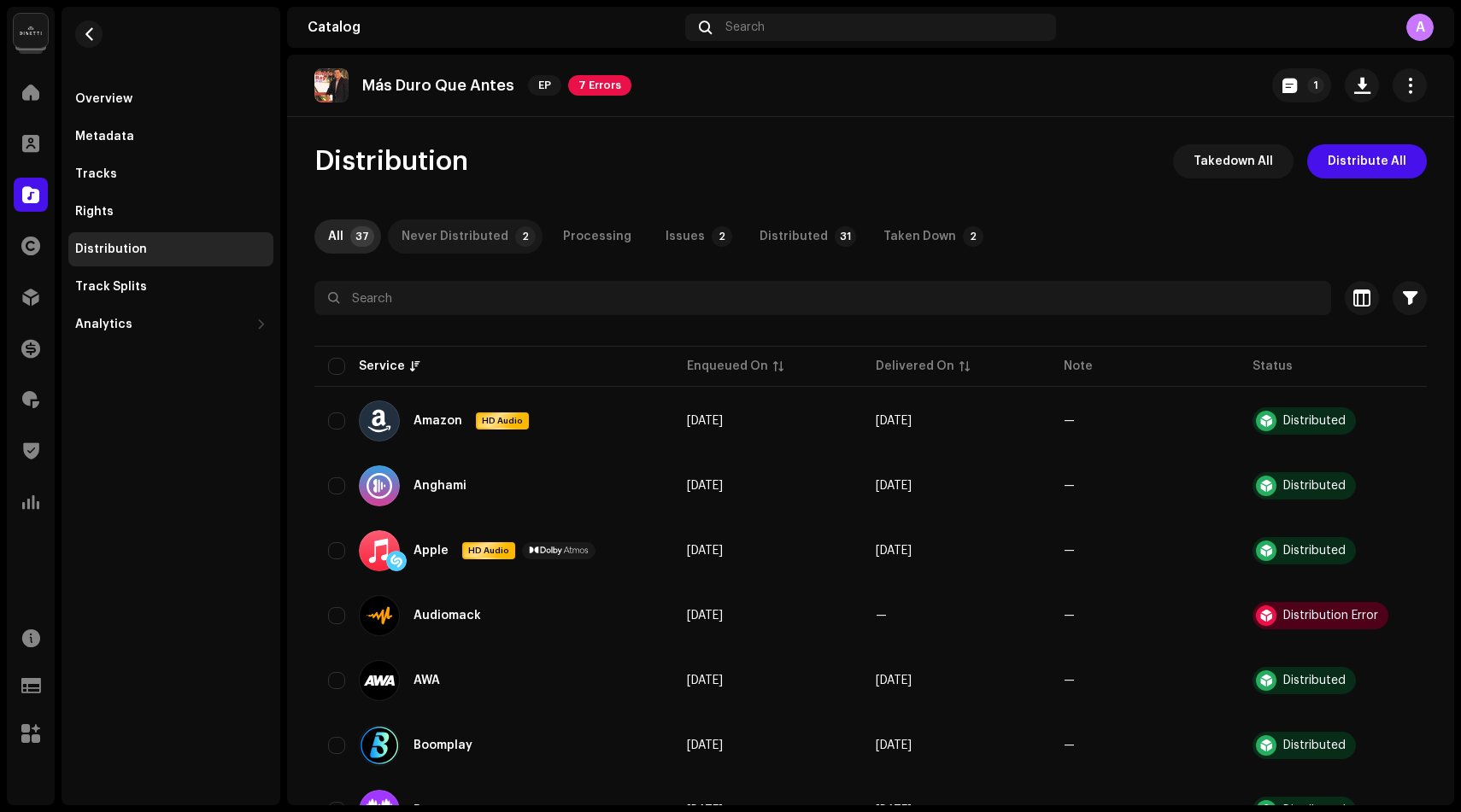
click at [474, 244] on div "Never Distributed" at bounding box center [455, 236] width 107 height 34
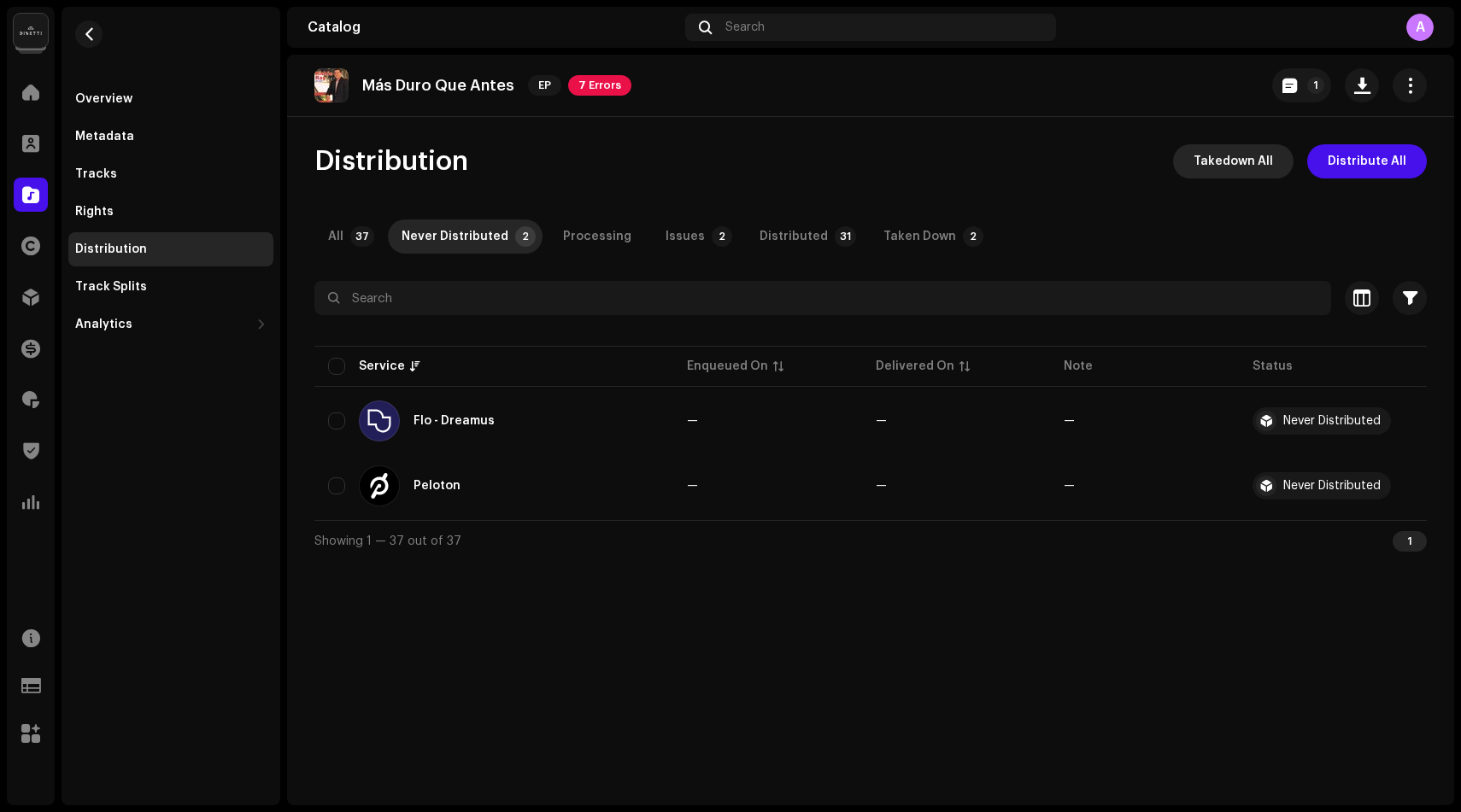
click at [1238, 157] on span "Takedown All" at bounding box center [1233, 161] width 79 height 34
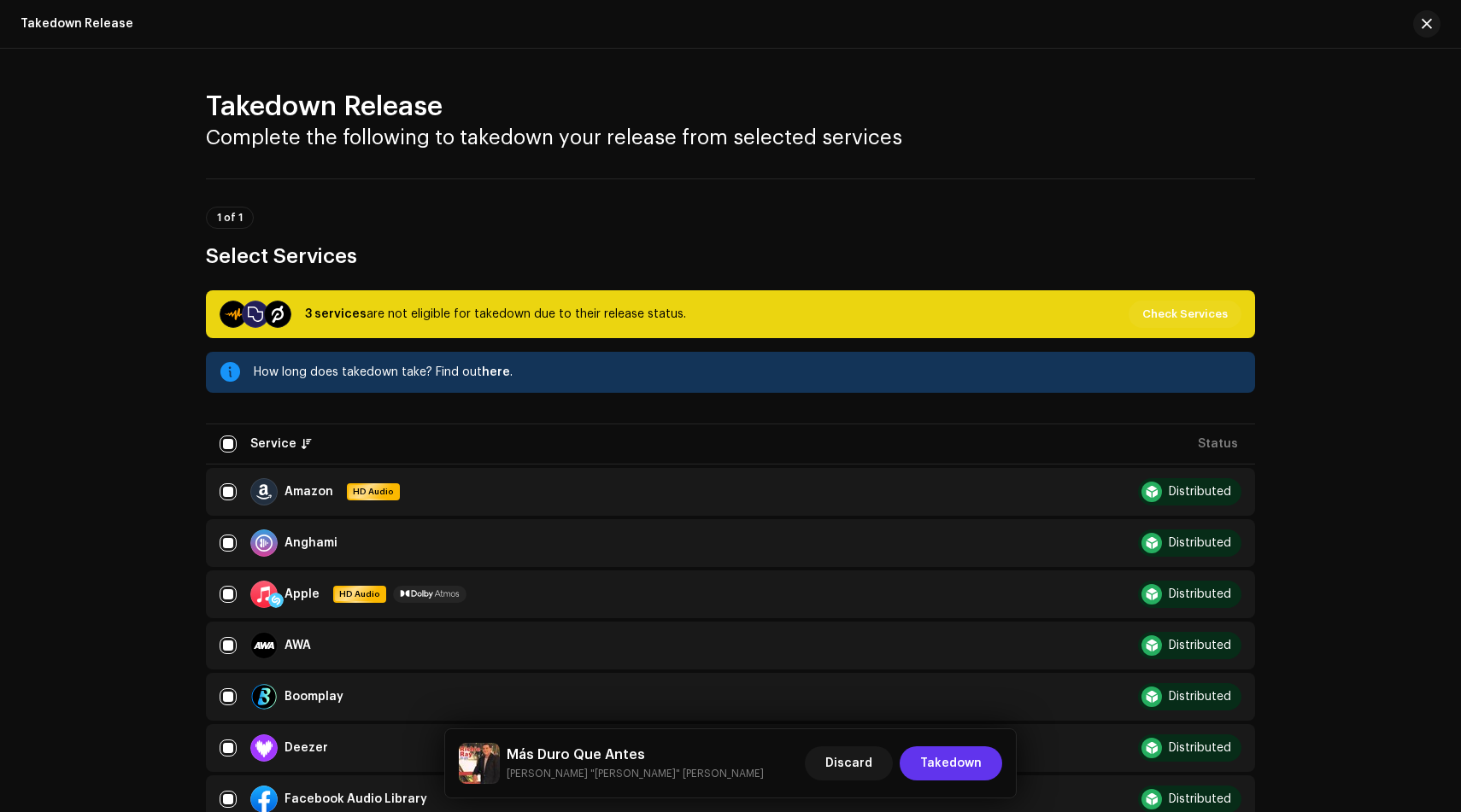
click at [953, 760] on span "Takedown" at bounding box center [950, 763] width 62 height 34
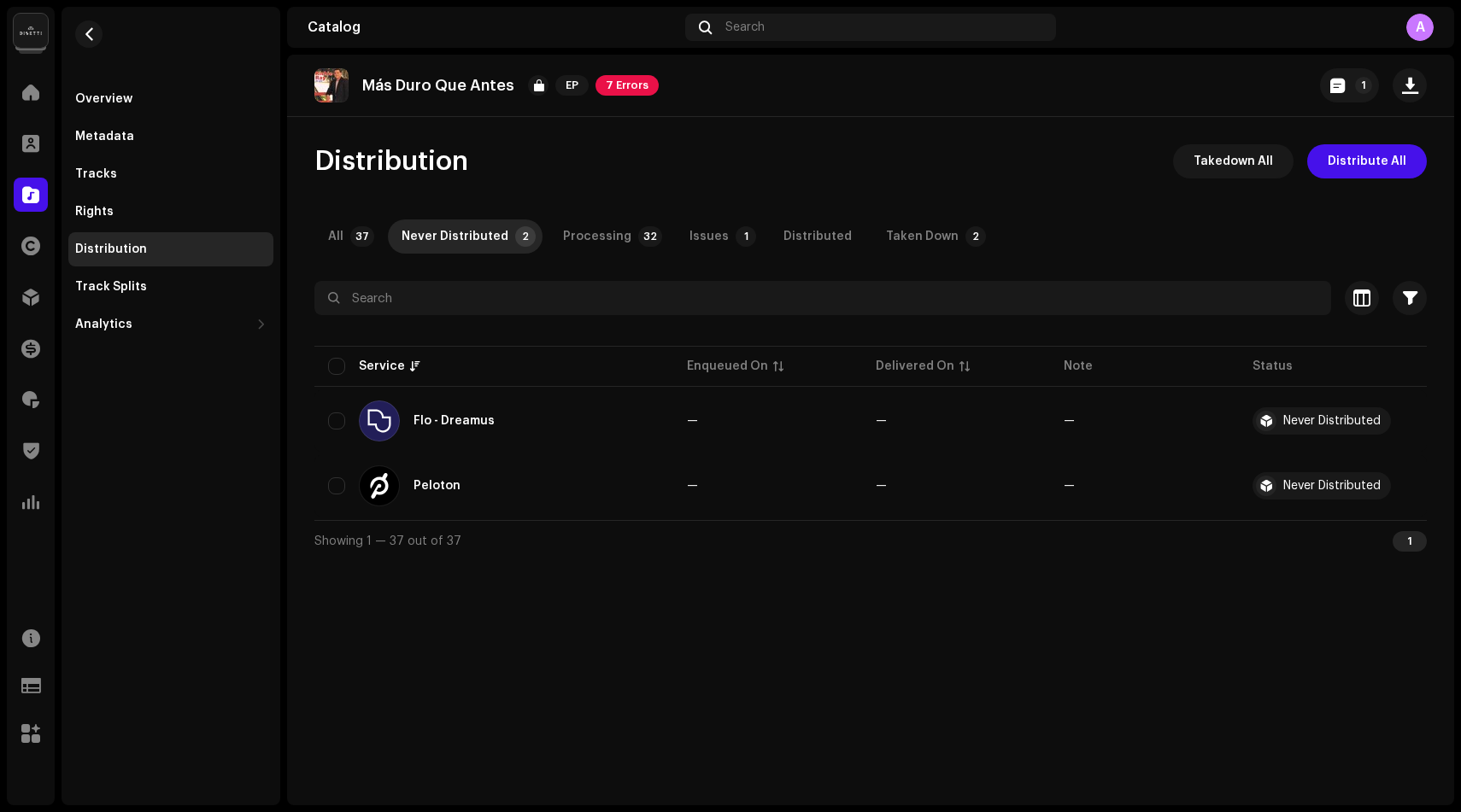
click at [34, 194] on span at bounding box center [30, 194] width 17 height 14
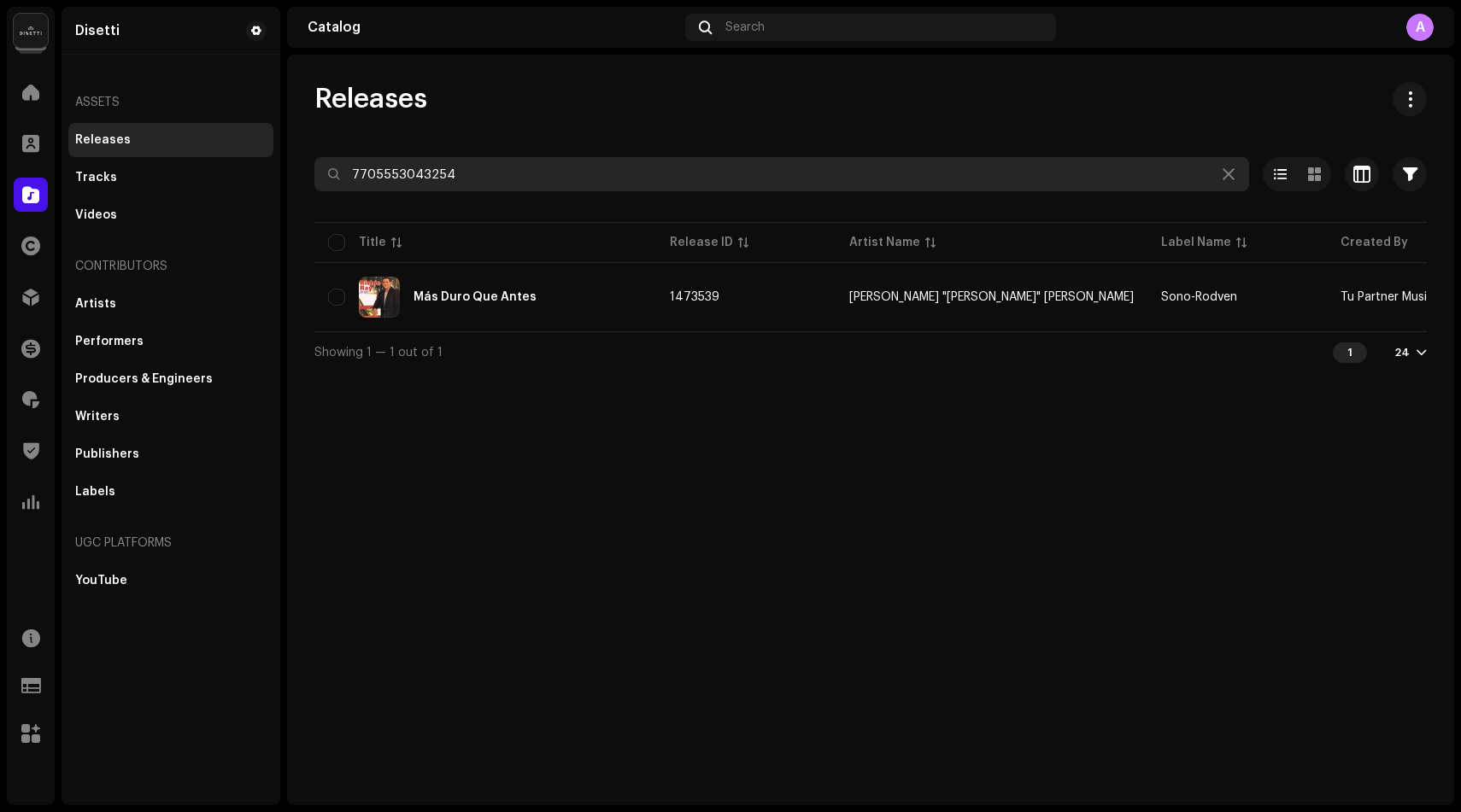
click at [480, 184] on input "7705553043254" at bounding box center [781, 174] width 934 height 34
paste input "448448"
type input "7705553448448"
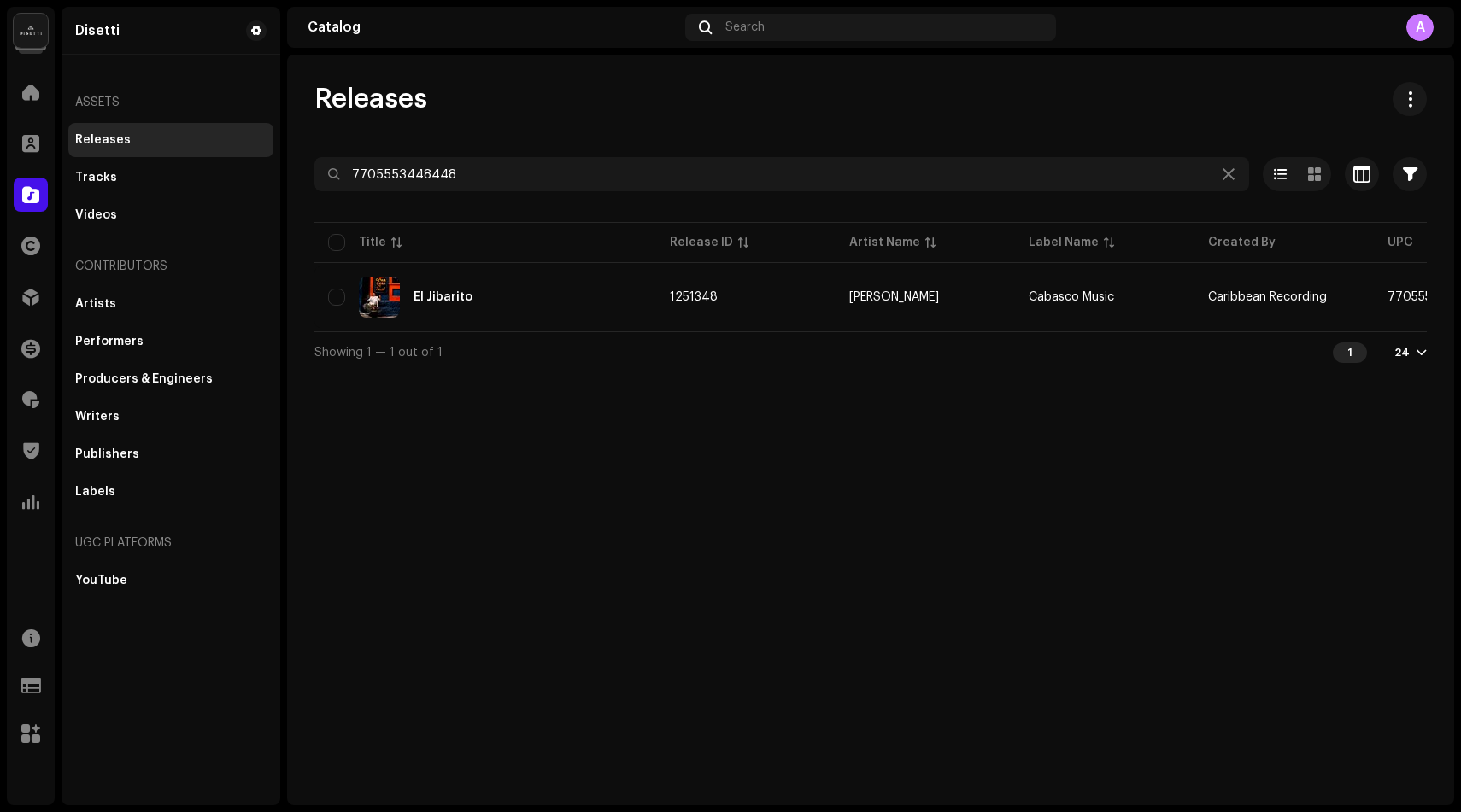
click at [500, 313] on div "El Jibarito" at bounding box center [484, 297] width 314 height 41
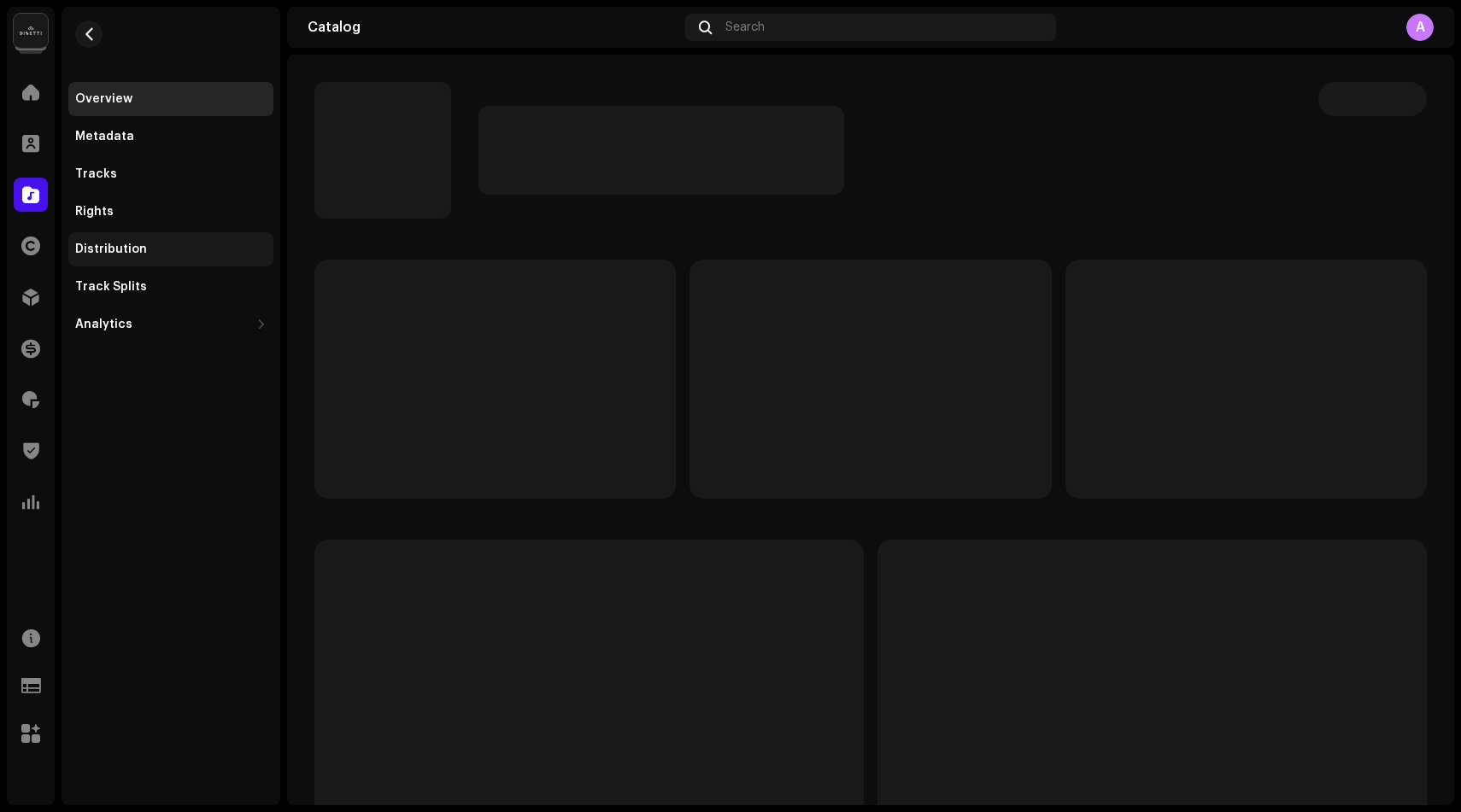
click at [188, 259] on div "Distribution" at bounding box center [170, 249] width 205 height 34
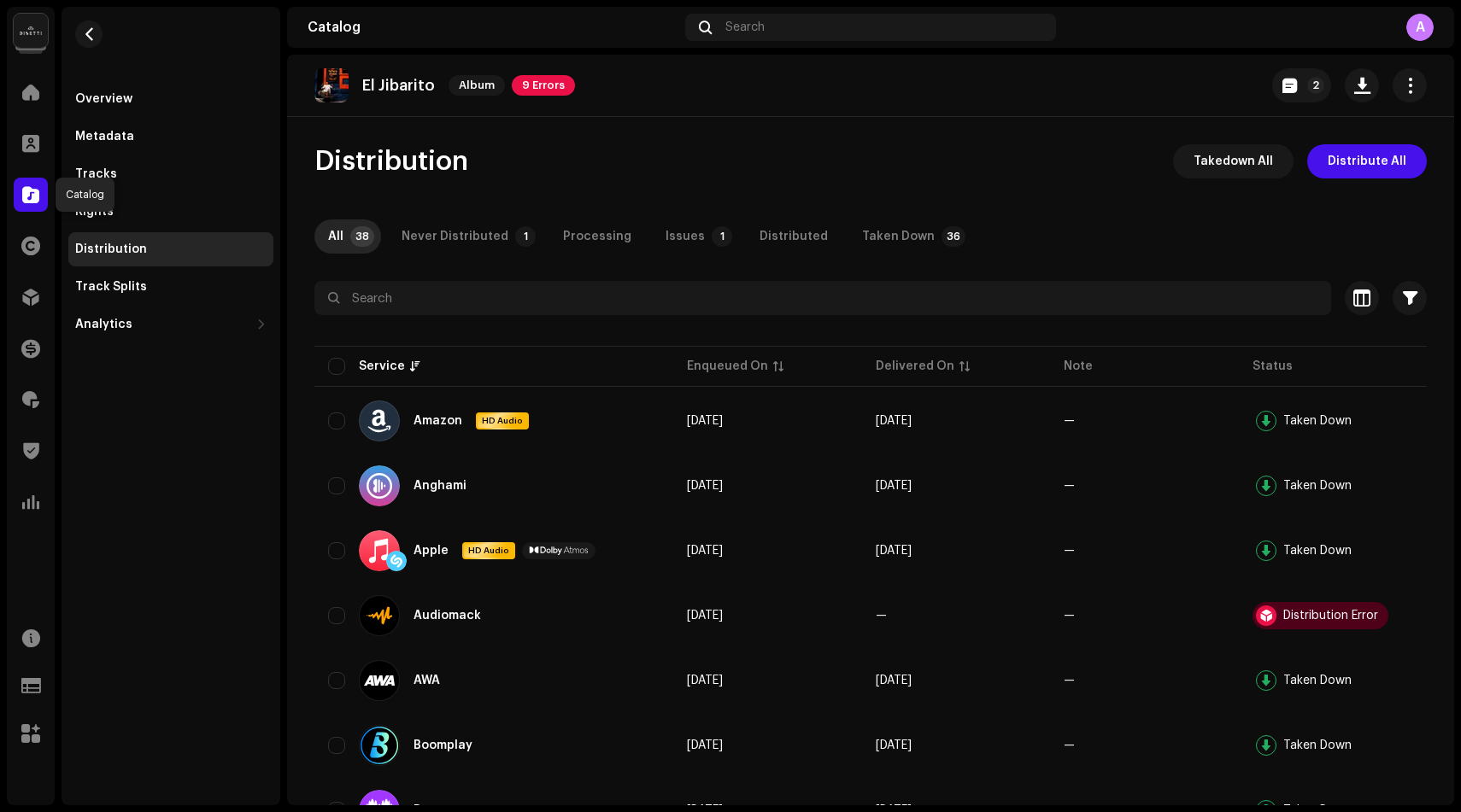
click at [35, 194] on span at bounding box center [30, 194] width 17 height 14
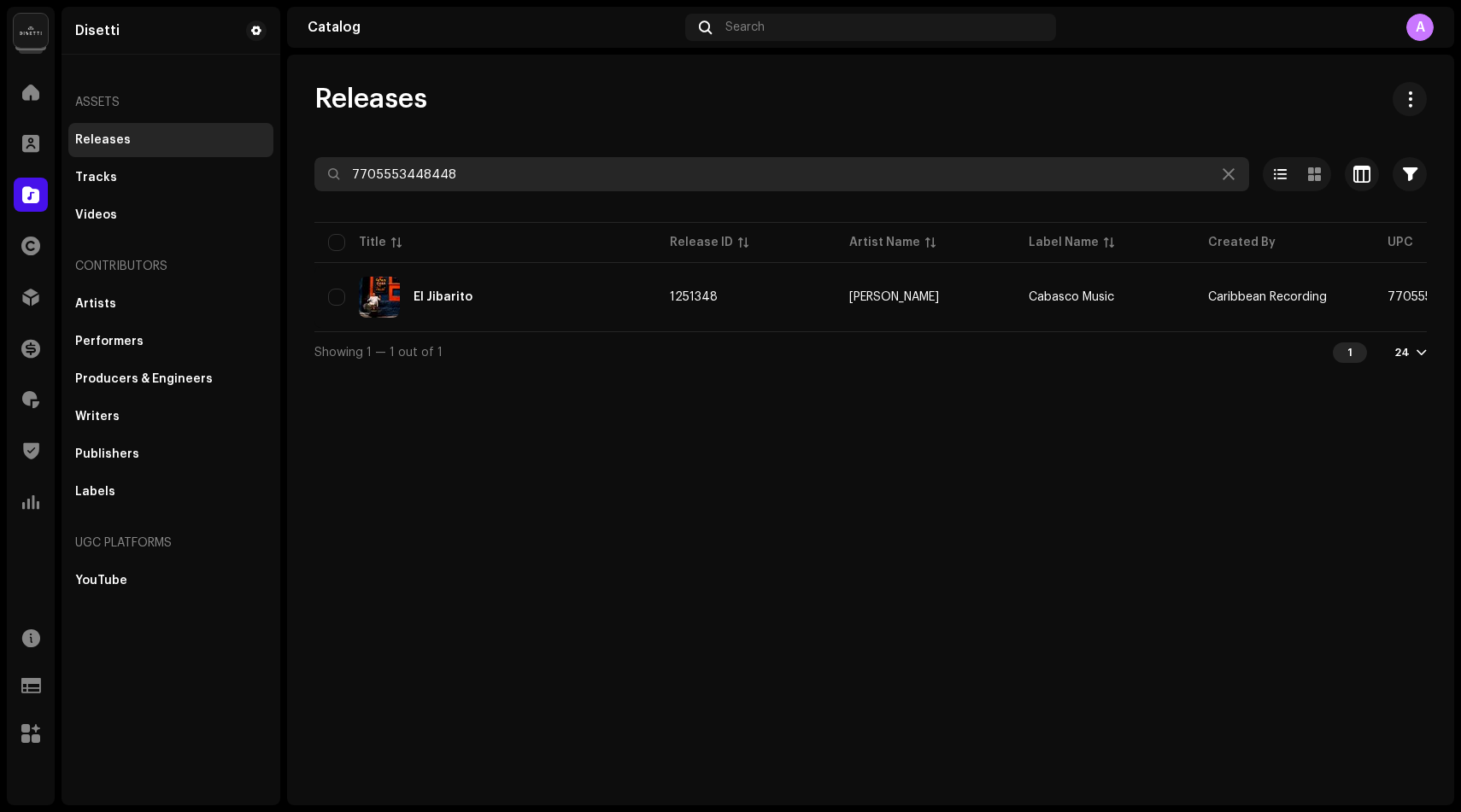
click at [458, 178] on input "7705553448448" at bounding box center [781, 174] width 934 height 34
paste input "689896"
type input "7705553689896"
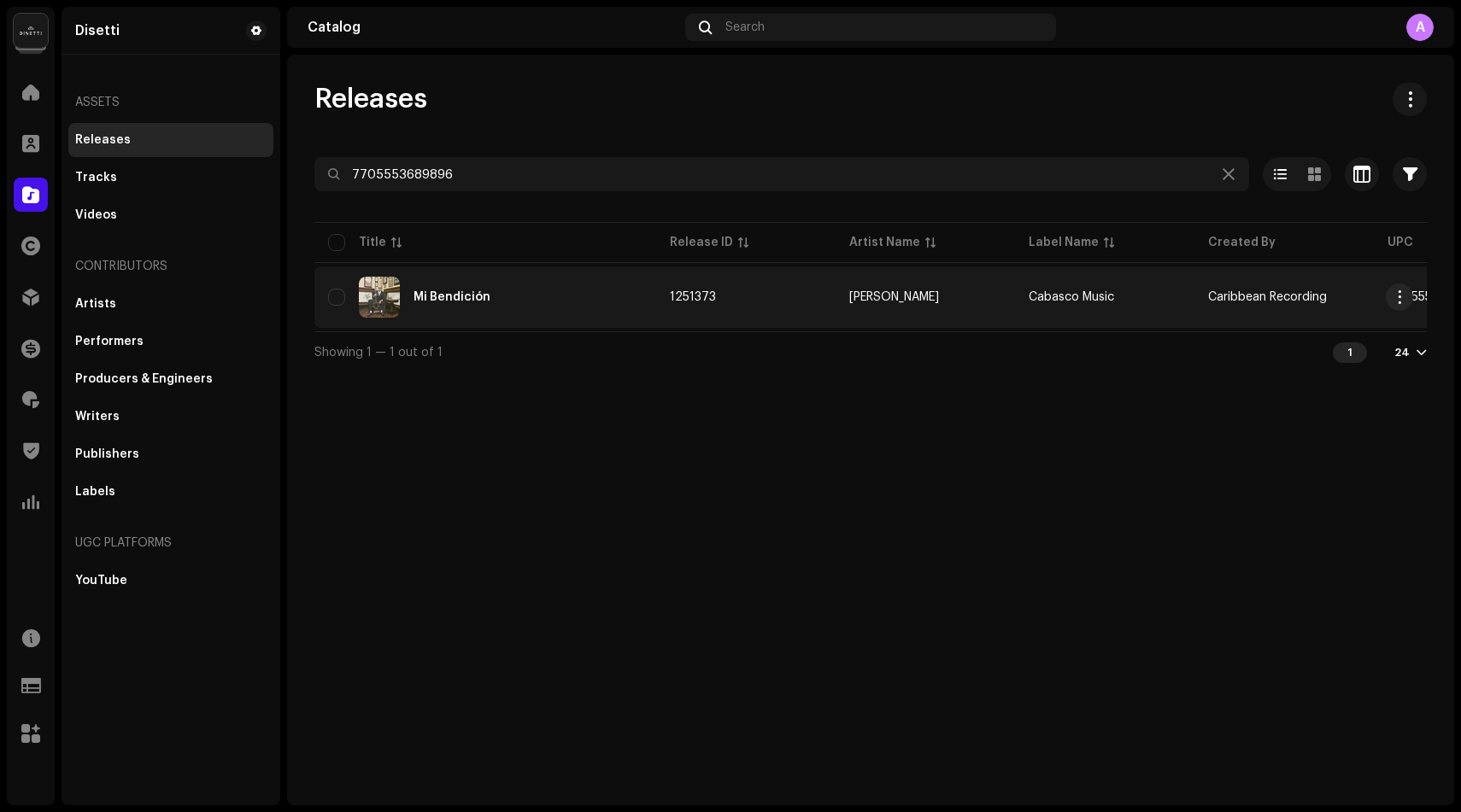
click at [432, 299] on div "Mi Bendición" at bounding box center [452, 296] width 77 height 12
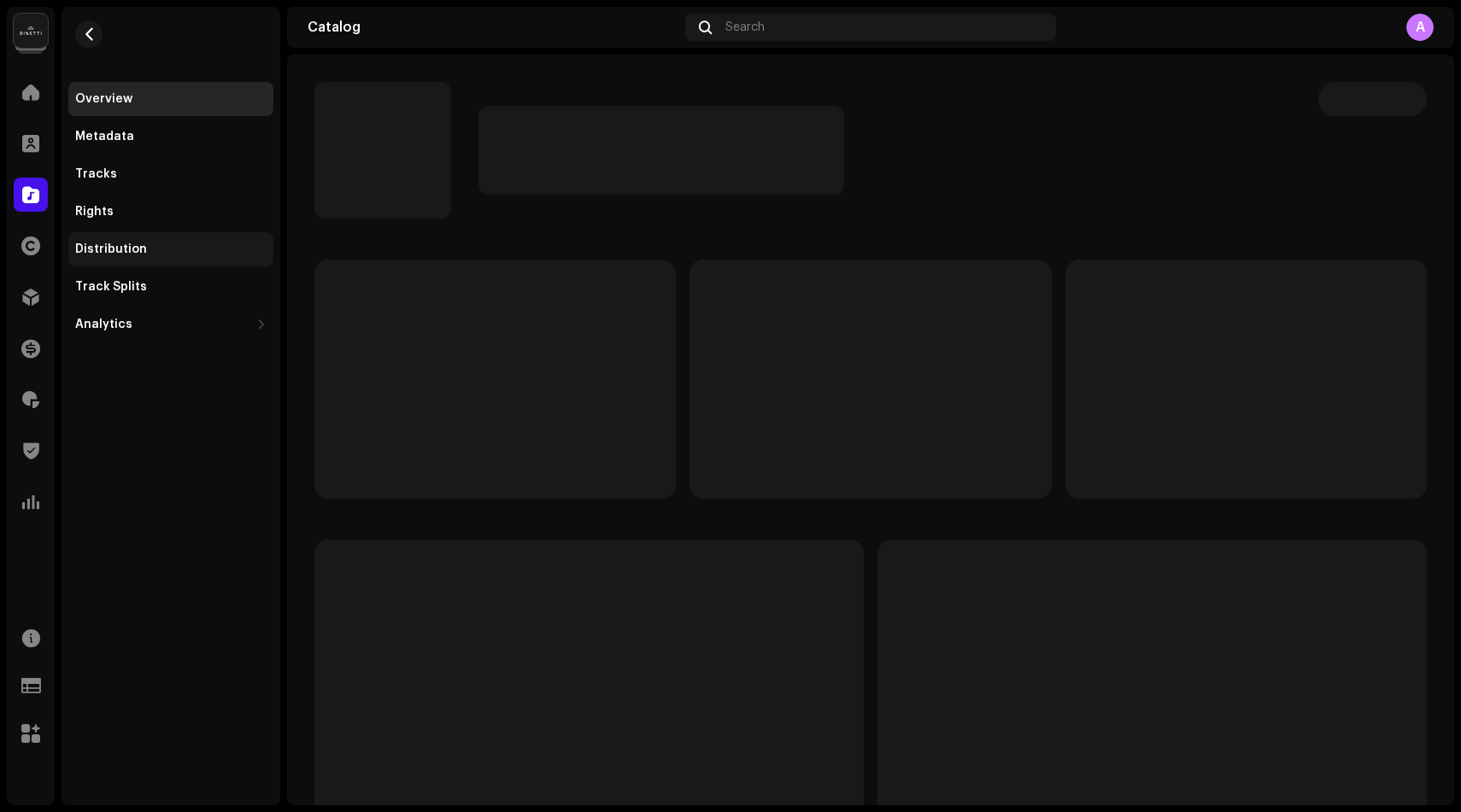
click at [136, 252] on div "Distribution" at bounding box center [111, 249] width 72 height 14
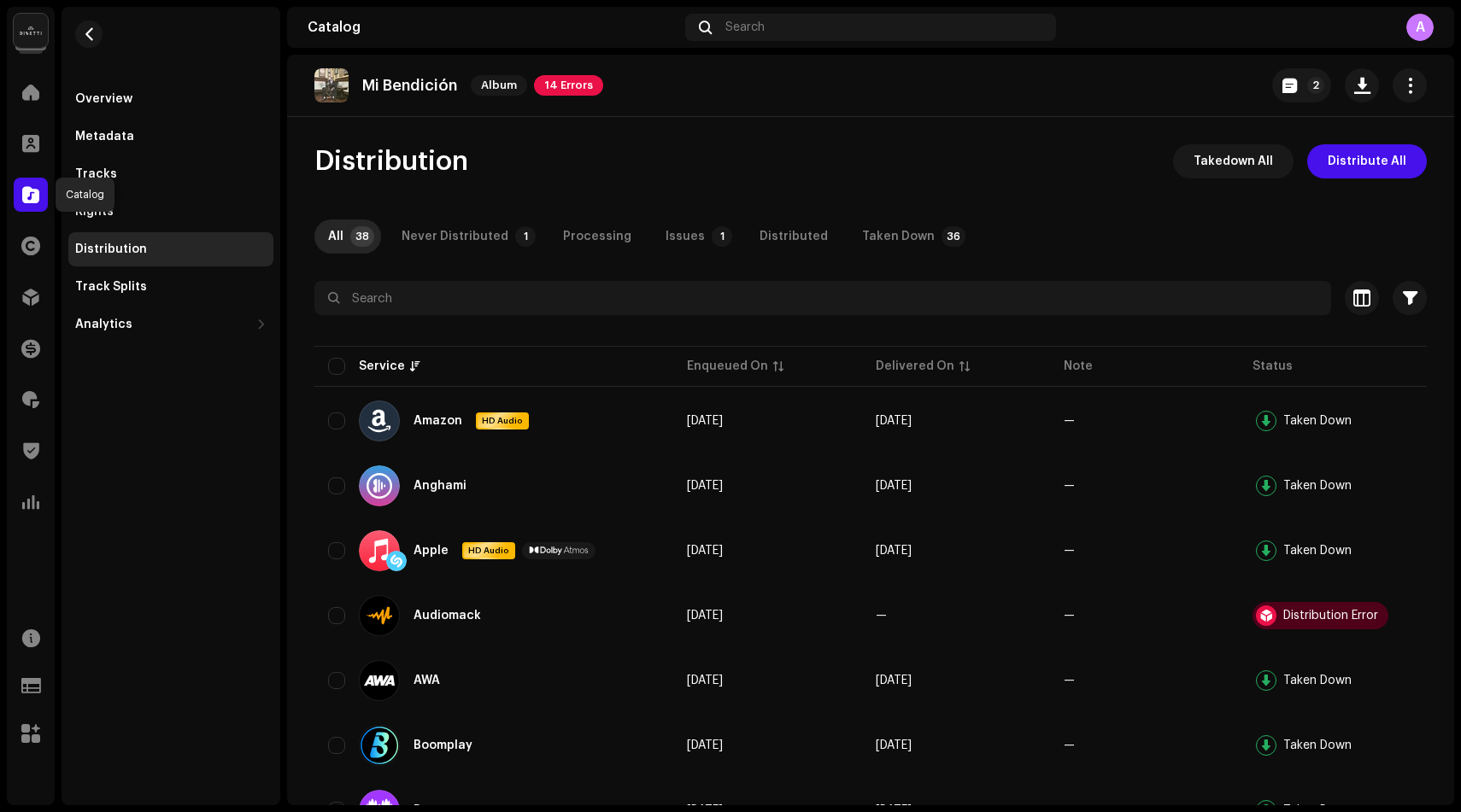
click at [35, 194] on span at bounding box center [30, 194] width 17 height 14
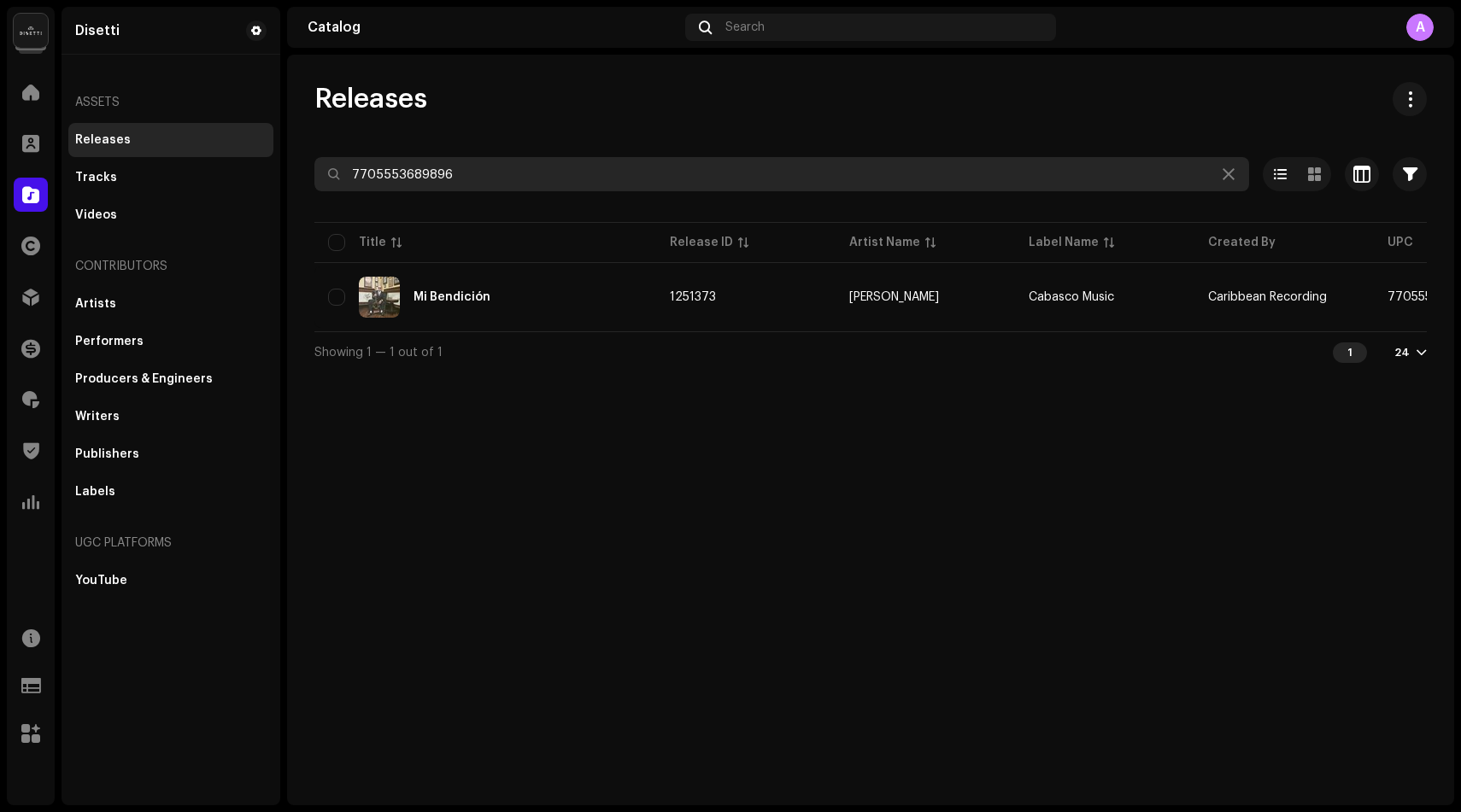
click at [376, 180] on input "7705553689896" at bounding box center [781, 174] width 934 height 34
paste input "503039592940"
type input "7503039592940"
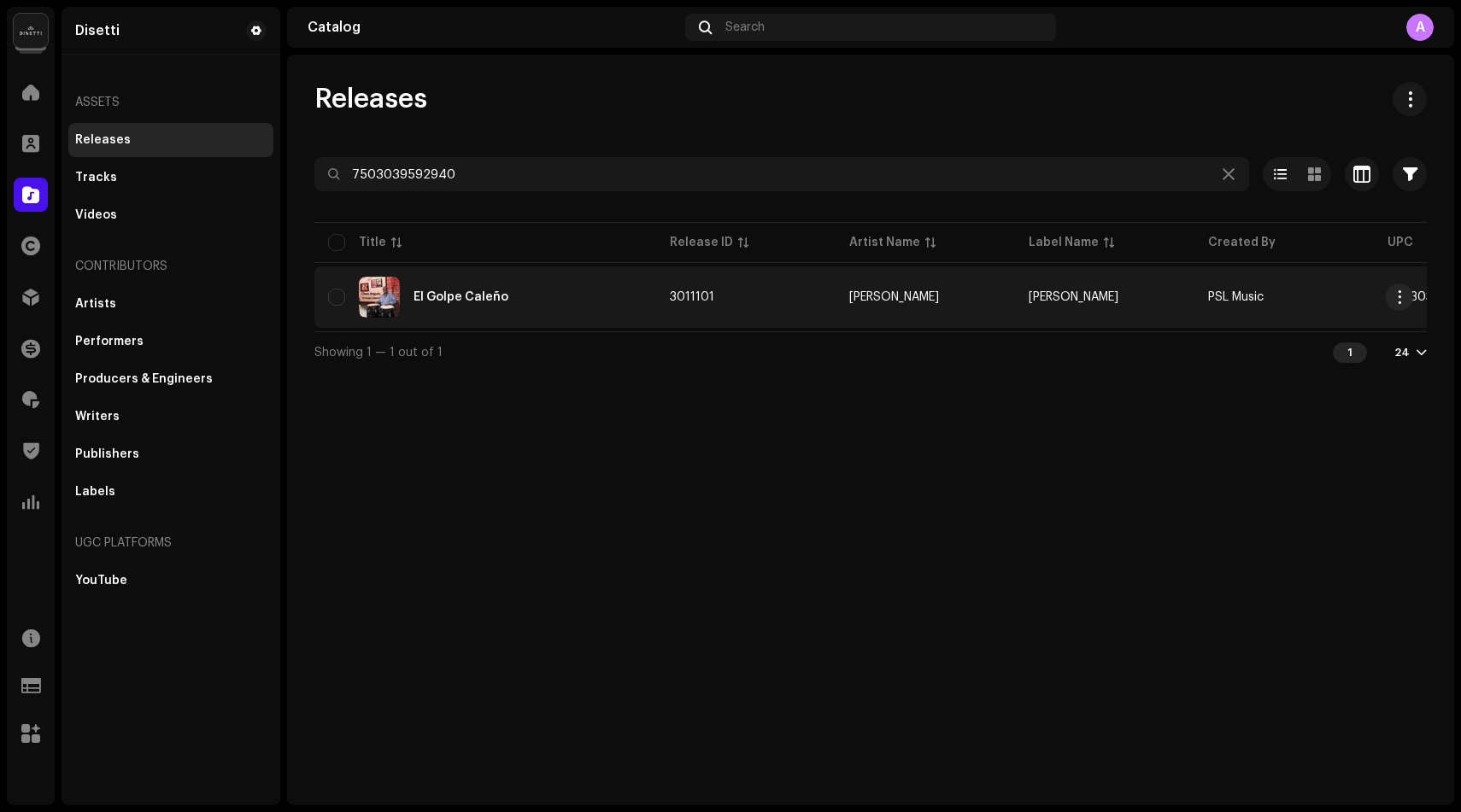
click at [446, 294] on div "El Golpe Caleño" at bounding box center [460, 296] width 95 height 12
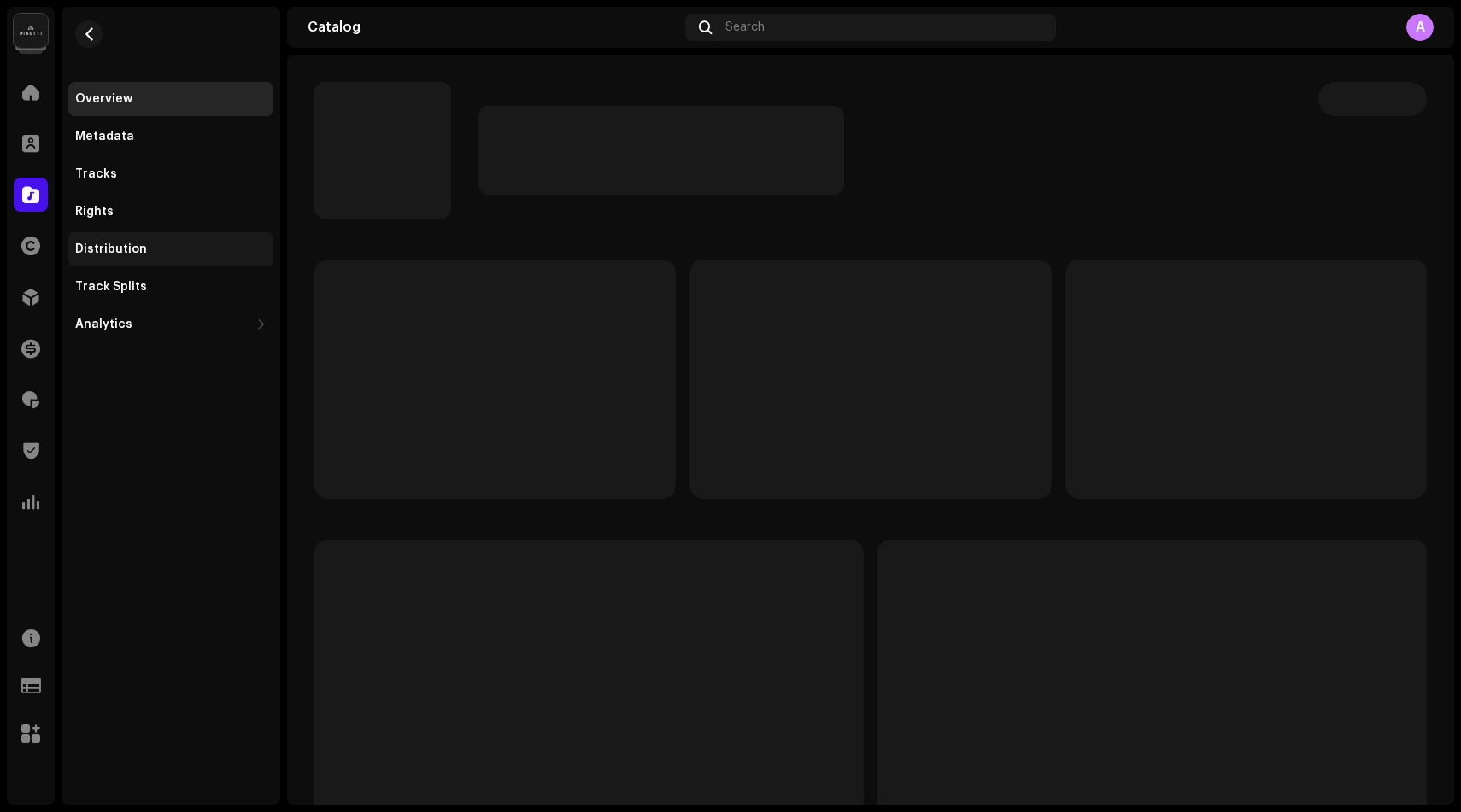
click at [160, 246] on div "Distribution" at bounding box center [171, 249] width 191 height 14
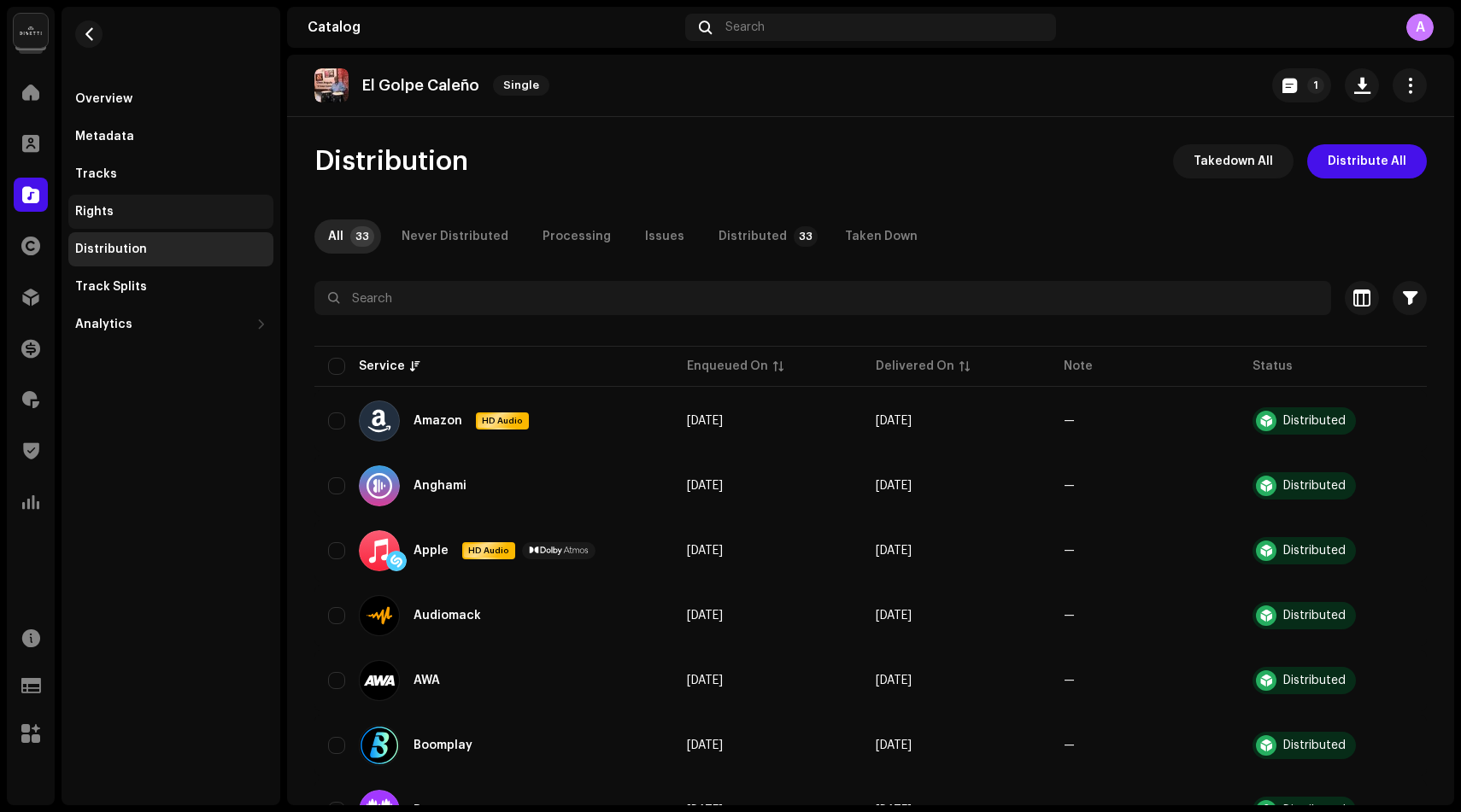
click at [205, 199] on div "Rights" at bounding box center [170, 212] width 205 height 34
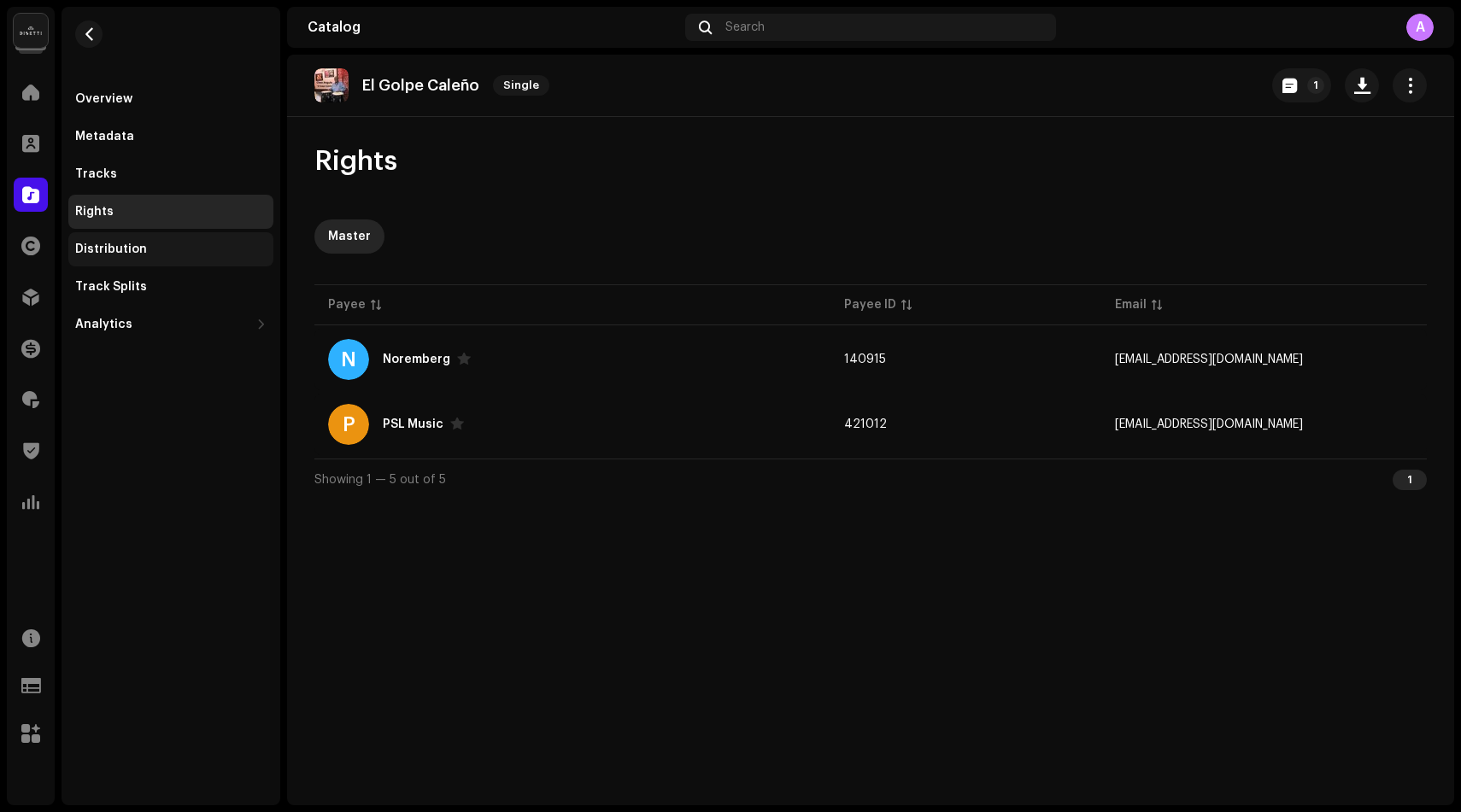
click at [175, 232] on div "Distribution" at bounding box center [170, 249] width 205 height 34
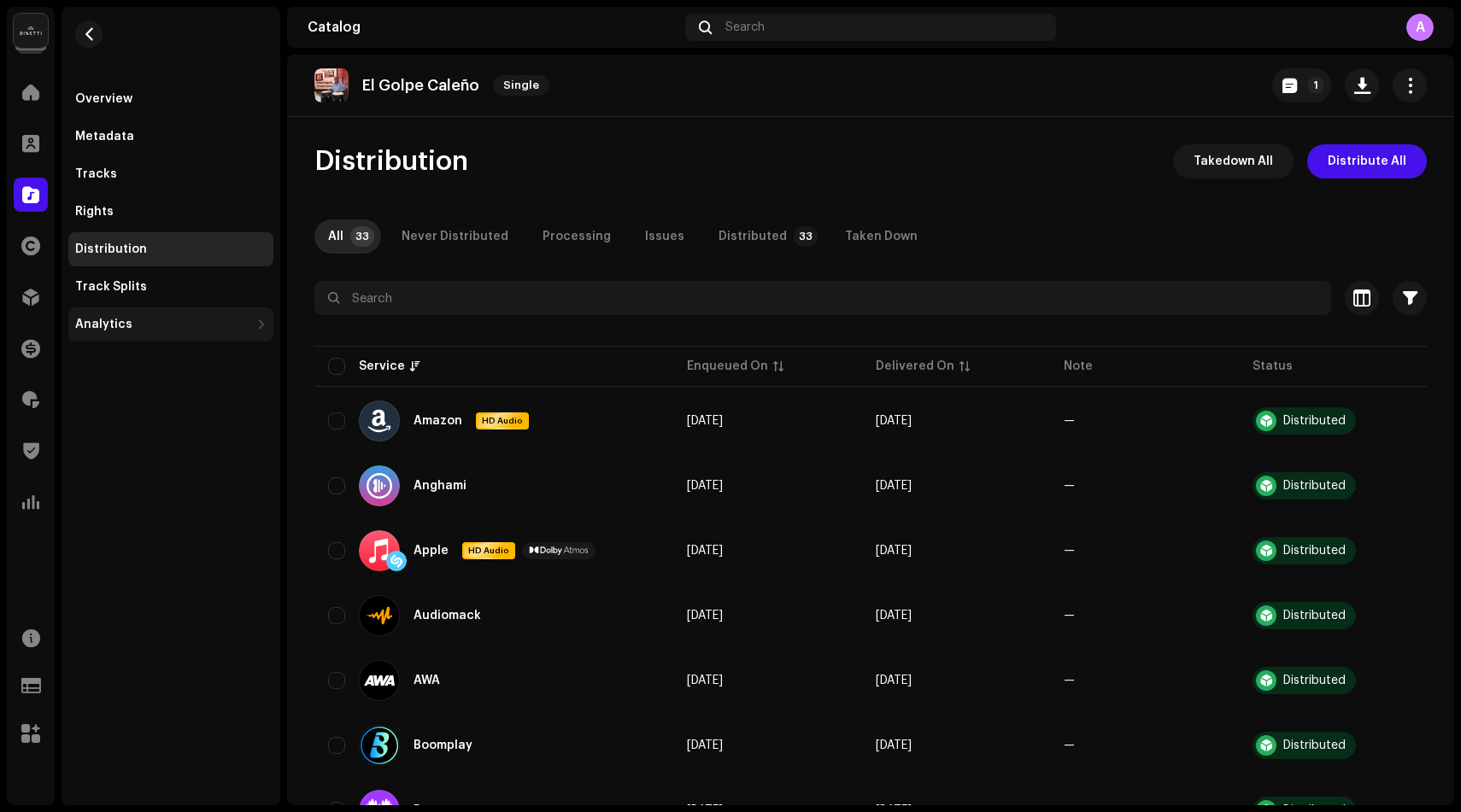
click at [164, 318] on div "Analytics" at bounding box center [162, 324] width 174 height 14
click at [99, 41] on button "button" at bounding box center [89, 34] width 28 height 28
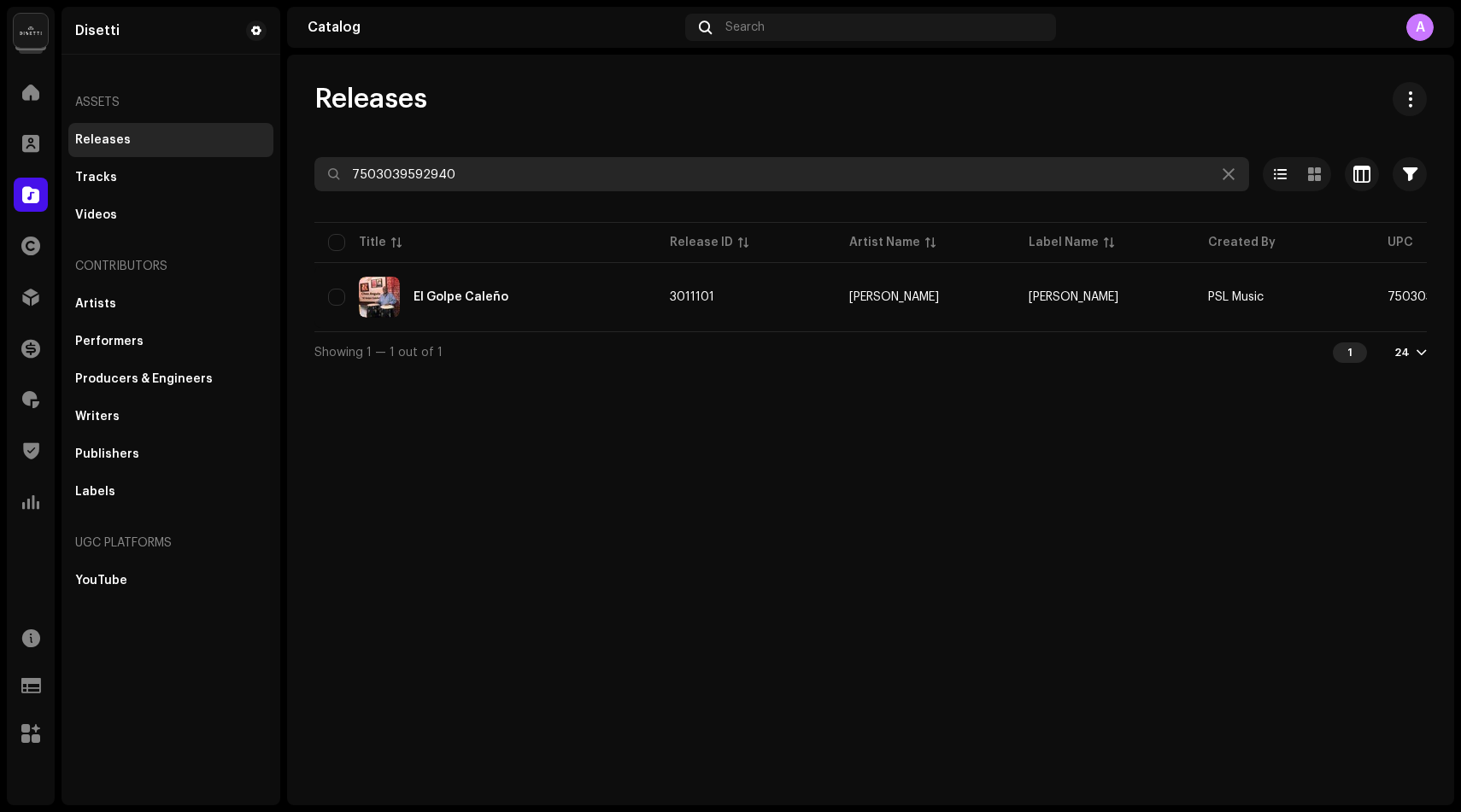
click at [423, 166] on input "7503039592940" at bounding box center [781, 174] width 934 height 34
paste input "316480840788"
type input "7316480840788"
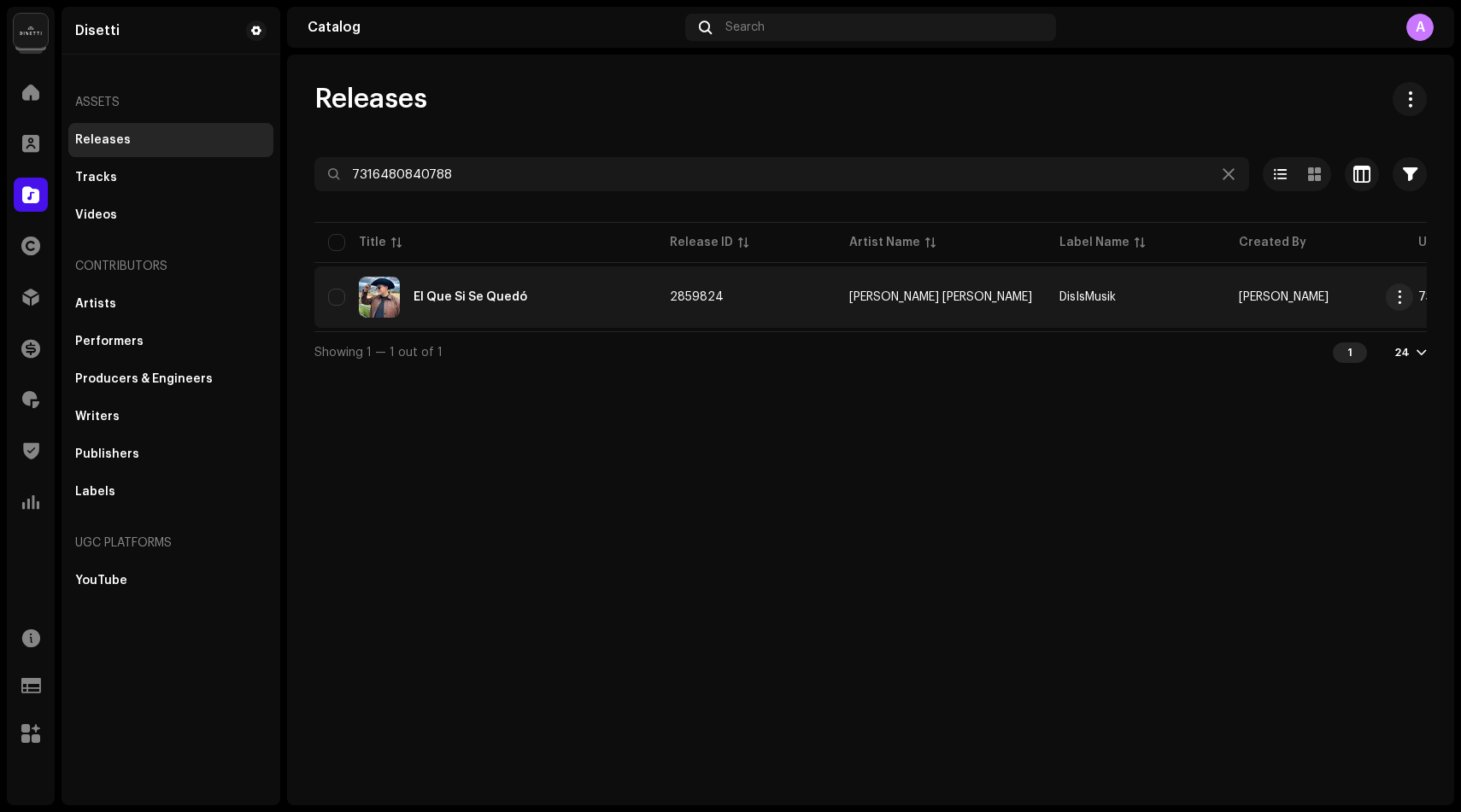
click at [475, 291] on div "El Que Si Se Quedó" at bounding box center [470, 296] width 113 height 12
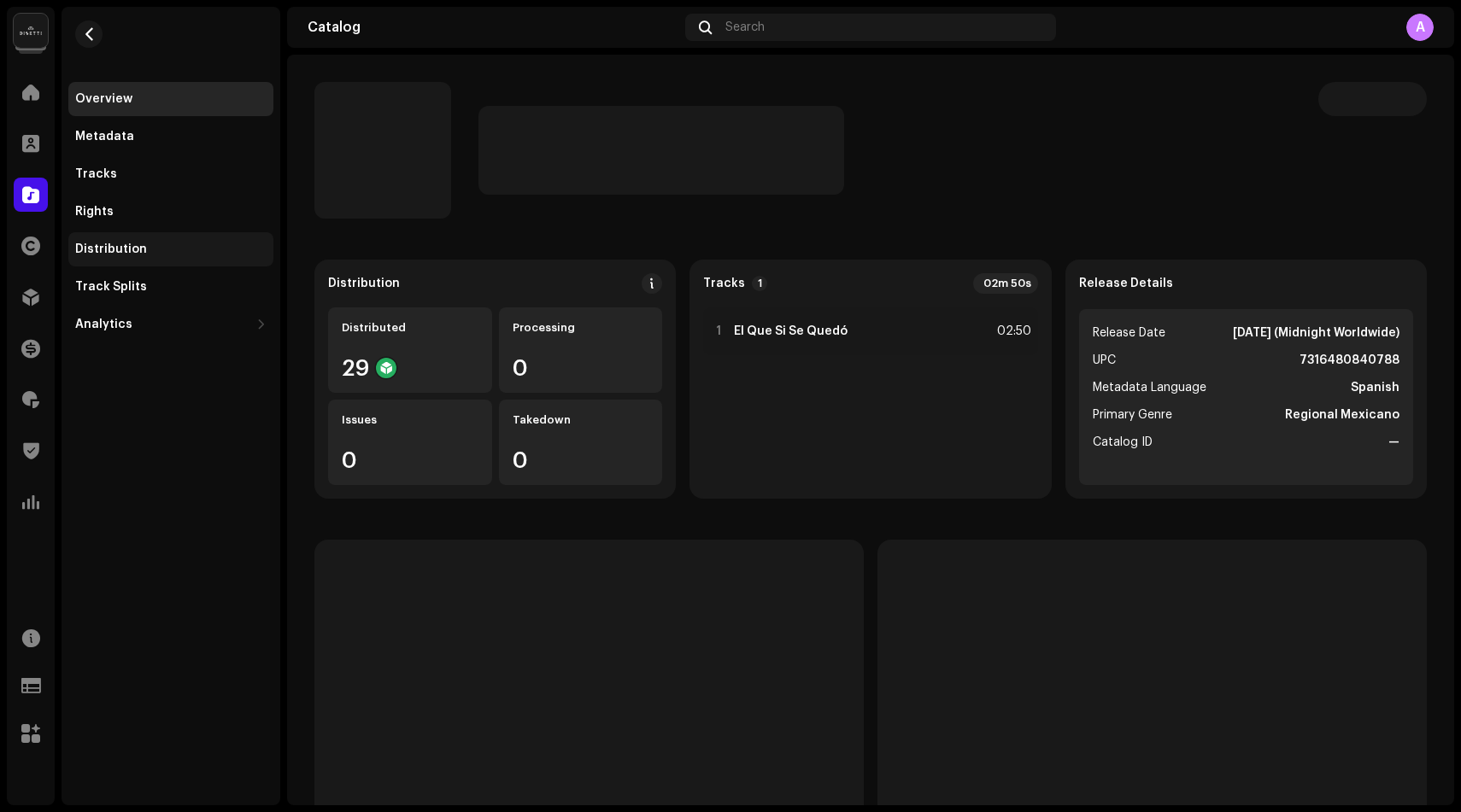
click at [189, 252] on div "Distribution" at bounding box center [171, 249] width 191 height 14
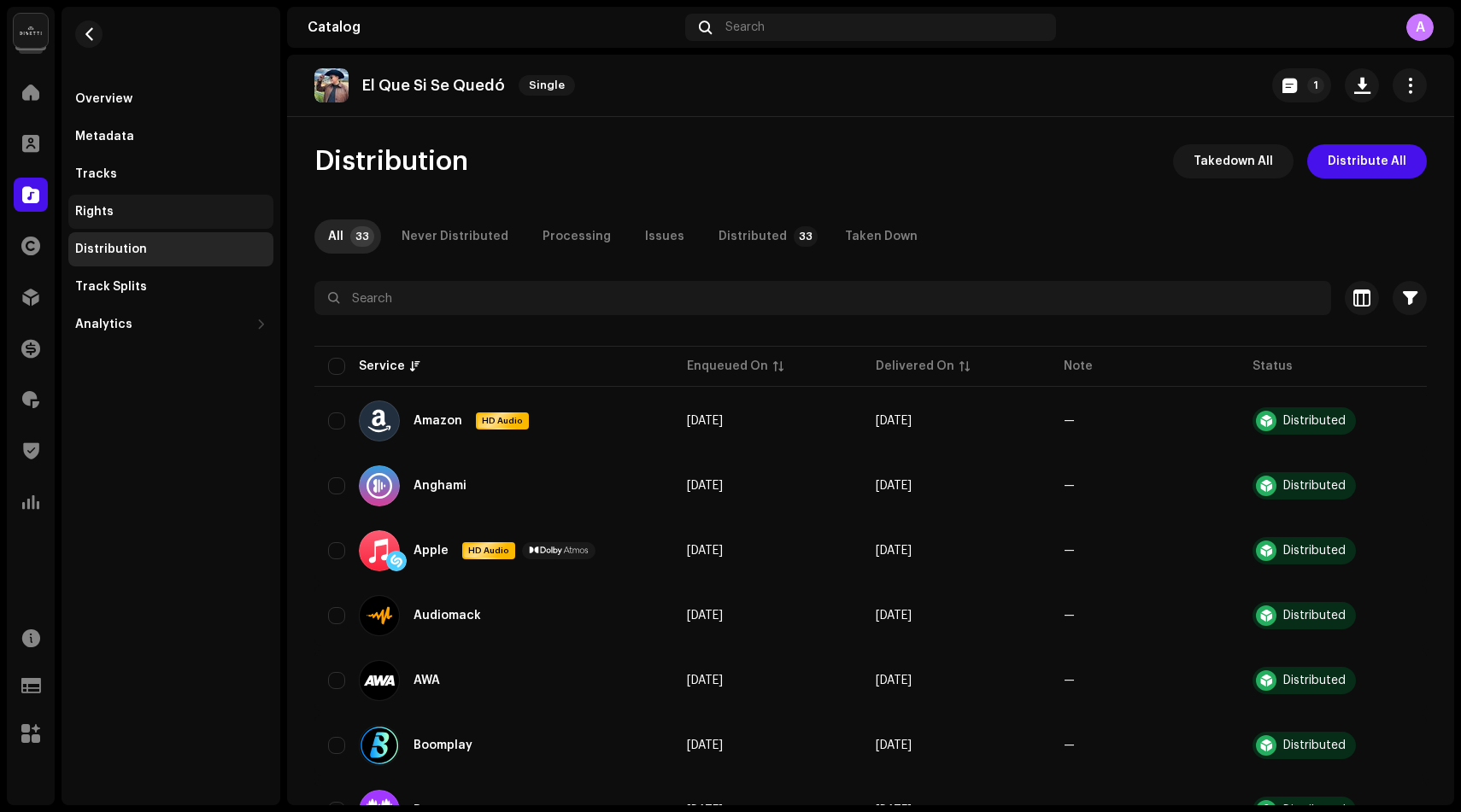
click at [164, 216] on div "Rights" at bounding box center [171, 212] width 191 height 14
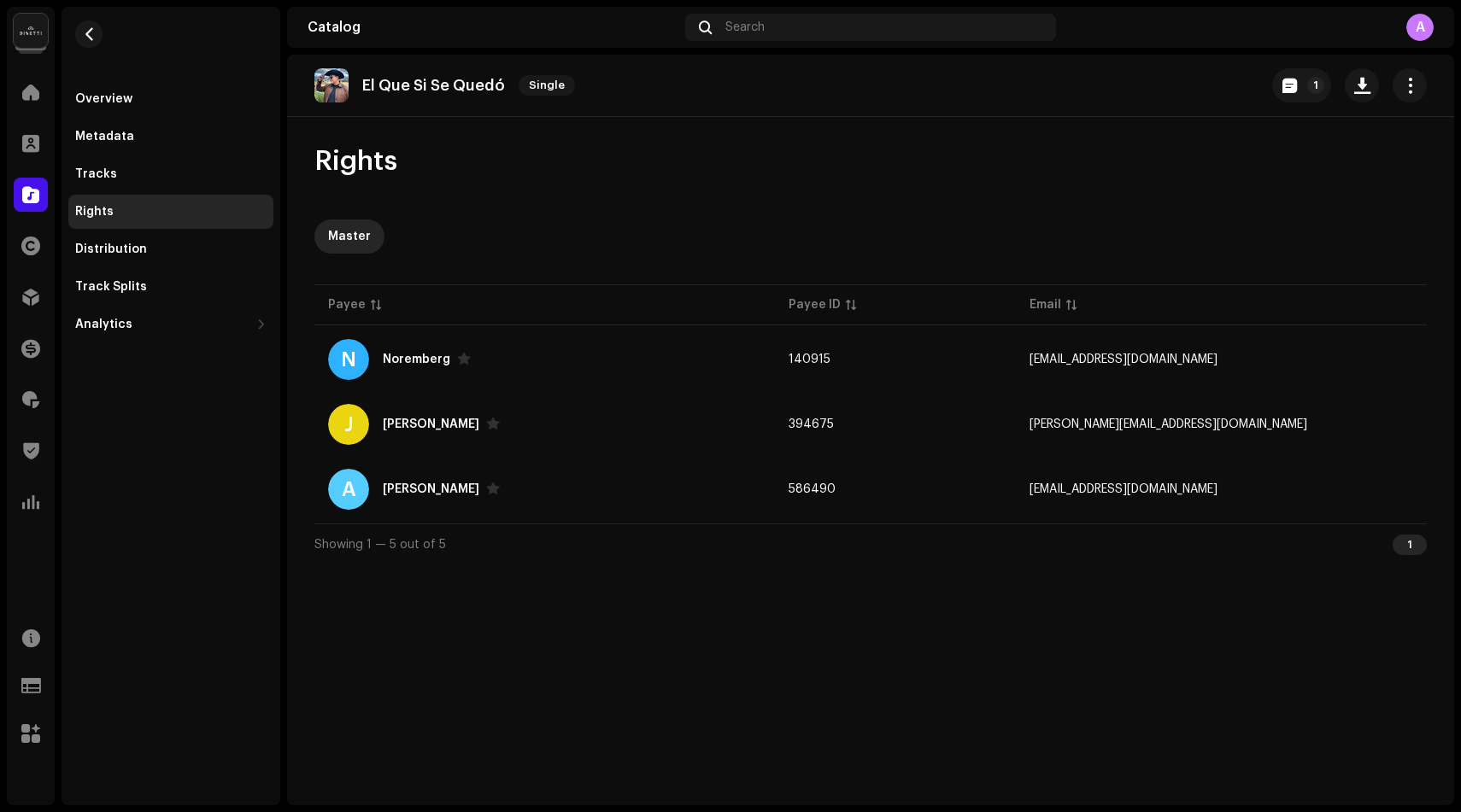
click at [41, 183] on div at bounding box center [30, 194] width 34 height 34
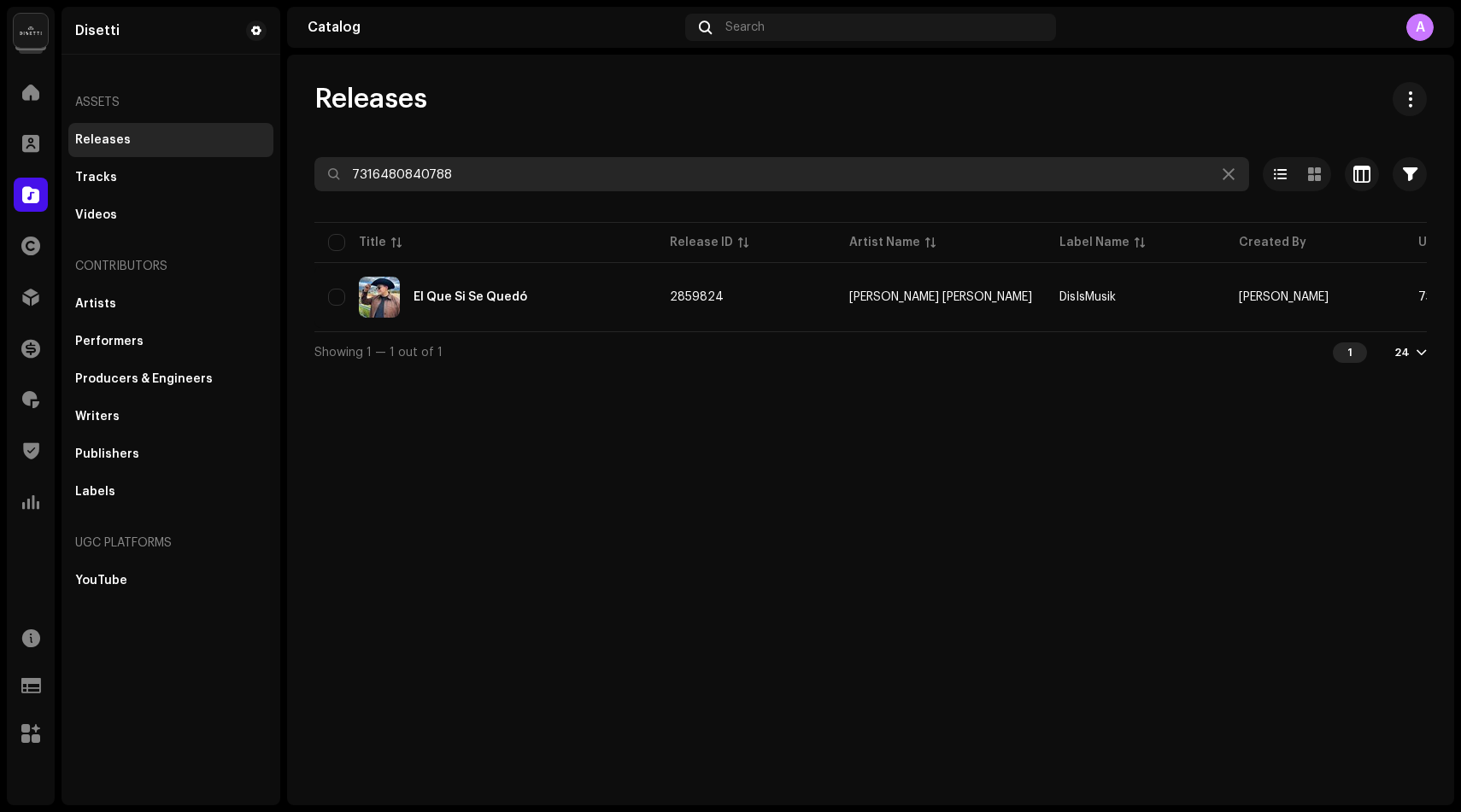
click at [454, 164] on input "7316480840788" at bounding box center [781, 174] width 934 height 34
paste input "78620149"
type input "7316478620149"
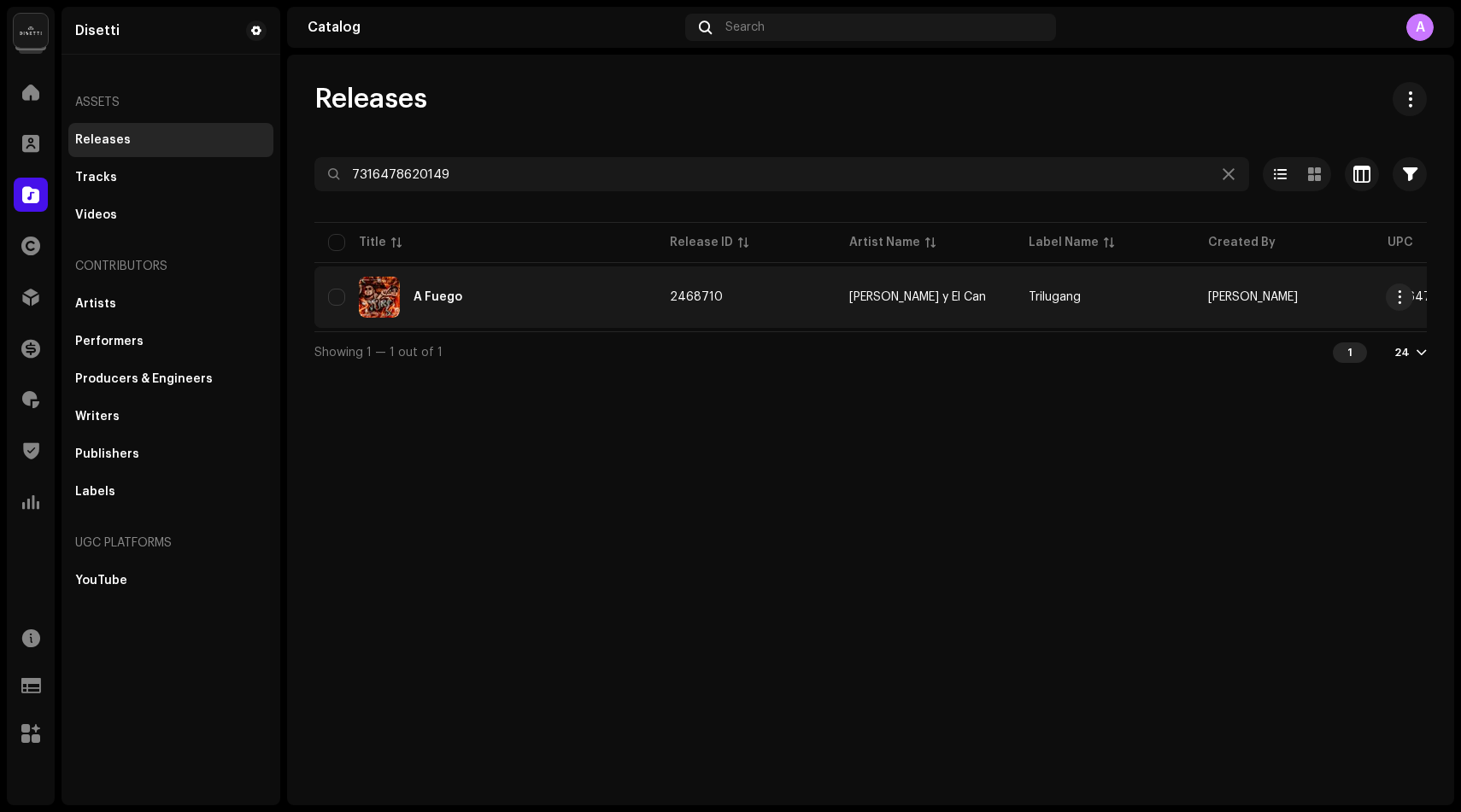
click at [411, 302] on div "A Fuego" at bounding box center [484, 297] width 314 height 41
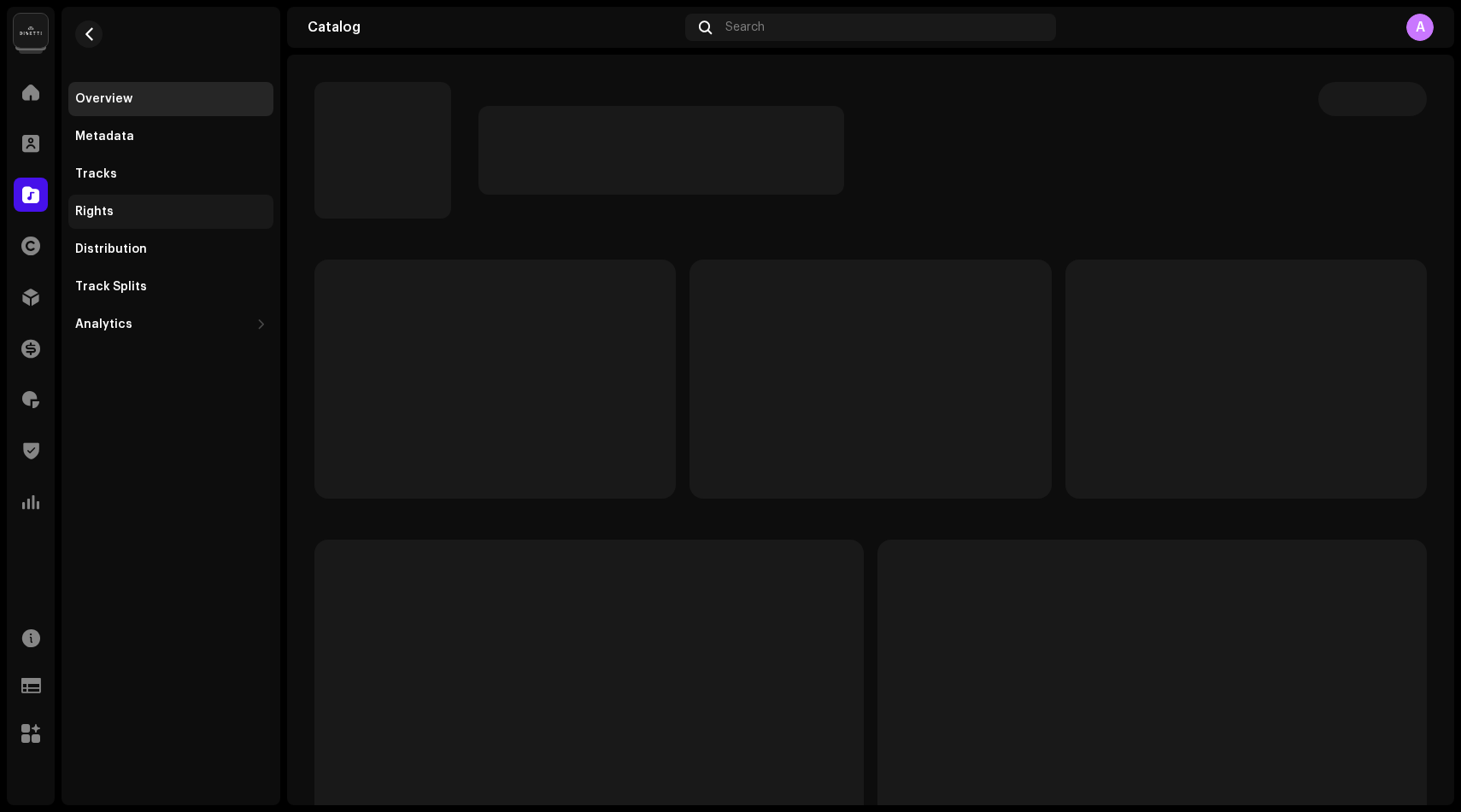
click at [130, 215] on div "Rights" at bounding box center [171, 212] width 191 height 14
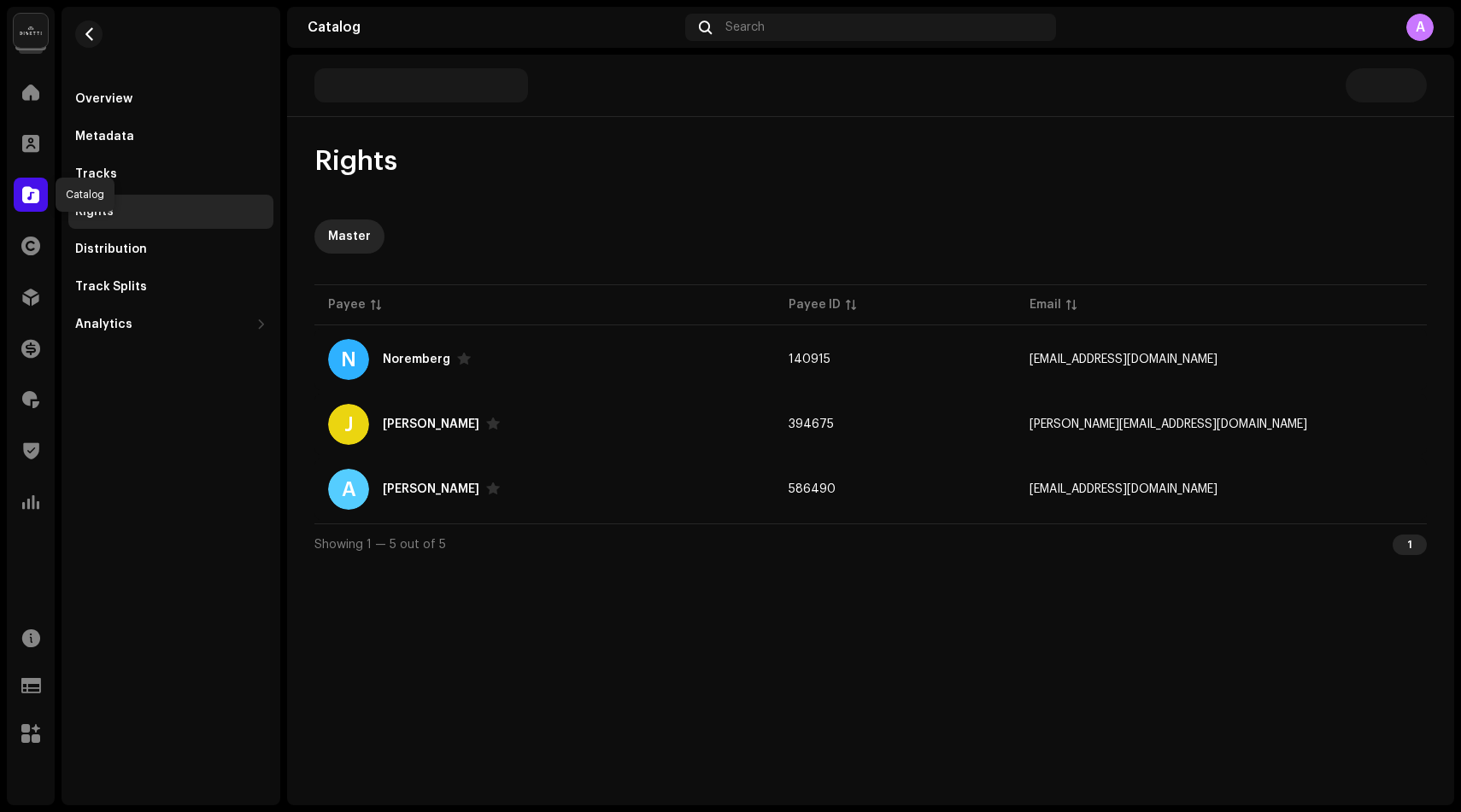
click at [20, 195] on div at bounding box center [30, 194] width 34 height 34
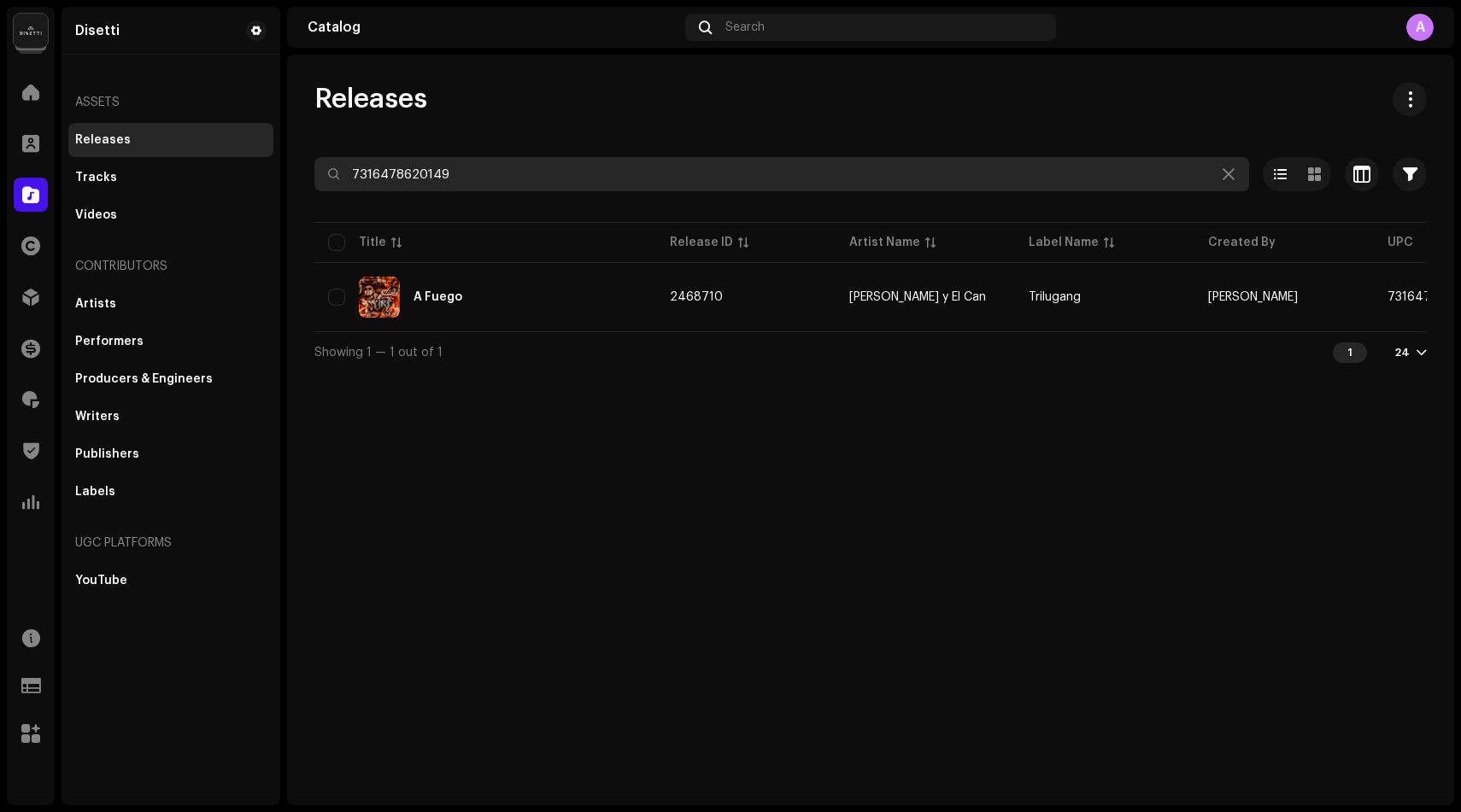
click at [394, 183] on input "7316478620149" at bounding box center [781, 174] width 934 height 34
paste input "9147638"
type input "7316479147638"
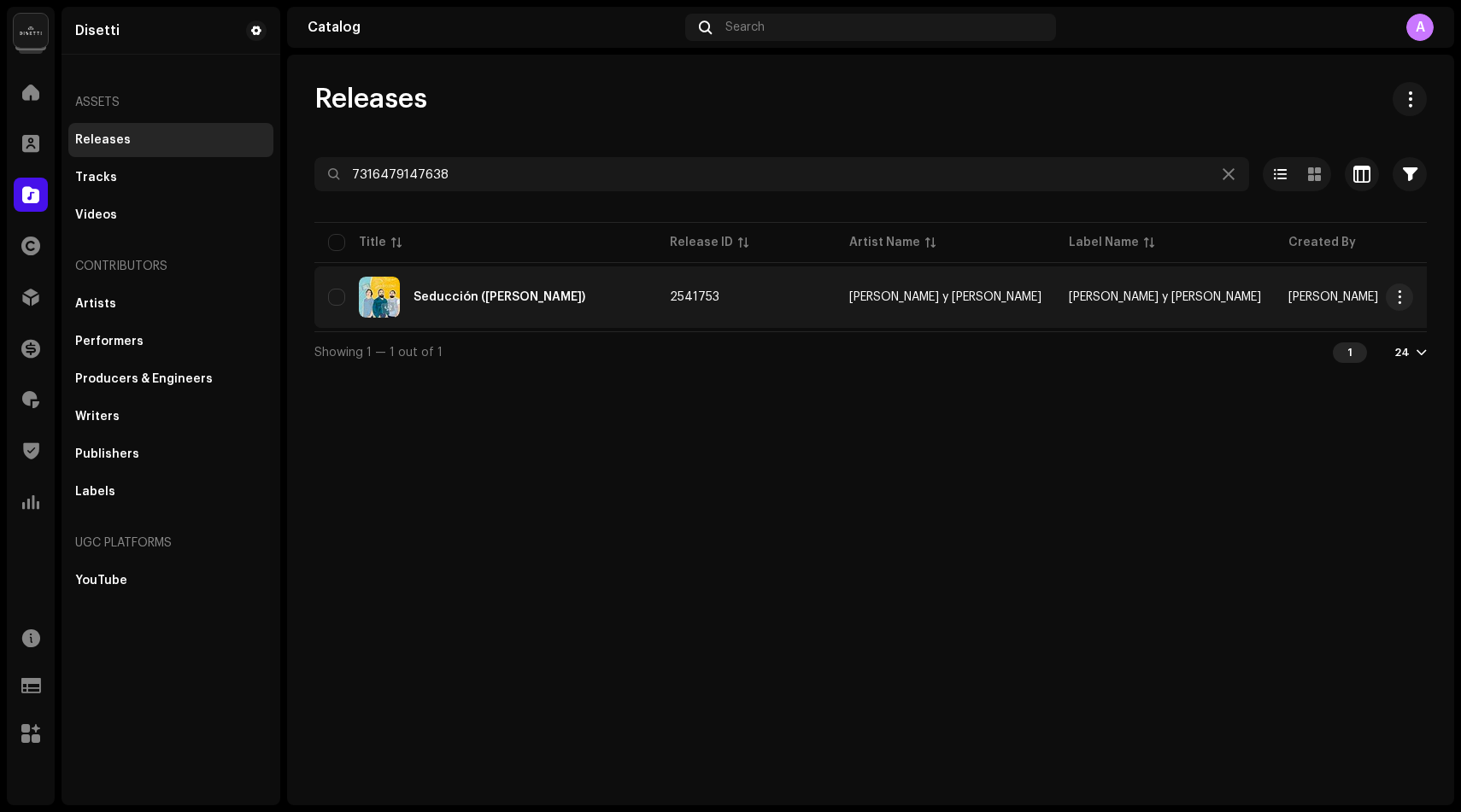
click at [447, 284] on div "Seducción ([PERSON_NAME])" at bounding box center [484, 297] width 314 height 41
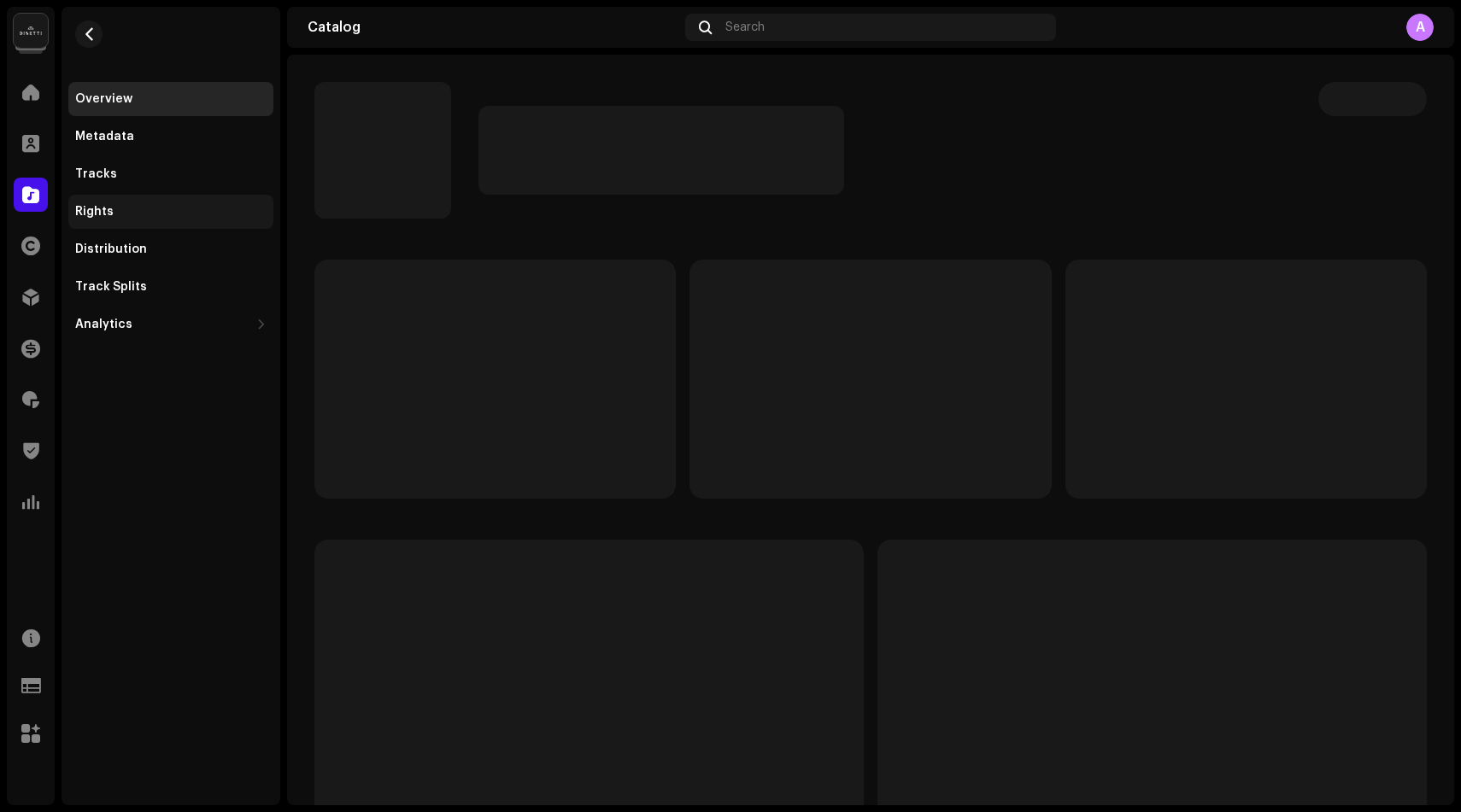
click at [169, 209] on div "Rights" at bounding box center [171, 212] width 191 height 14
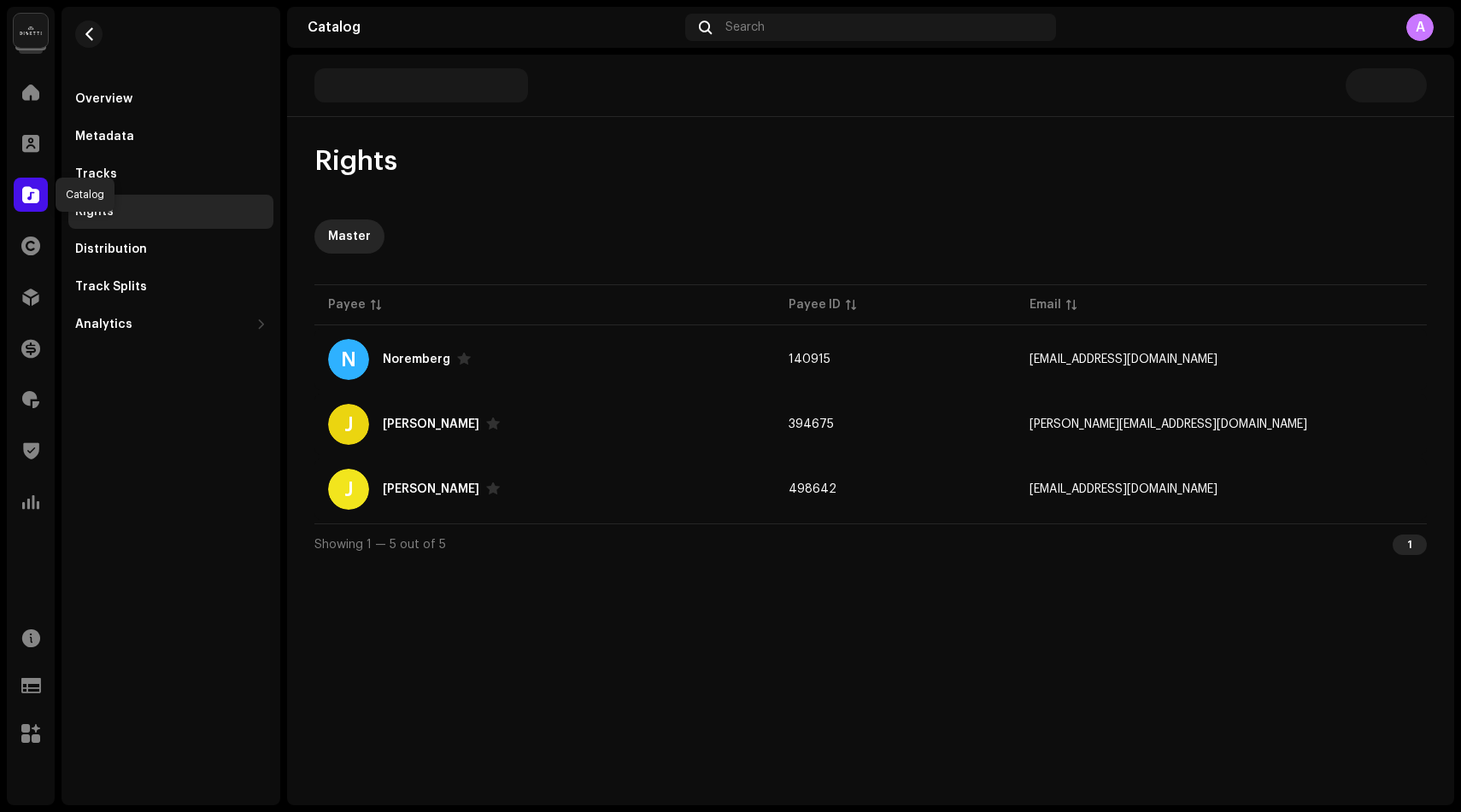
click at [29, 190] on span at bounding box center [30, 194] width 17 height 14
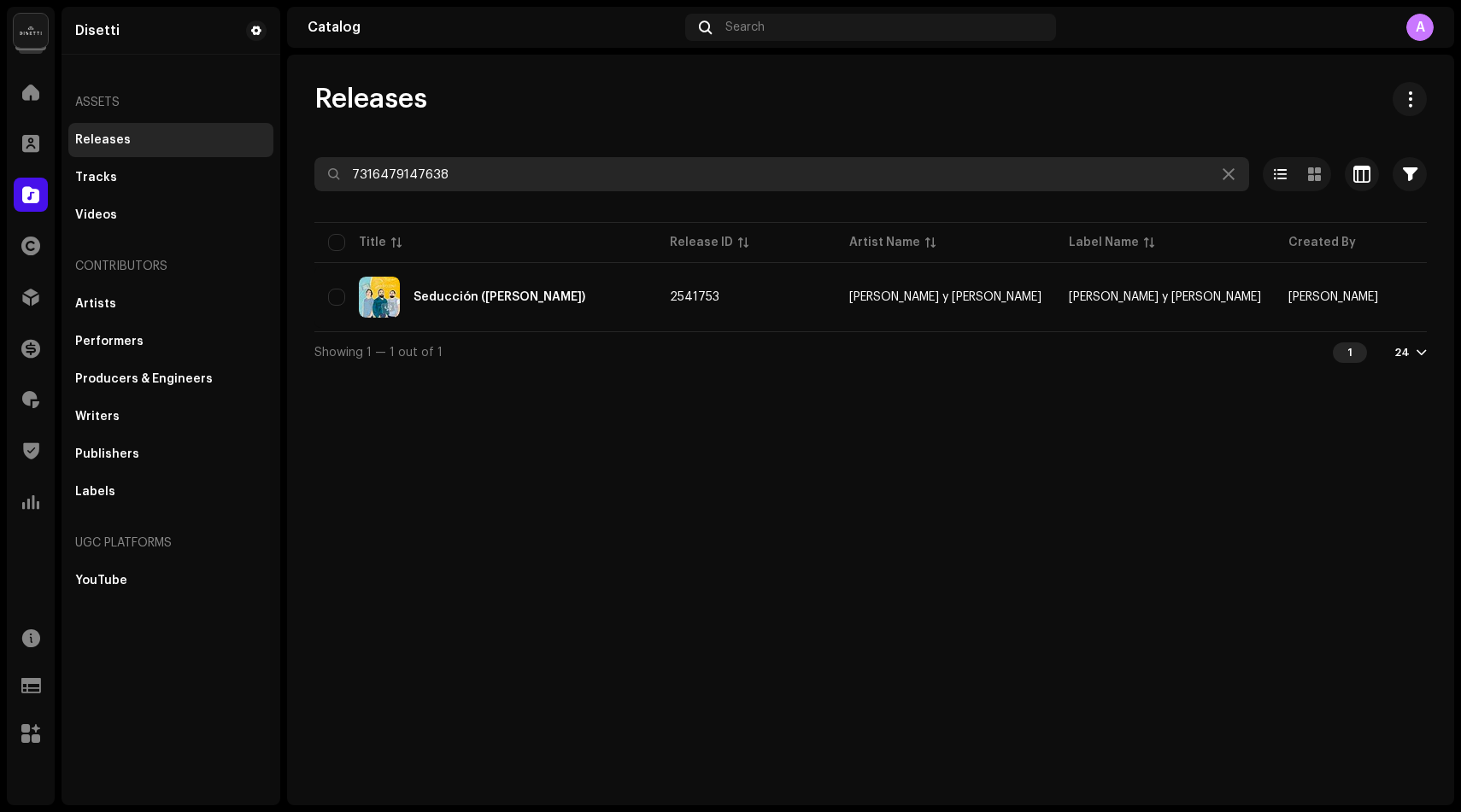
click at [443, 184] on input "7316479147638" at bounding box center [781, 174] width 934 height 34
paste input "199066228081"
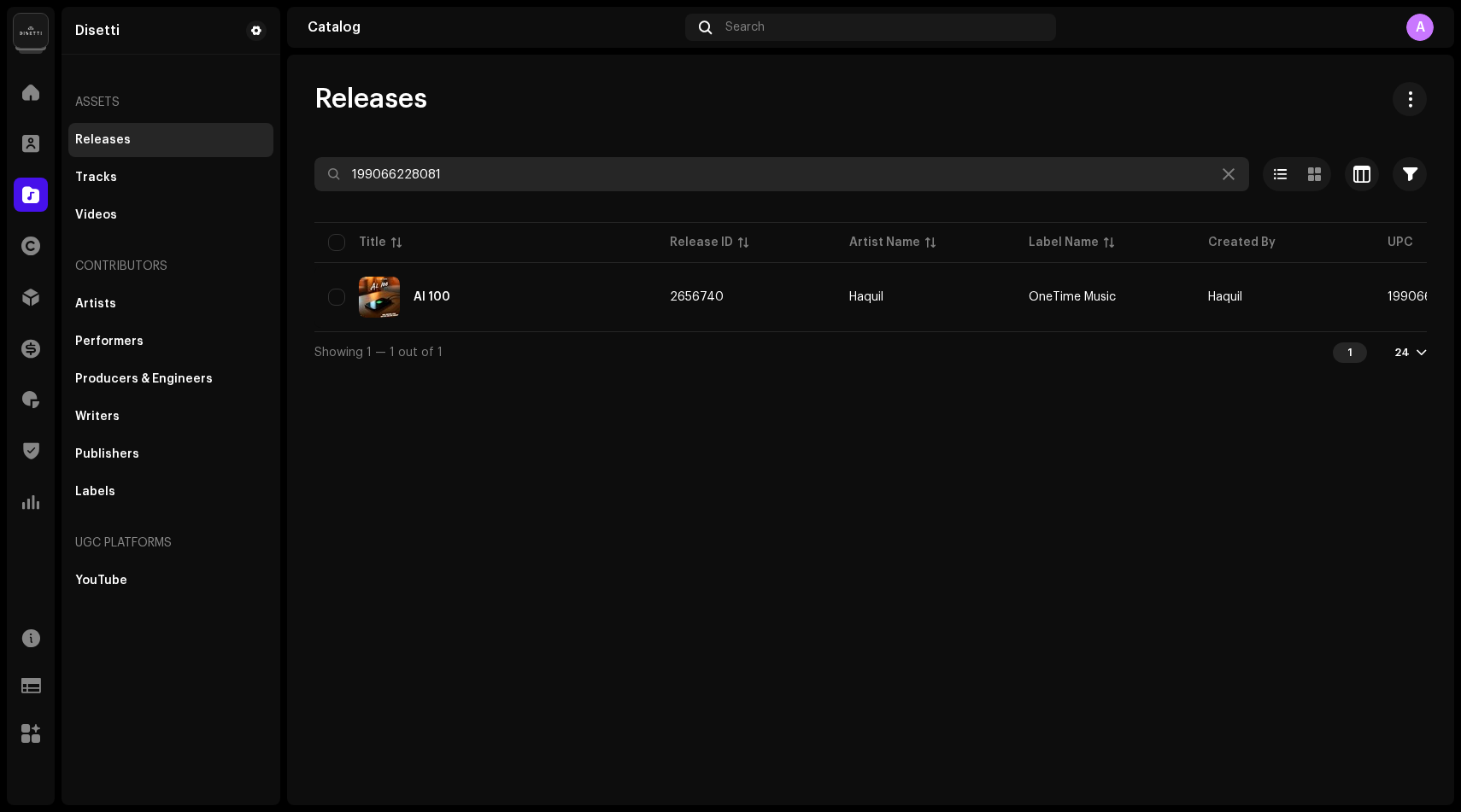
click at [469, 174] on input "199066228081" at bounding box center [781, 174] width 934 height 34
paste input "8588532300"
type input "198588532300"
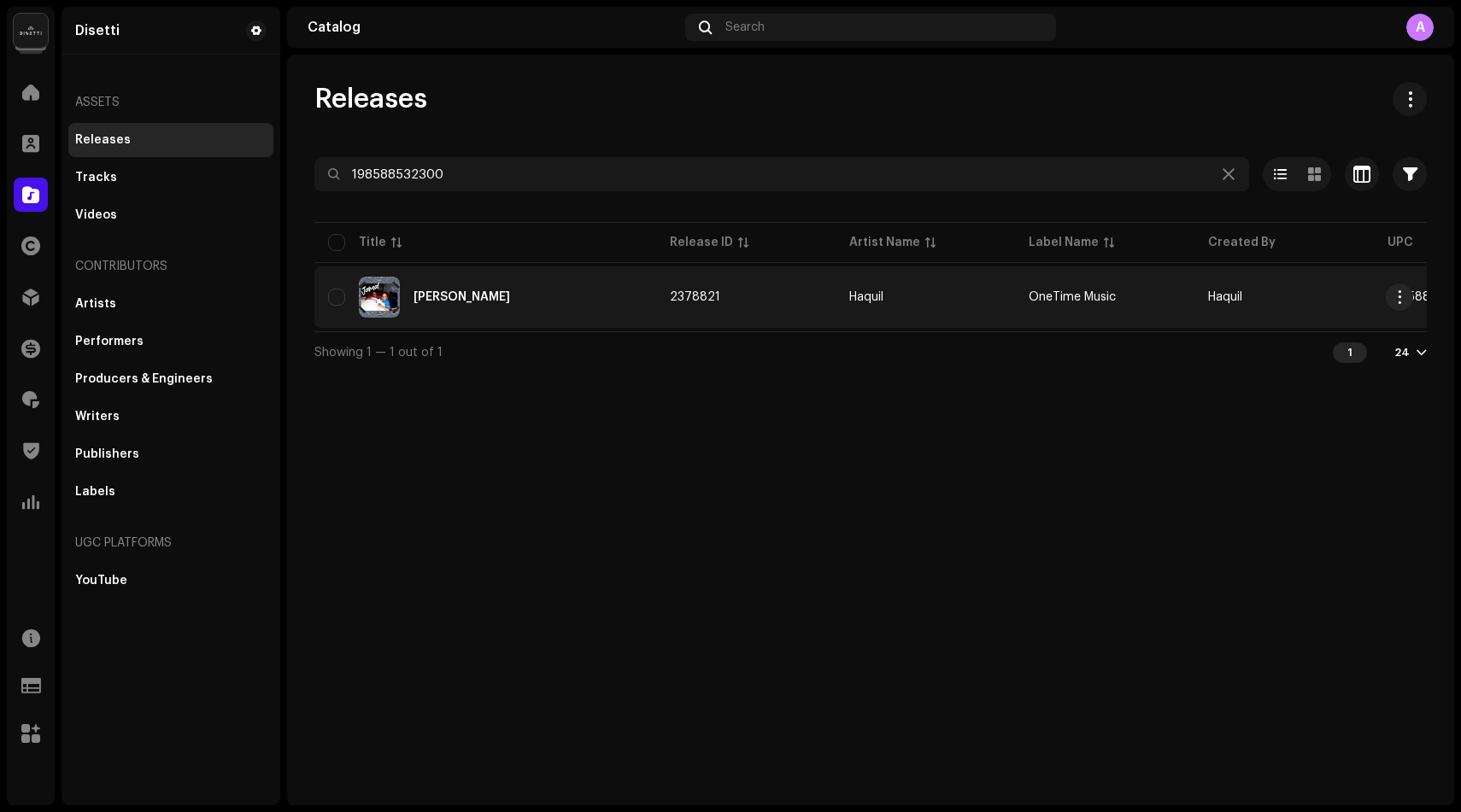
click at [450, 306] on div "Jamal" at bounding box center [484, 297] width 314 height 41
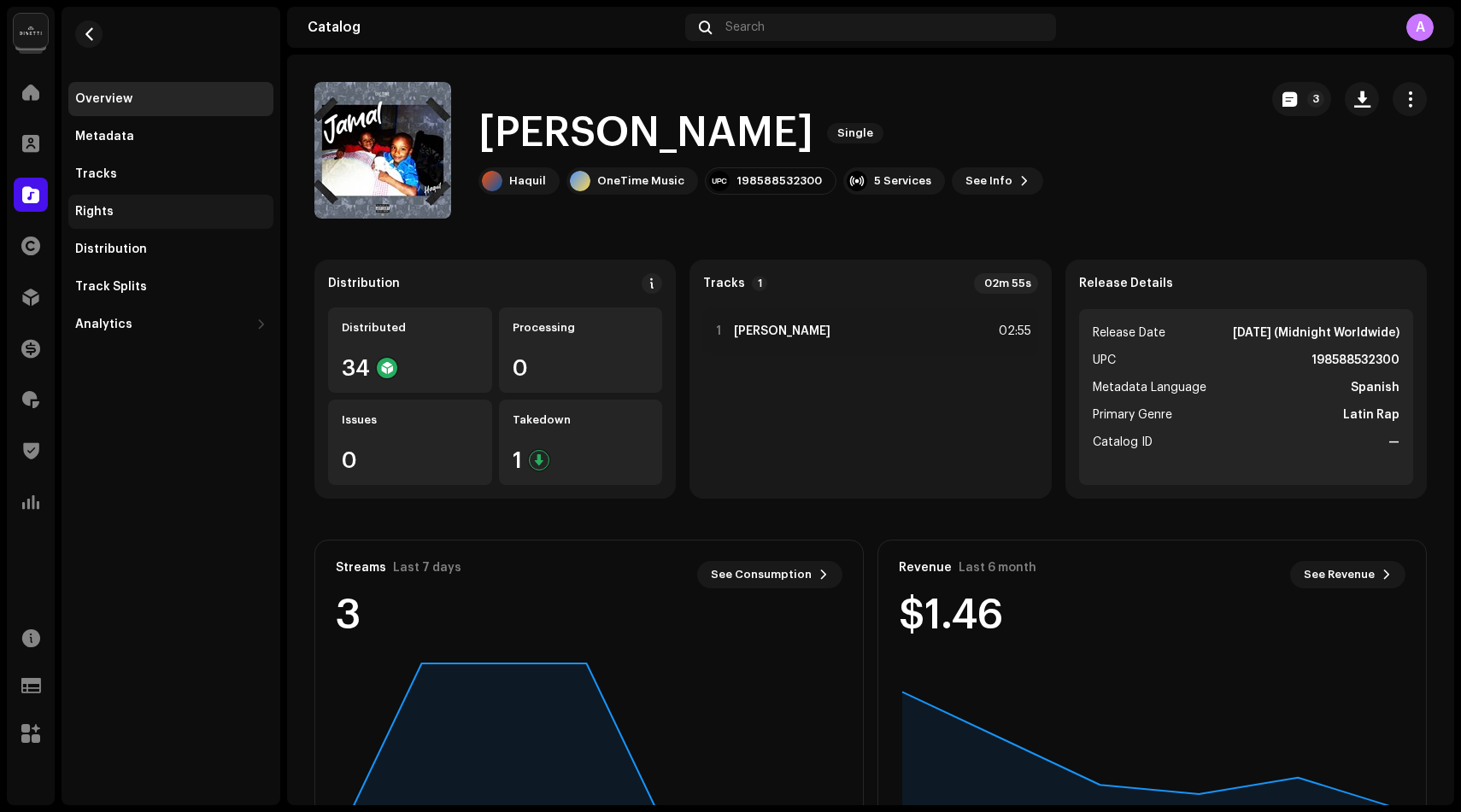
click at [132, 219] on div "Rights" at bounding box center [170, 212] width 205 height 34
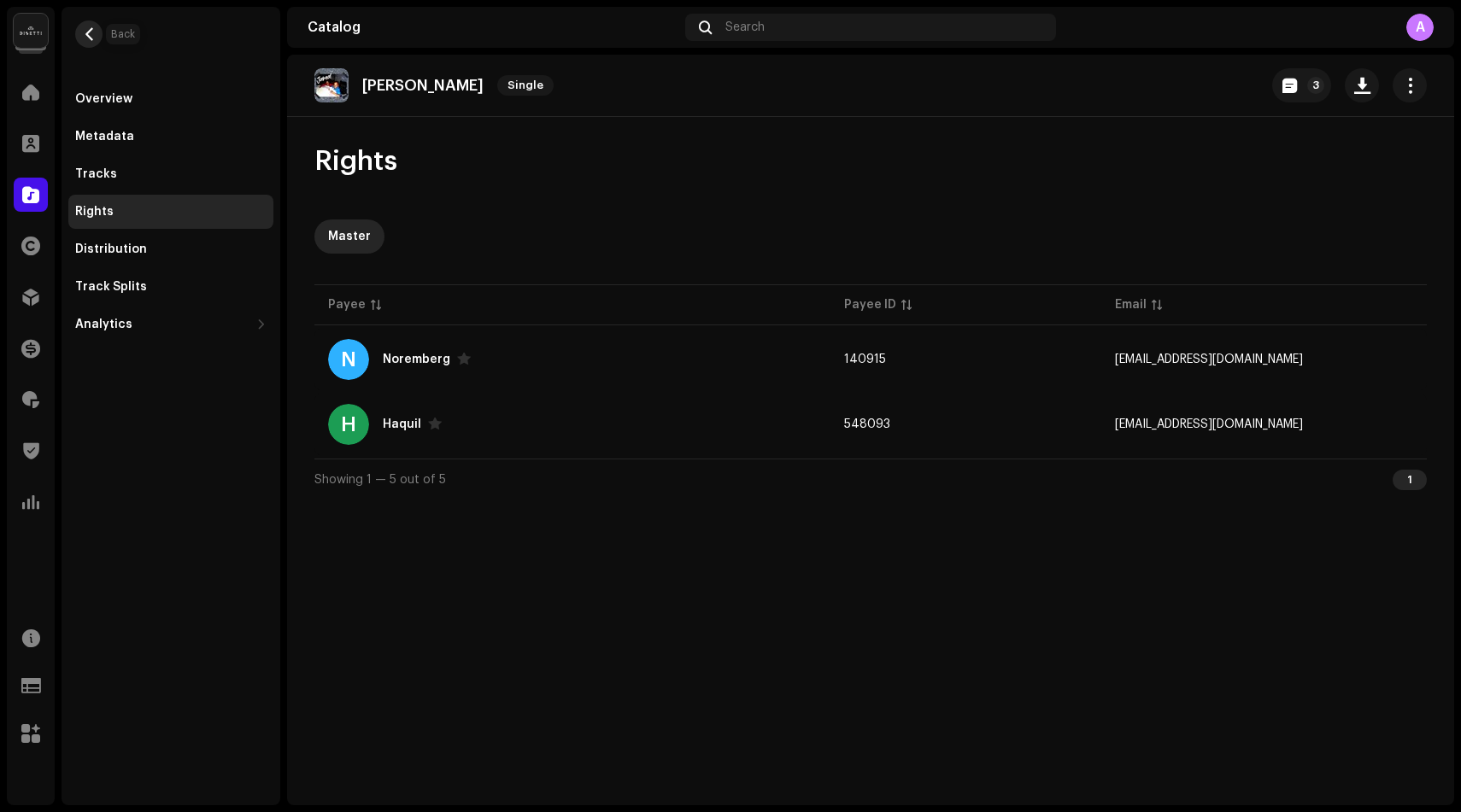
click at [96, 39] on button "button" at bounding box center [89, 34] width 28 height 28
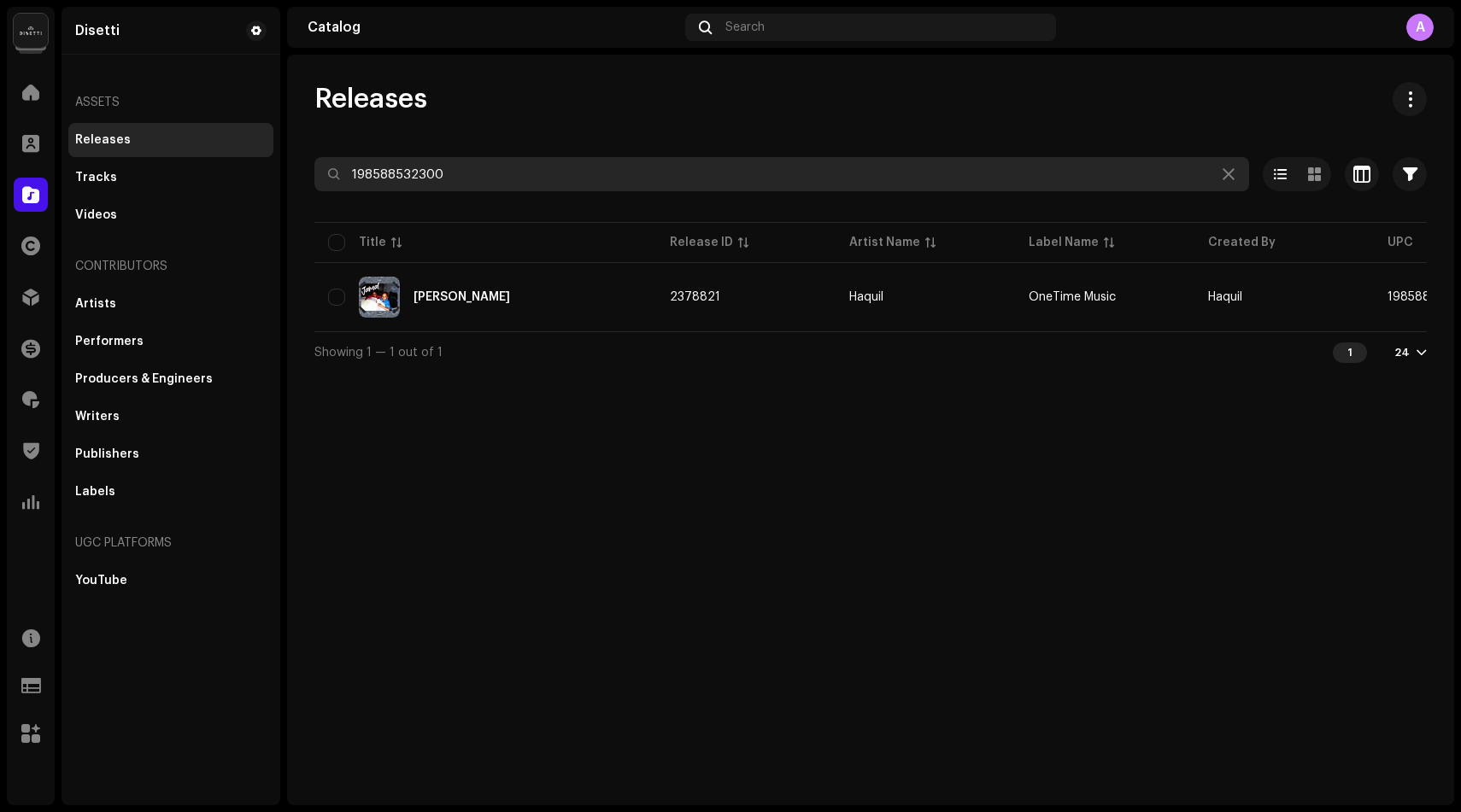
click at [377, 180] on input "198588532300" at bounding box center [781, 174] width 934 height 34
paste input "7705553043254"
click at [408, 169] on input "7705553043254" at bounding box center [781, 174] width 934 height 34
paste input "397036"
paste input "52470109645"
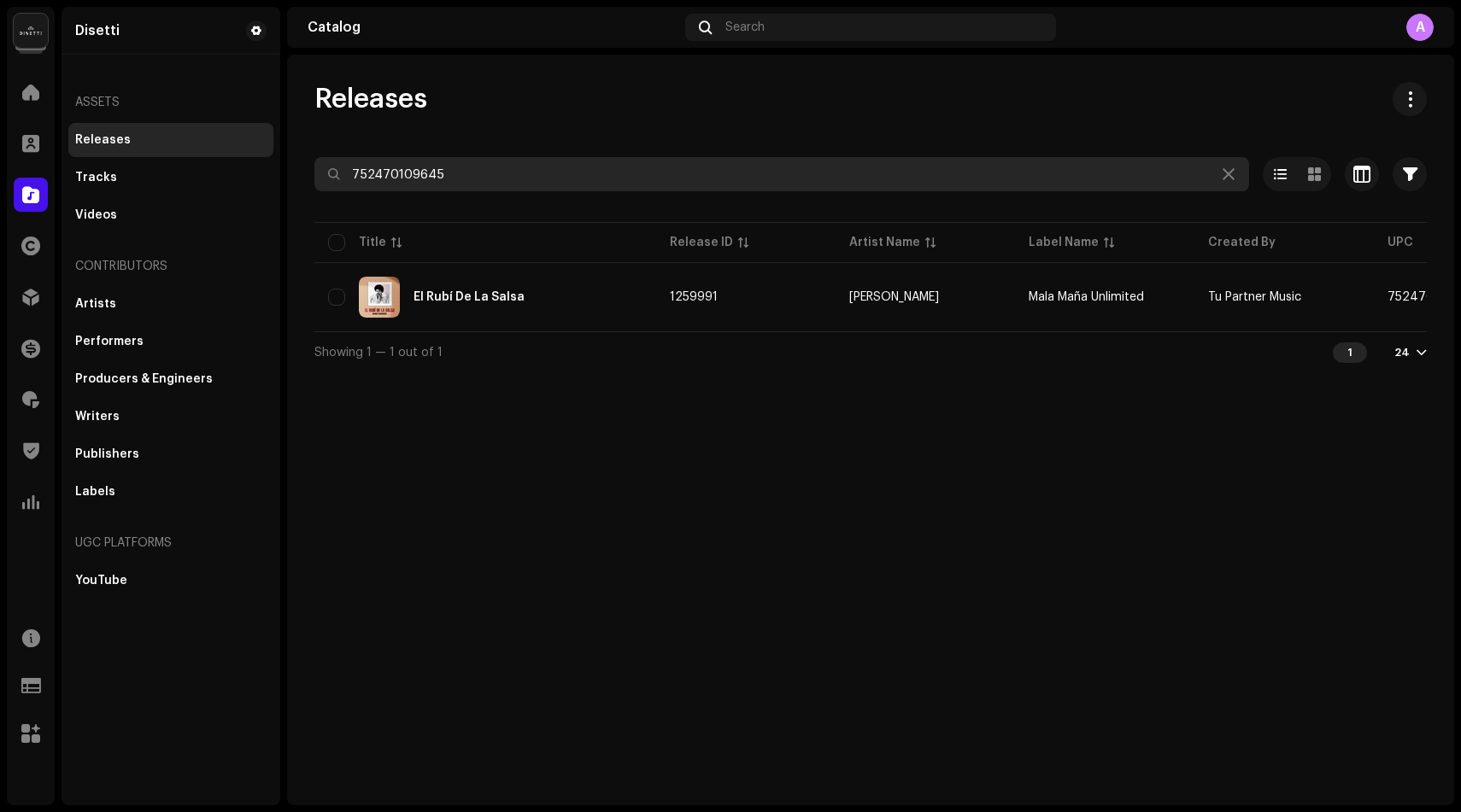
paste input "705553215439"
paste input "316470595216"
paste input "705553448448"
paste input "689896"
paste input "503039592940"
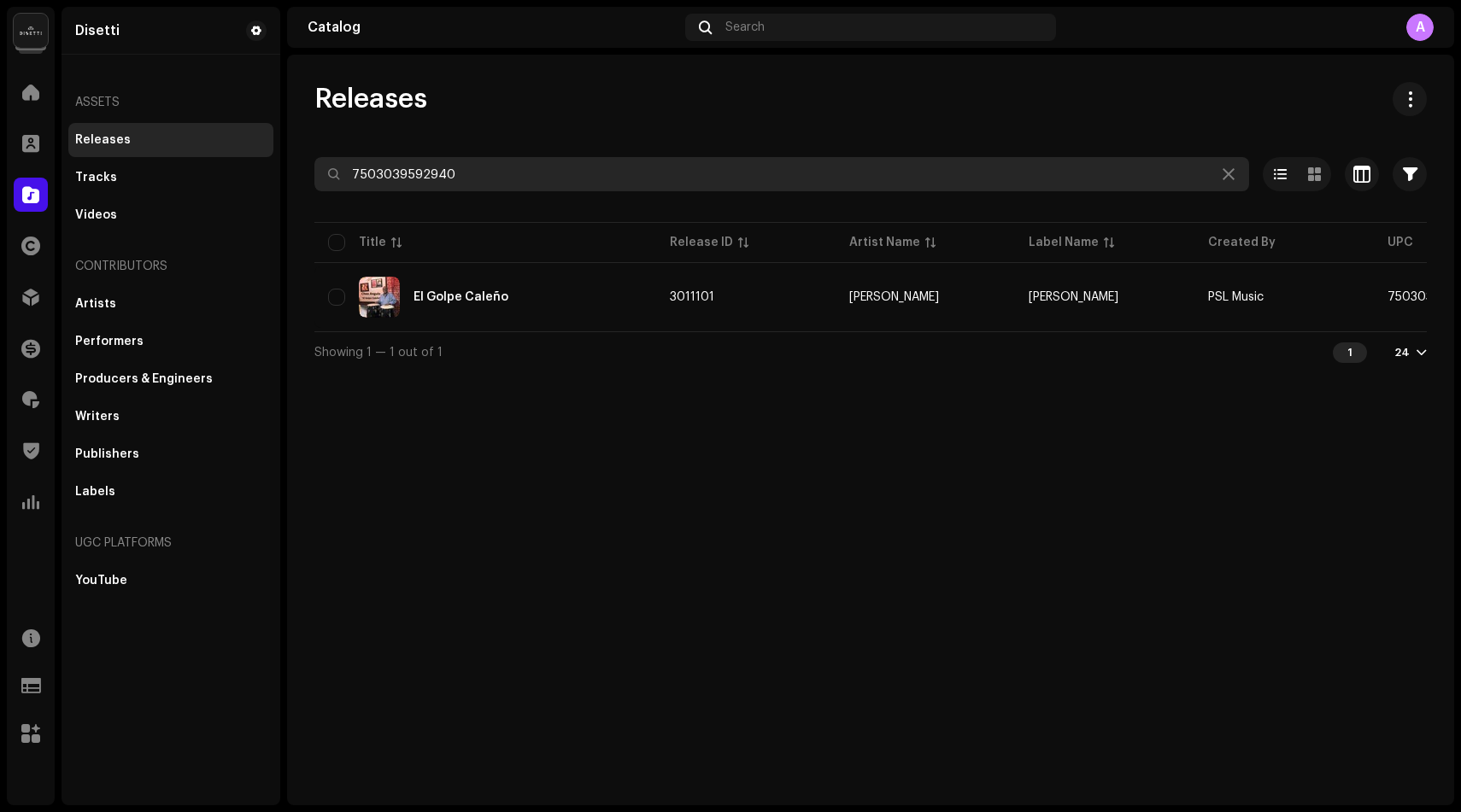
click at [534, 164] on input "7503039592940" at bounding box center [781, 174] width 934 height 34
paste input "825083113122"
type input "825083113122"
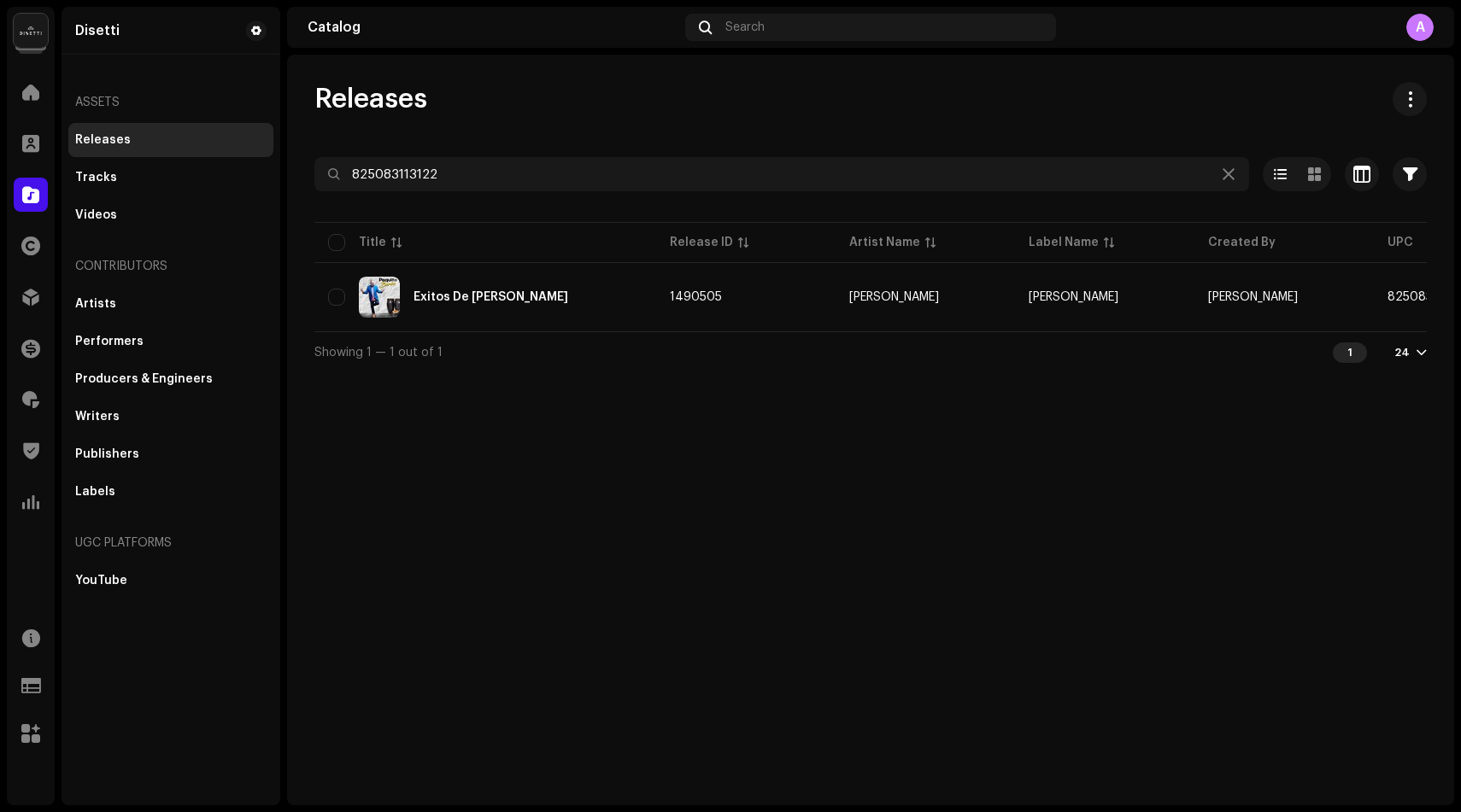
click at [480, 289] on div "Éxitos De Paquito Barón" at bounding box center [484, 297] width 314 height 41
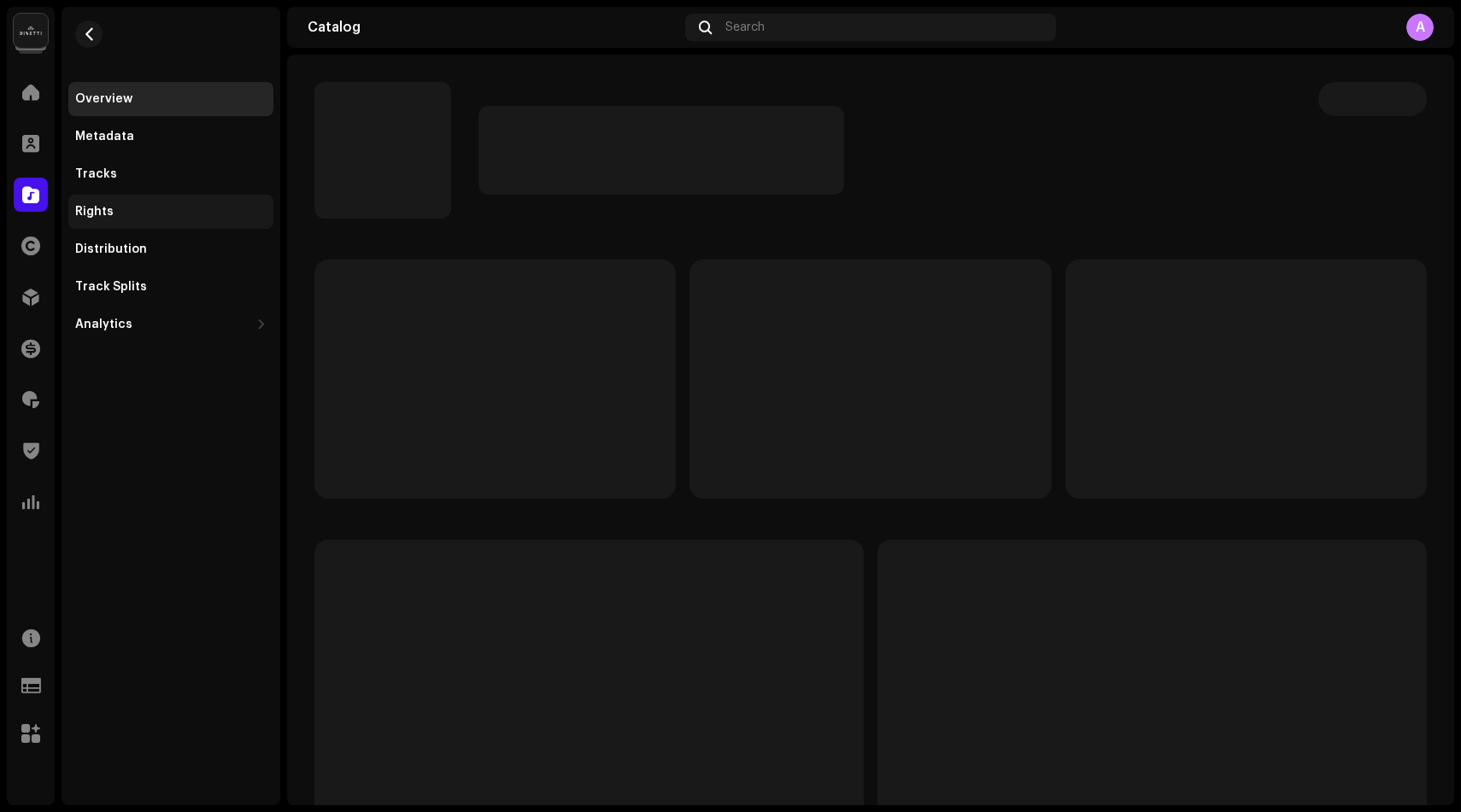
click at [177, 213] on div "Rights" at bounding box center [171, 212] width 191 height 14
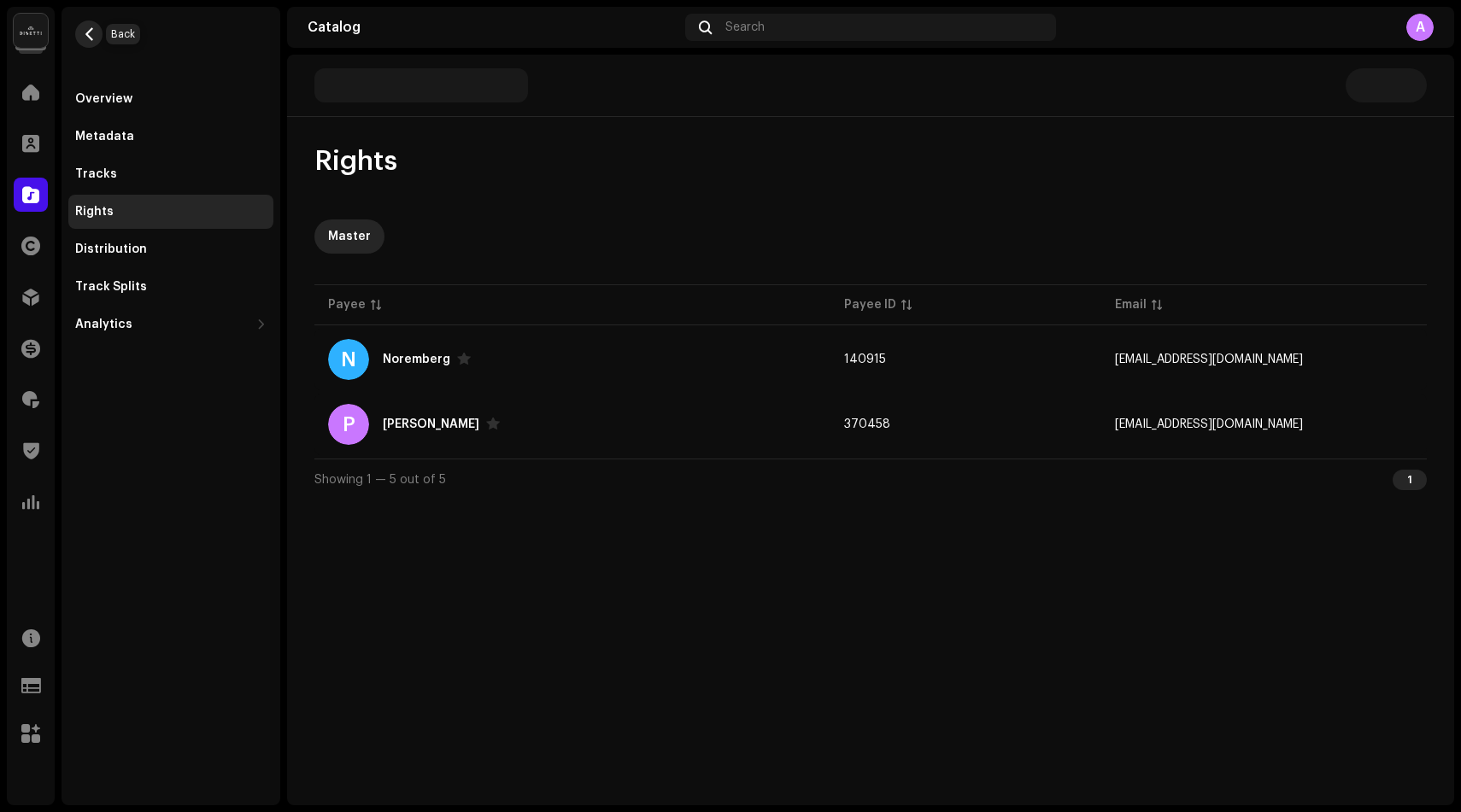
click at [83, 28] on span "button" at bounding box center [89, 34] width 13 height 14
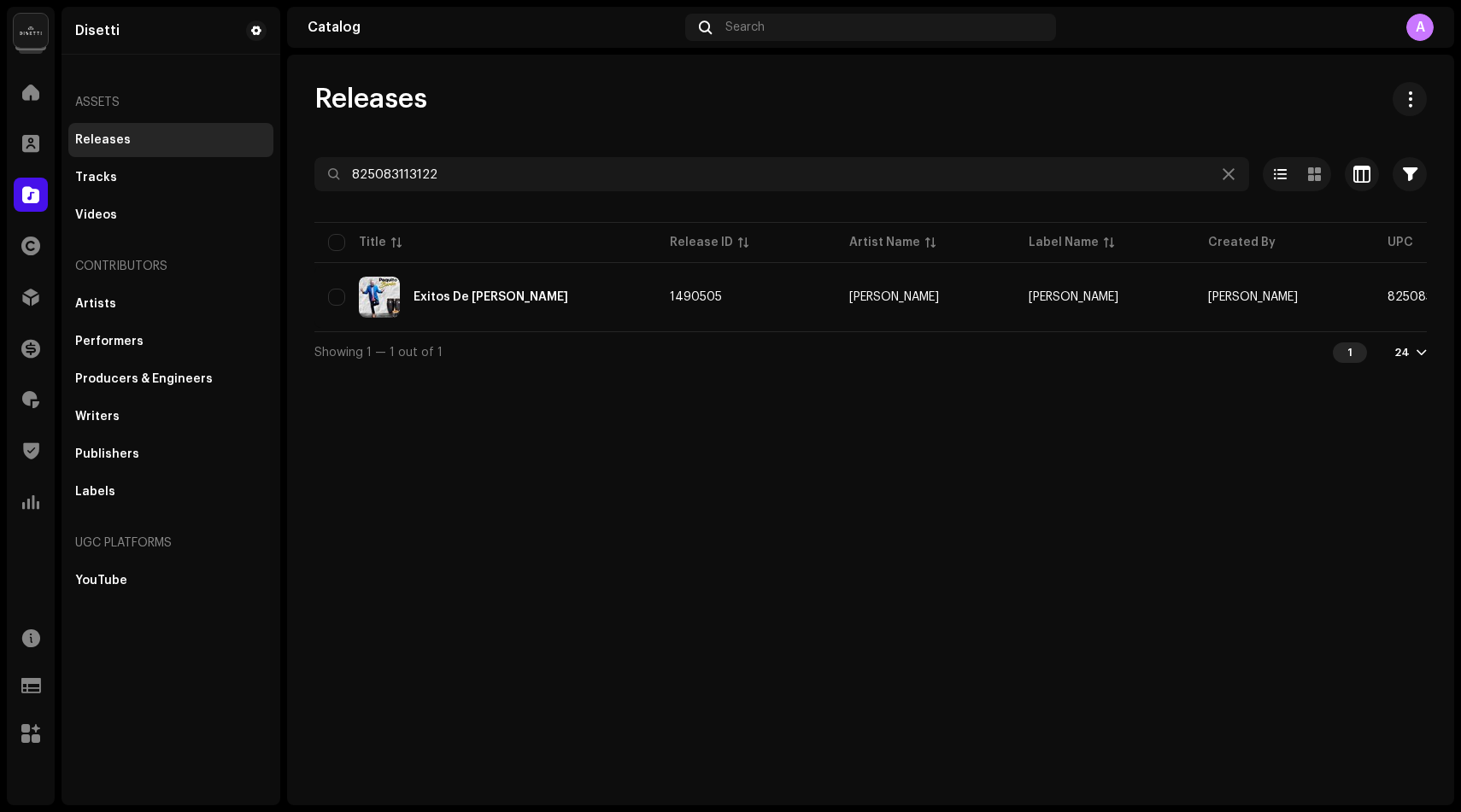
click at [1416, 27] on div "A" at bounding box center [1420, 28] width 28 height 28
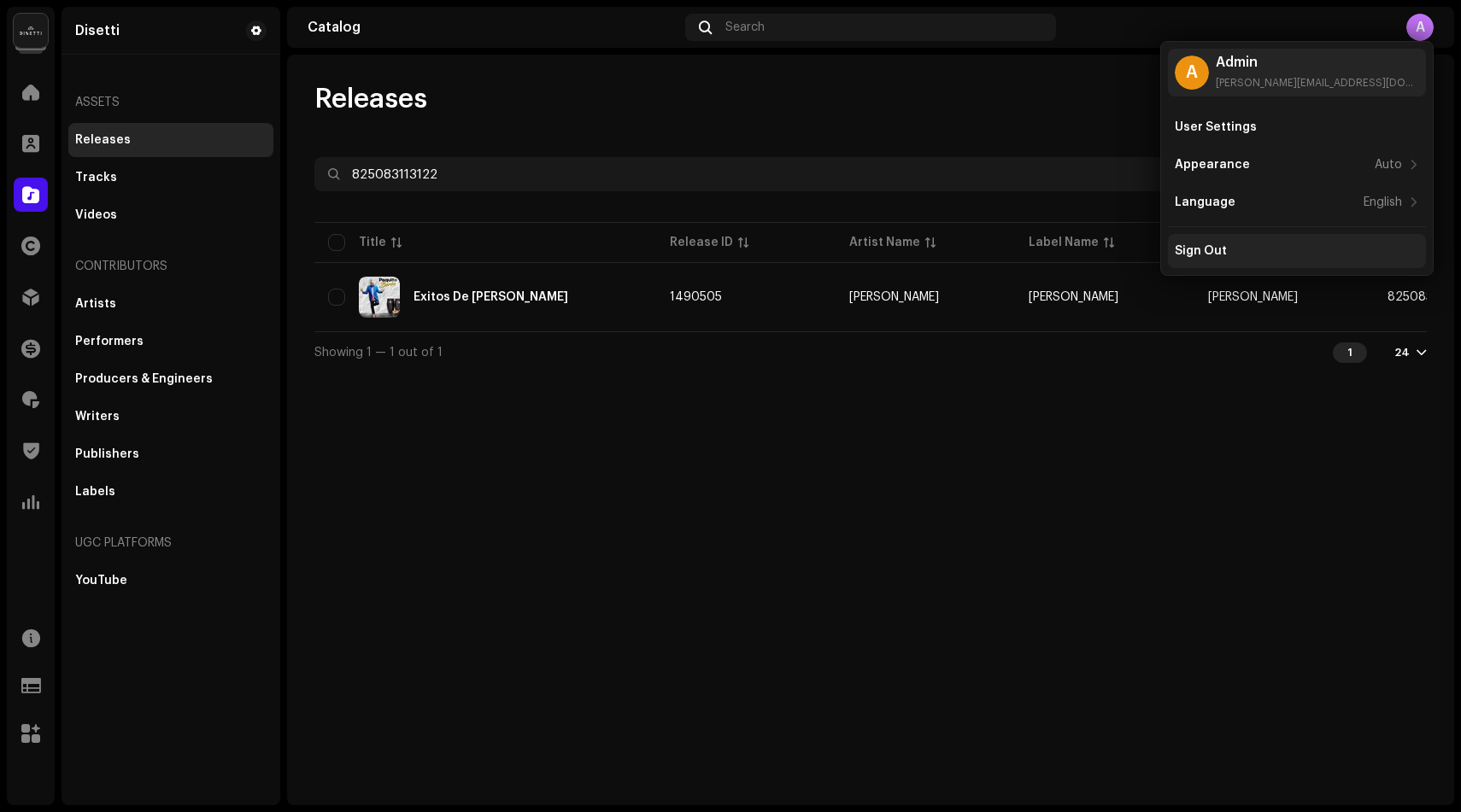
click at [1262, 251] on div "Sign Out" at bounding box center [1296, 250] width 244 height 14
